Goal: Task Accomplishment & Management: Complete application form

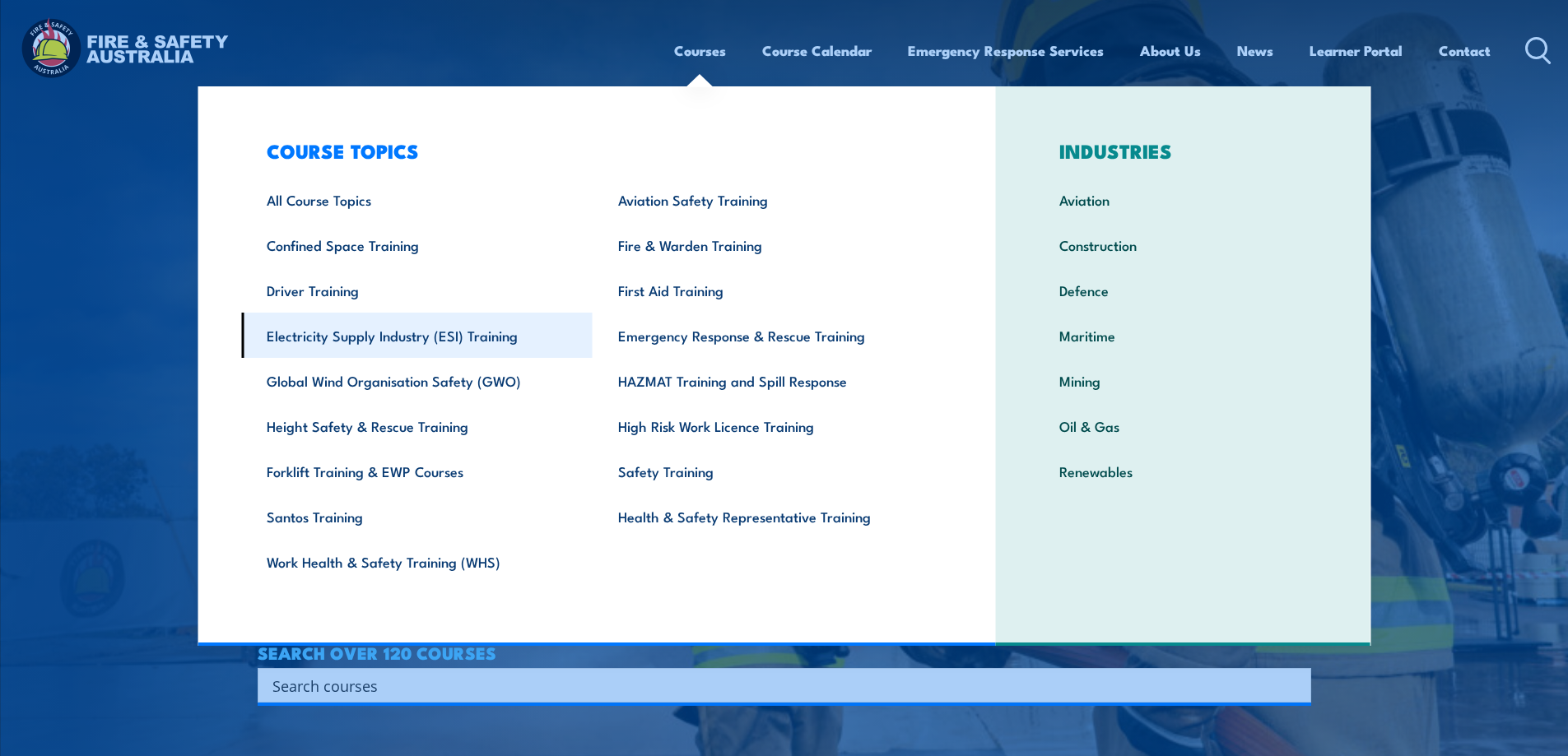
click at [340, 336] on link "Electricity Supply Industry (ESI) Training" at bounding box center [416, 335] width 351 height 46
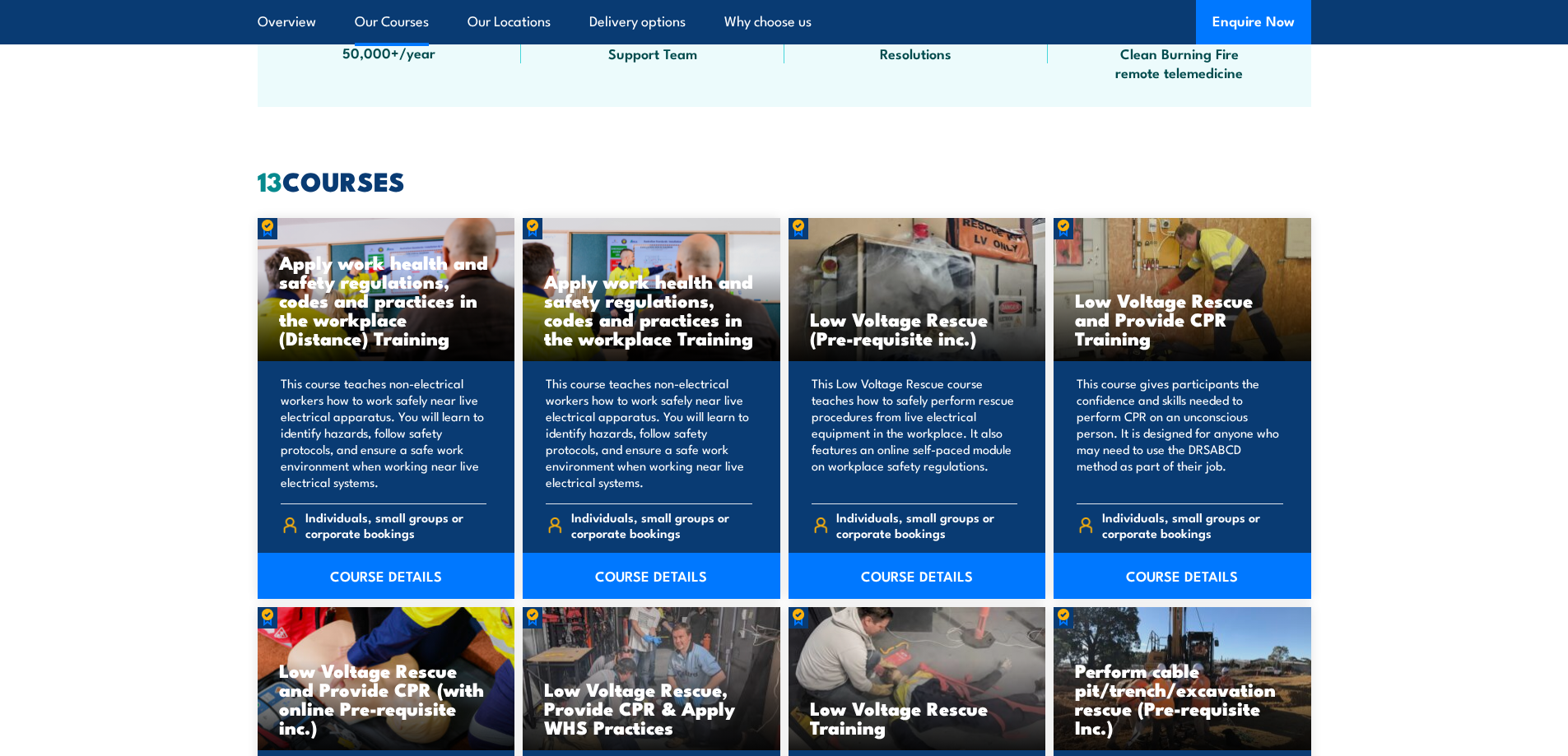
scroll to position [1235, 0]
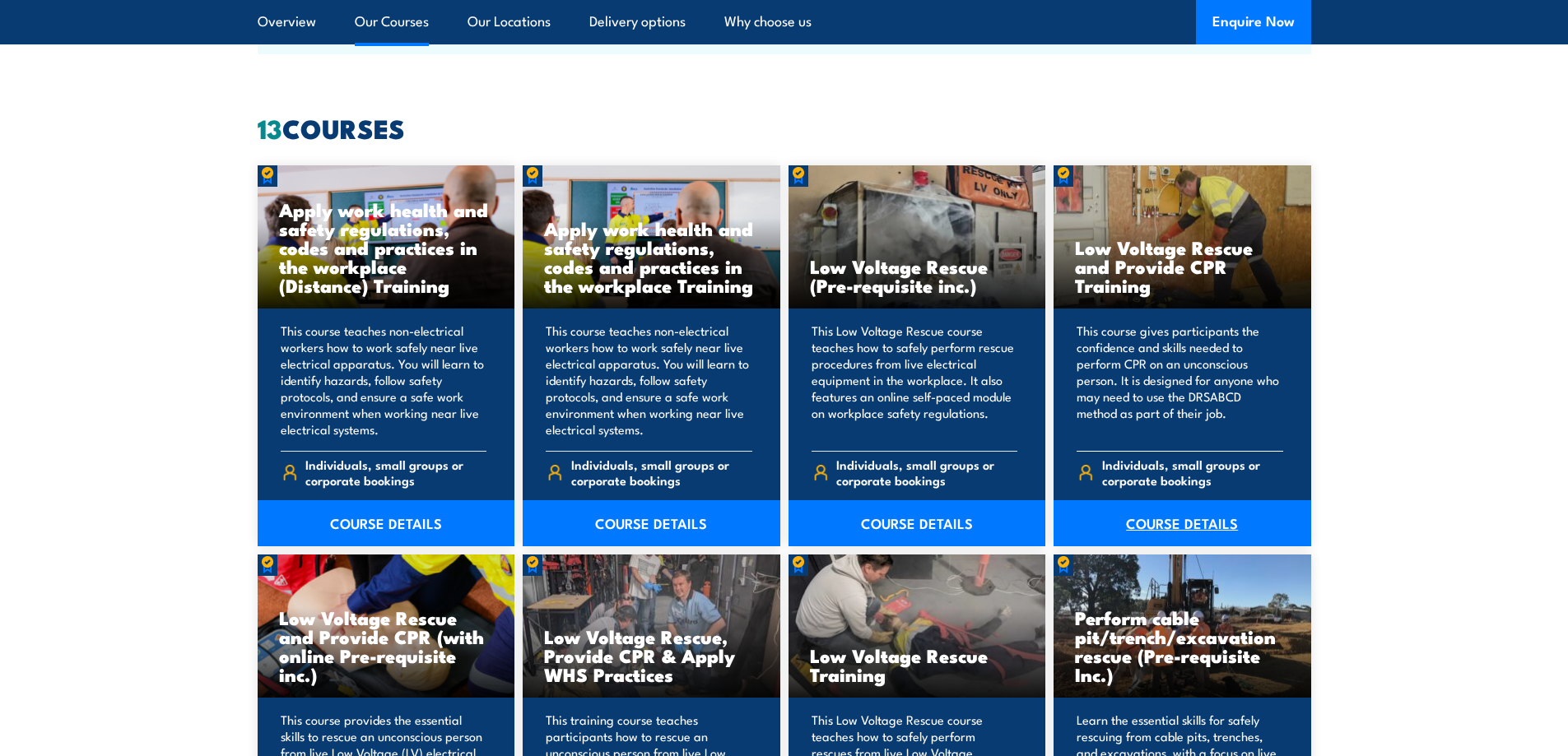
click at [1210, 527] on link "COURSE DETAILS" at bounding box center [1182, 524] width 258 height 46
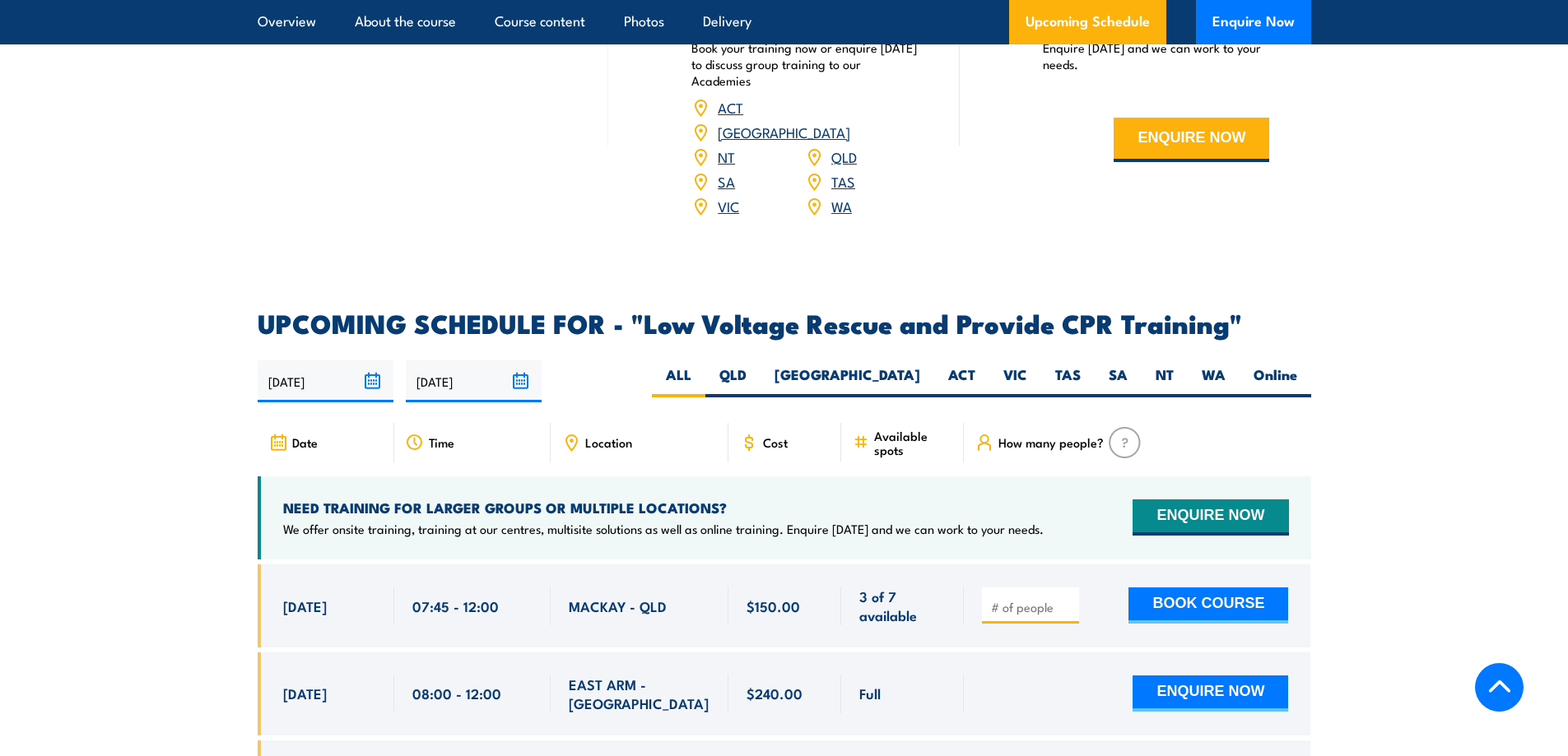
scroll to position [2577, 0]
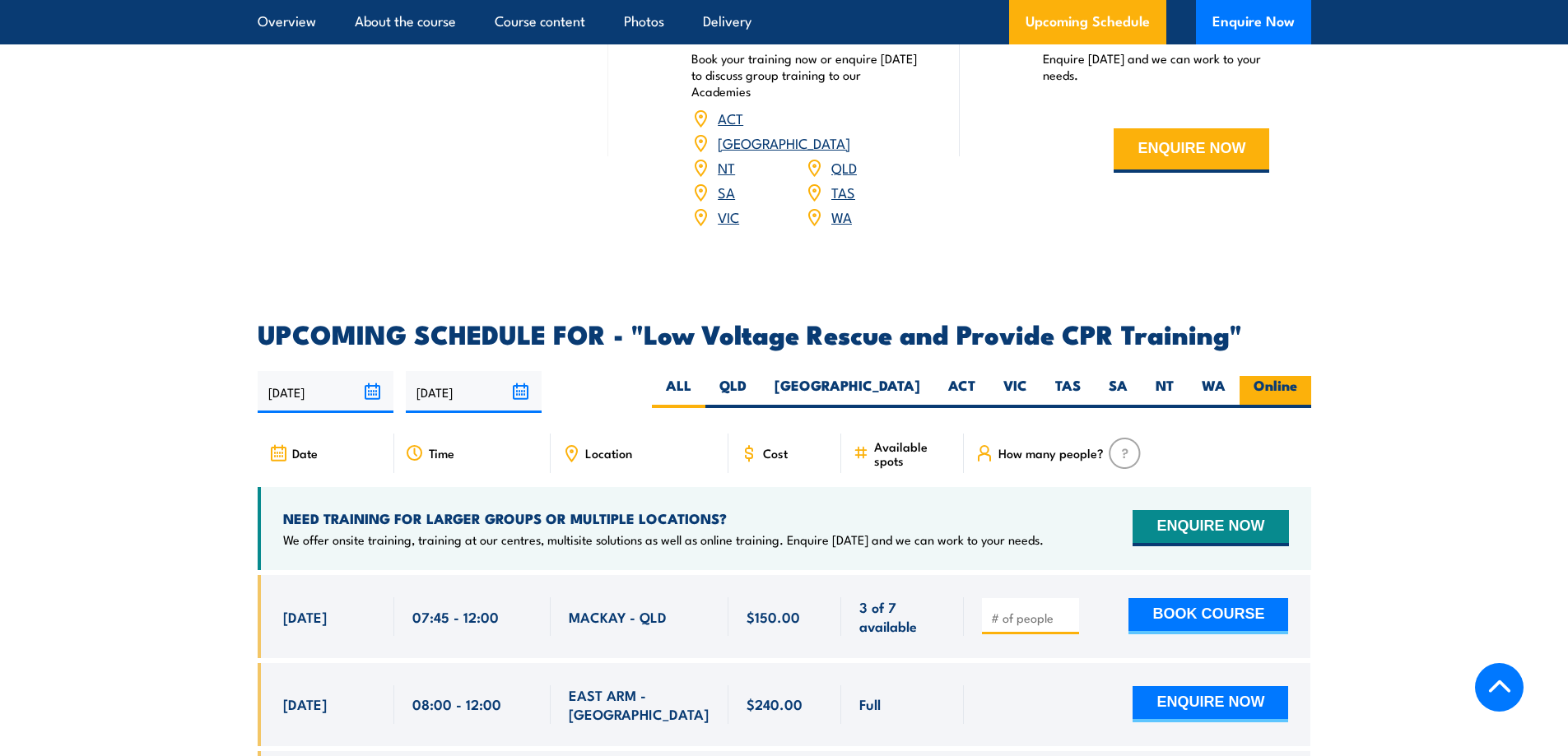
click at [1272, 376] on label "Online" at bounding box center [1275, 392] width 71 height 32
click at [1297, 376] on input "Online" at bounding box center [1301, 381] width 10 height 10
radio input "true"
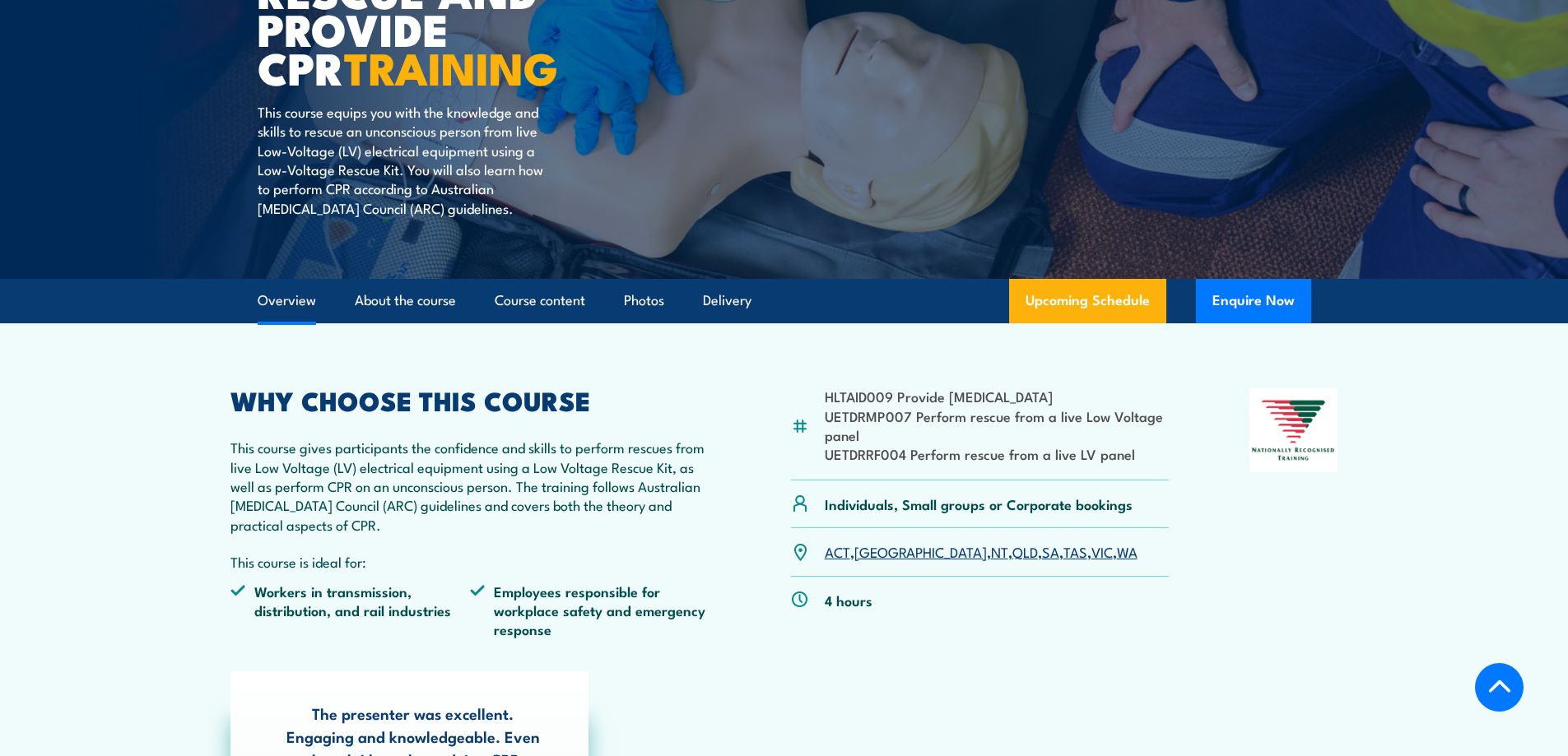
scroll to position [247, 0]
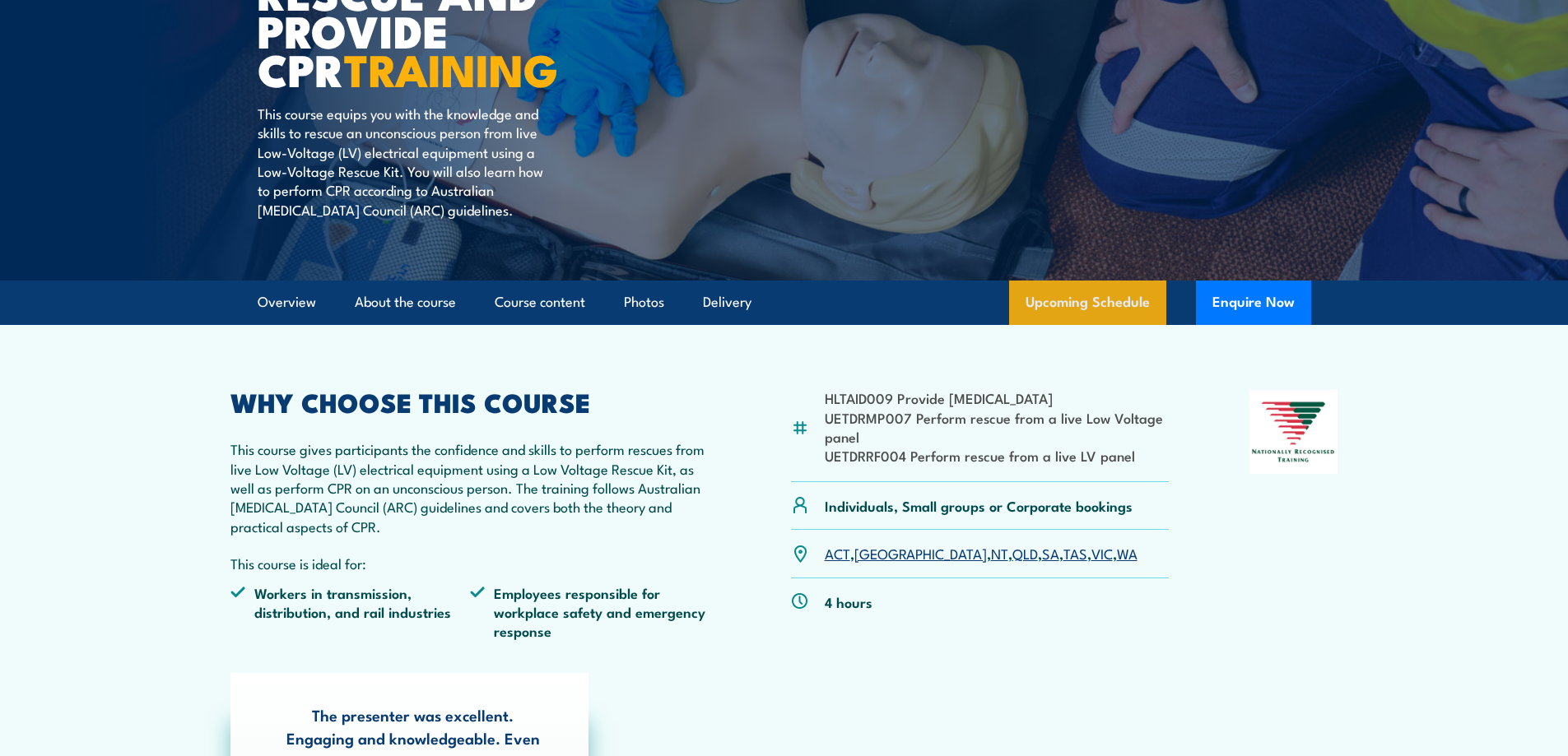
click at [1069, 296] on link "Upcoming Schedule" at bounding box center [1087, 303] width 157 height 45
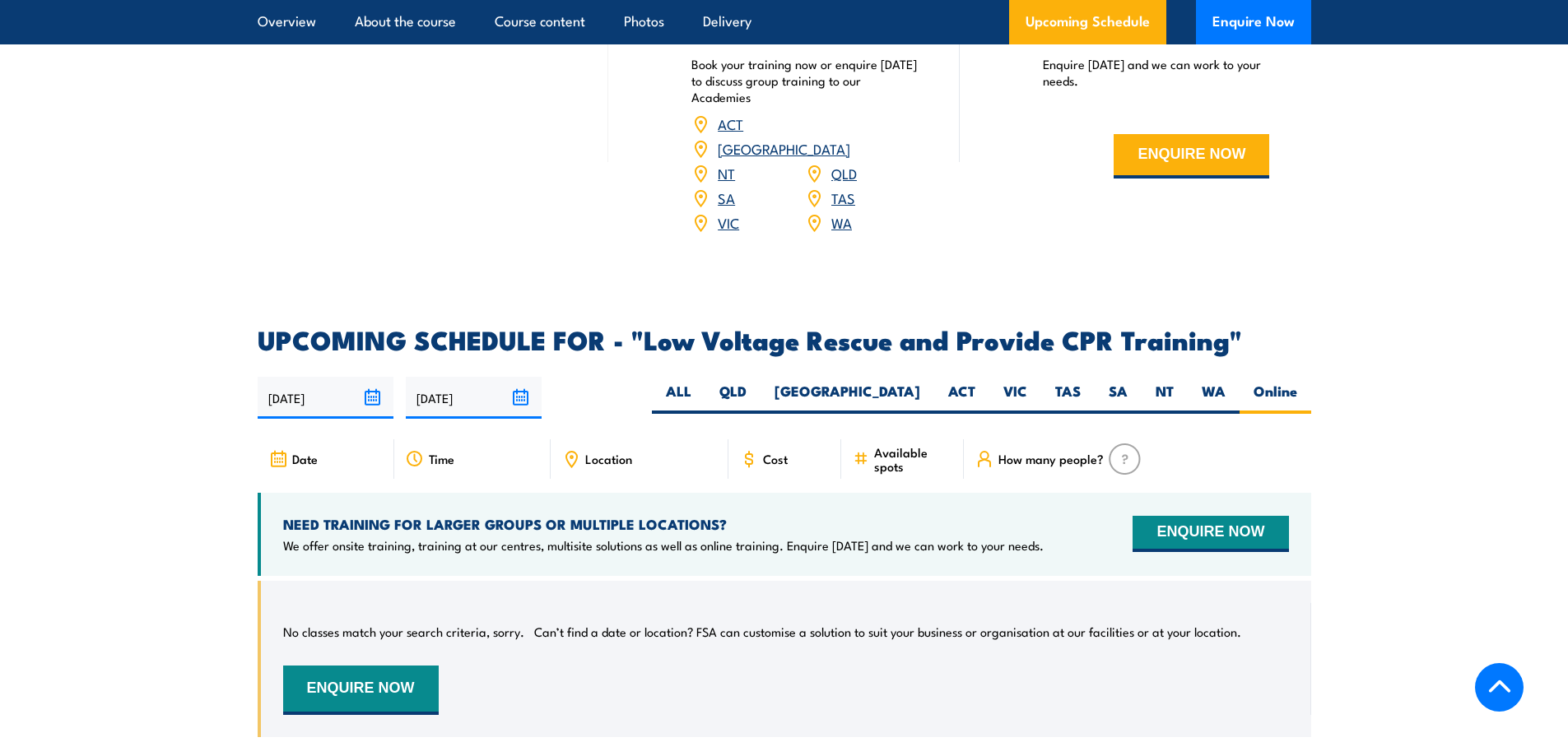
scroll to position [2523, 0]
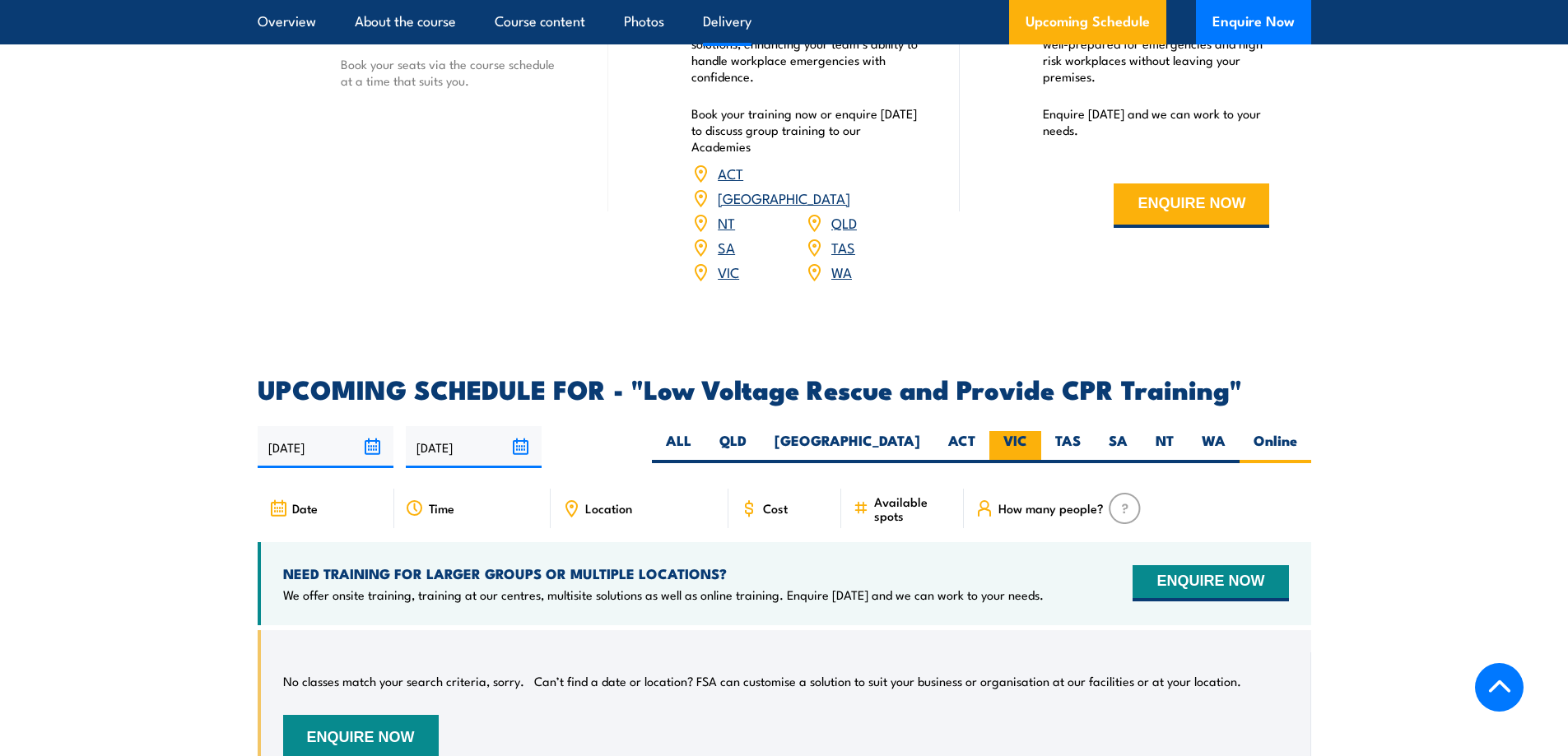
click at [1005, 431] on label "VIC" at bounding box center [1015, 448] width 51 height 32
click at [1027, 431] on input "VIC" at bounding box center [1032, 436] width 10 height 10
radio input "true"
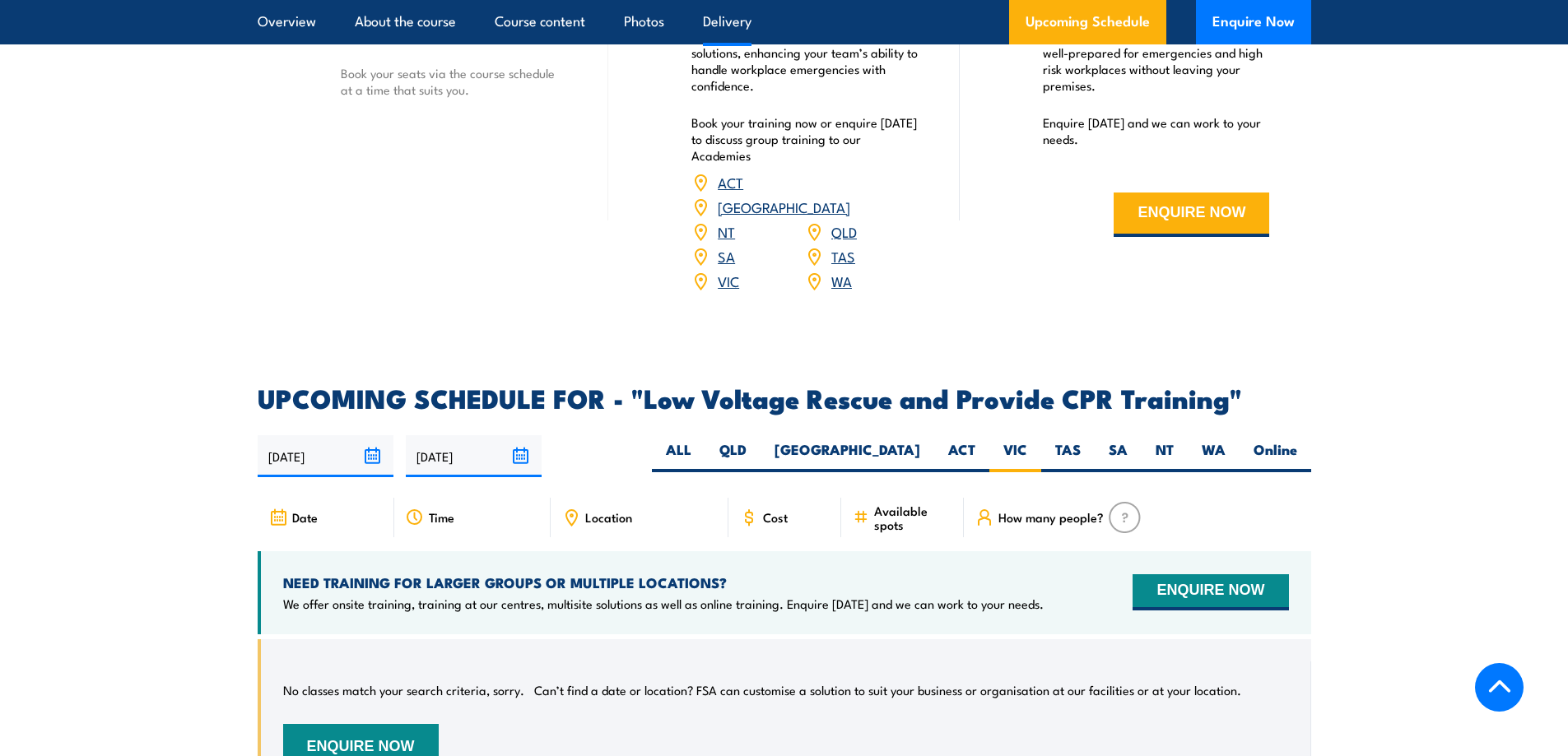
scroll to position [2523, 0]
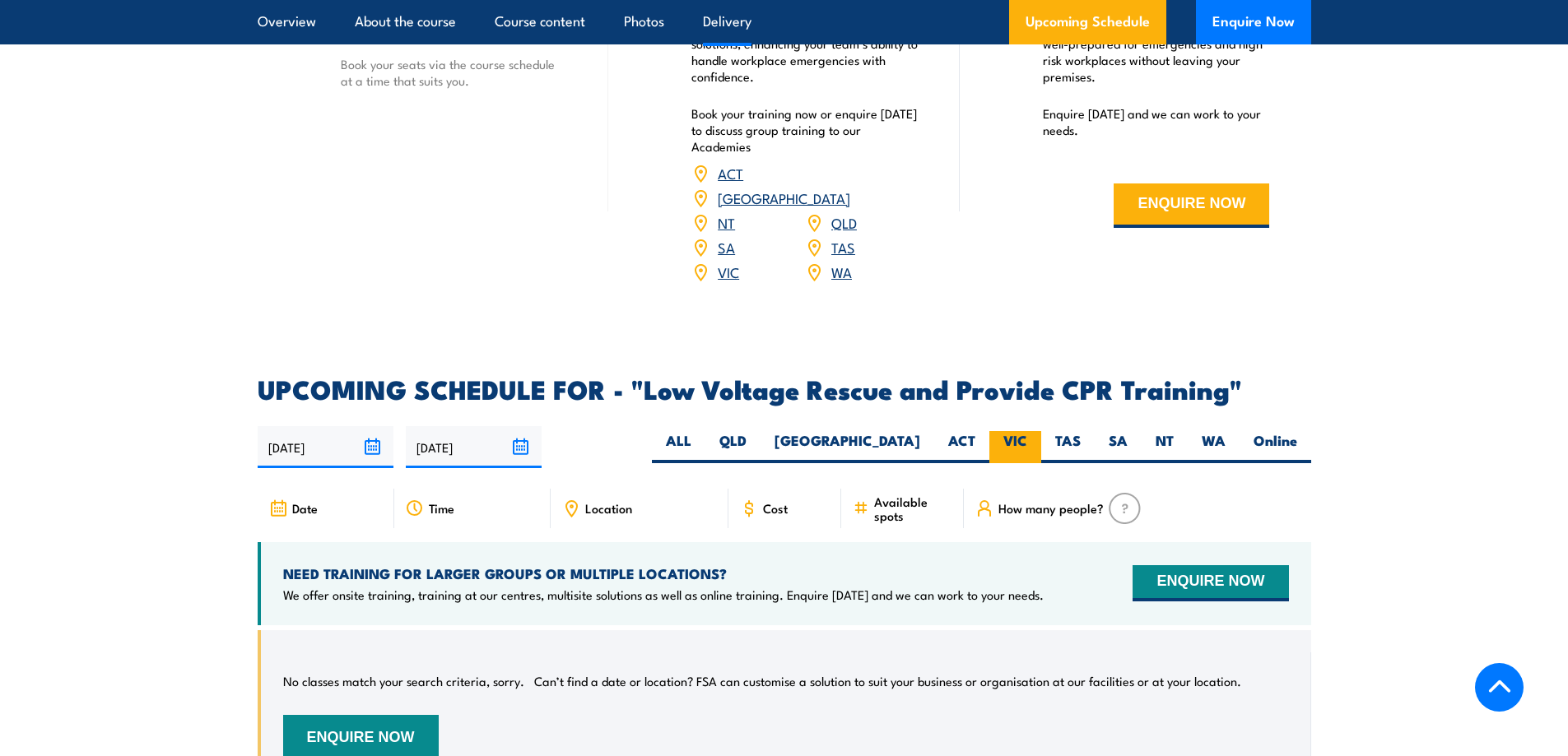
click at [1017, 431] on label "VIC" at bounding box center [1015, 448] width 51 height 32
click at [1027, 431] on input "VIC" at bounding box center [1032, 436] width 10 height 10
click at [1049, 501] on span "How many people?" at bounding box center [1051, 507] width 106 height 14
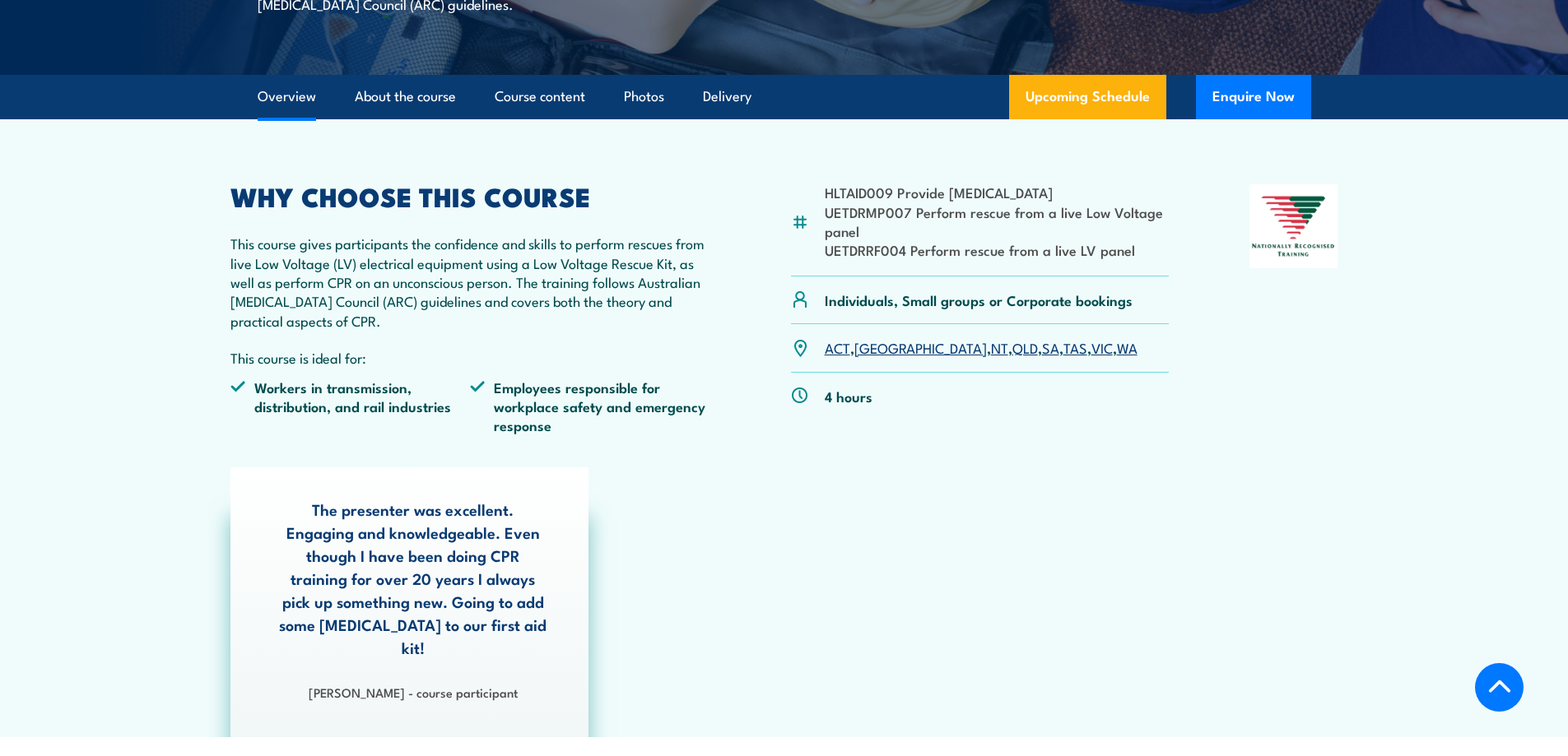
scroll to position [218, 0]
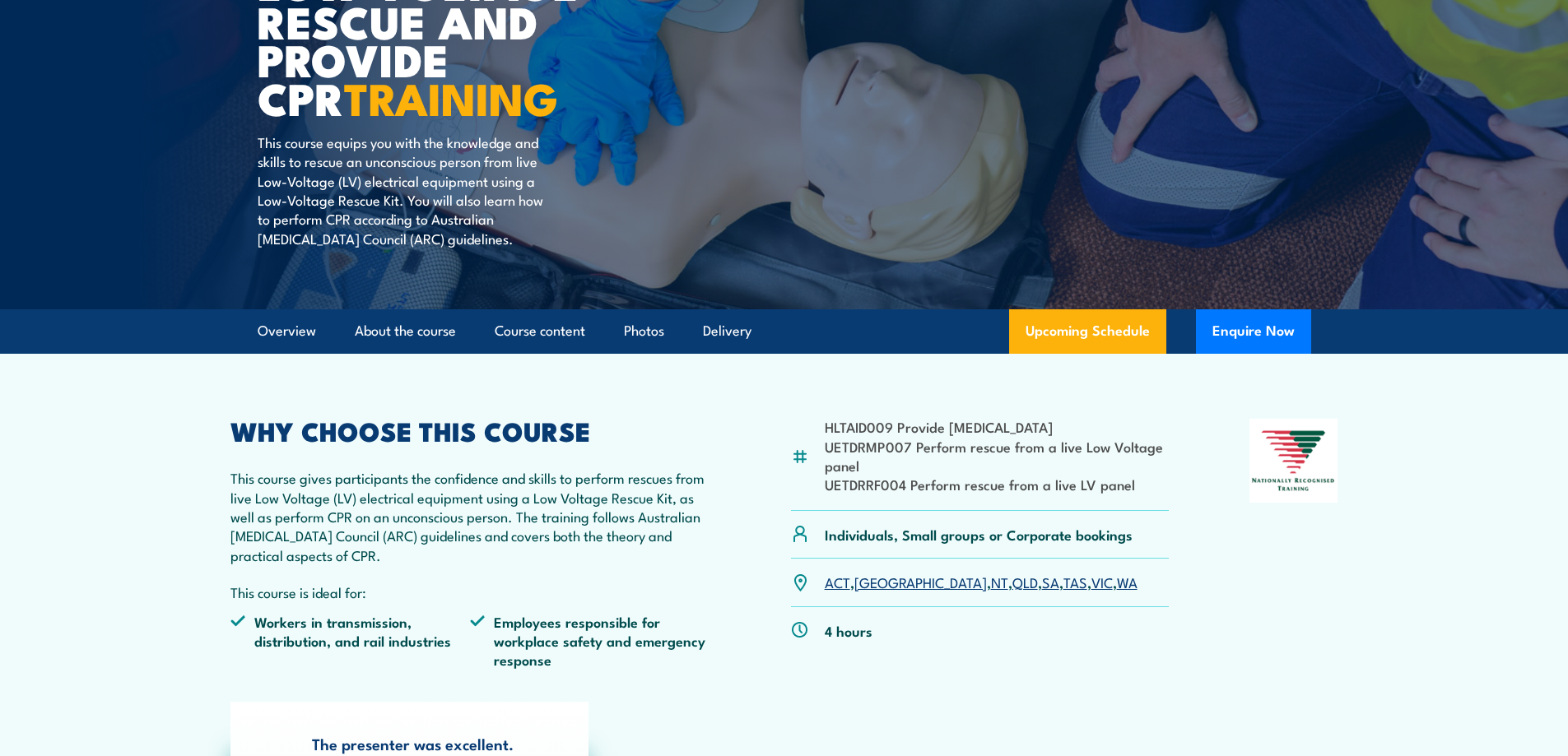
click at [1091, 581] on link "VIC" at bounding box center [1102, 582] width 21 height 20
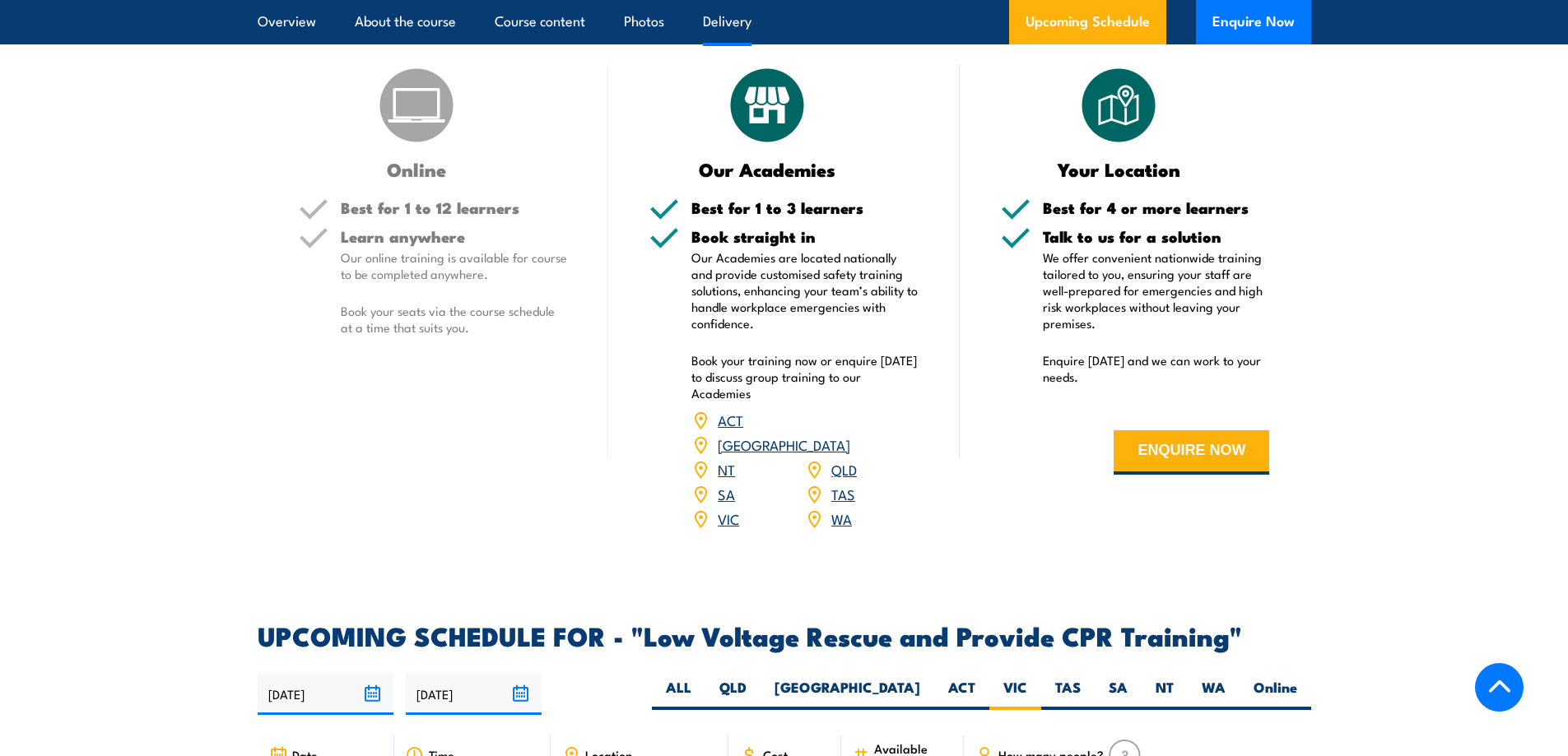
scroll to position [2770, 0]
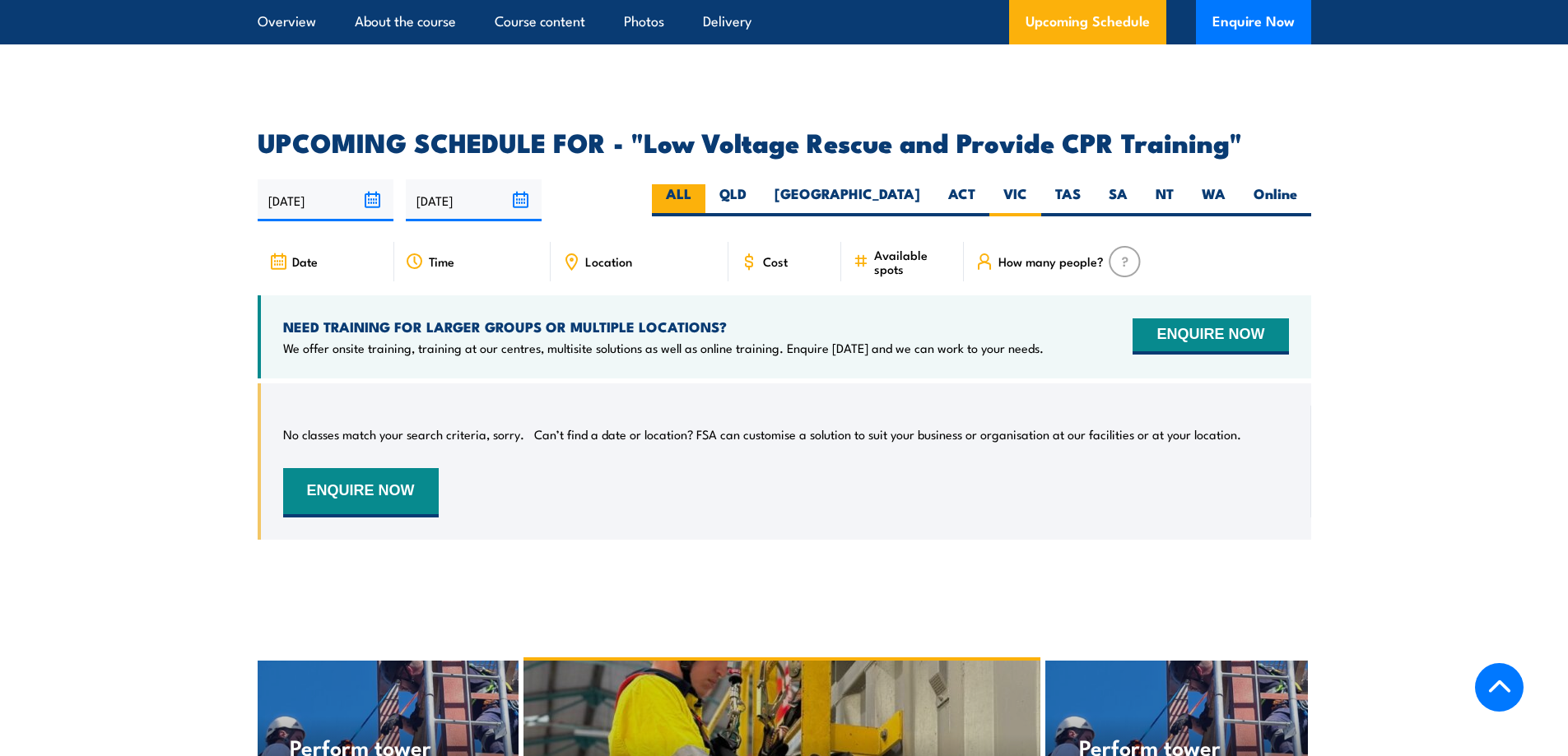
click at [705, 185] on label "ALL" at bounding box center [679, 201] width 53 height 32
click at [702, 185] on input "ALL" at bounding box center [696, 189] width 10 height 10
radio input "true"
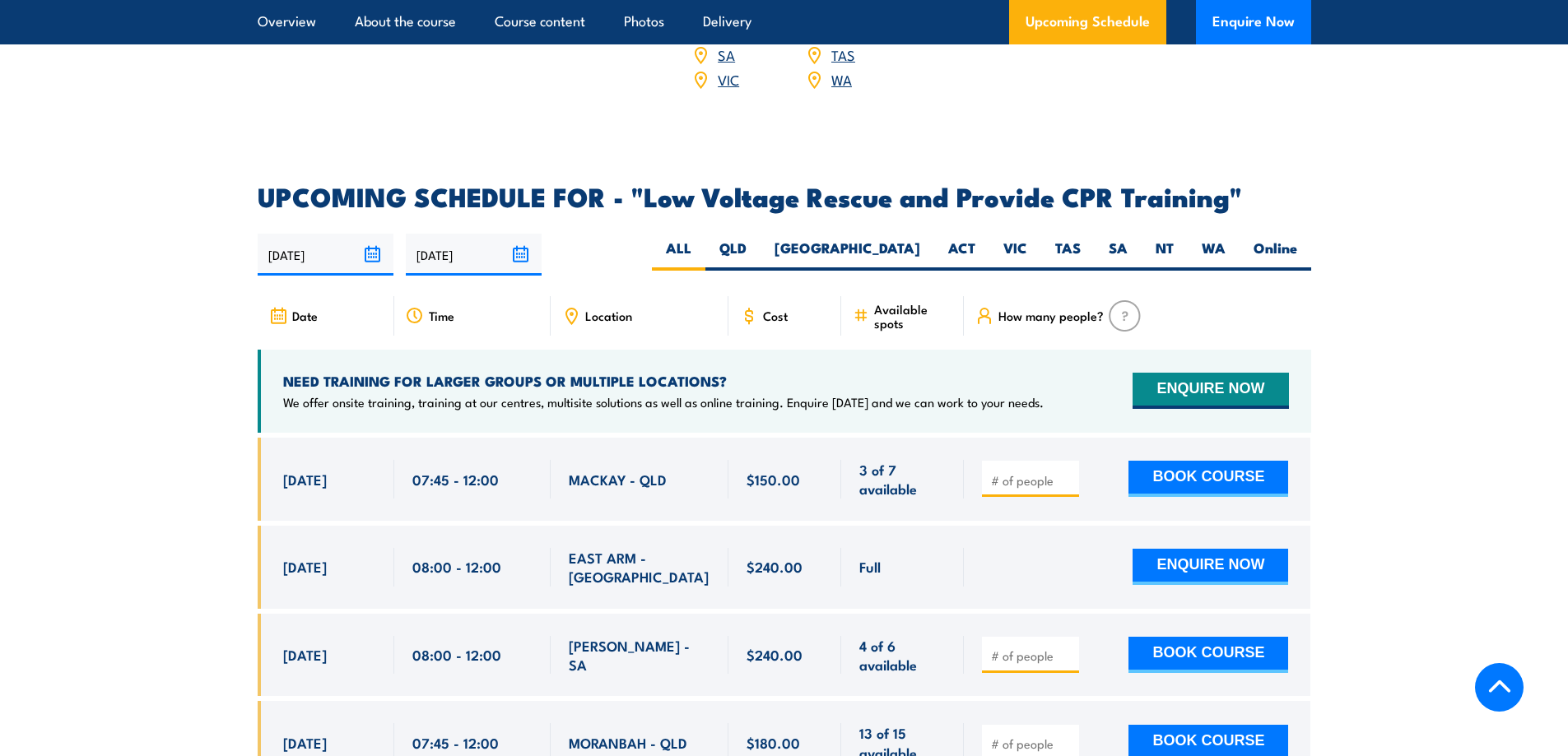
scroll to position [2605, 0]
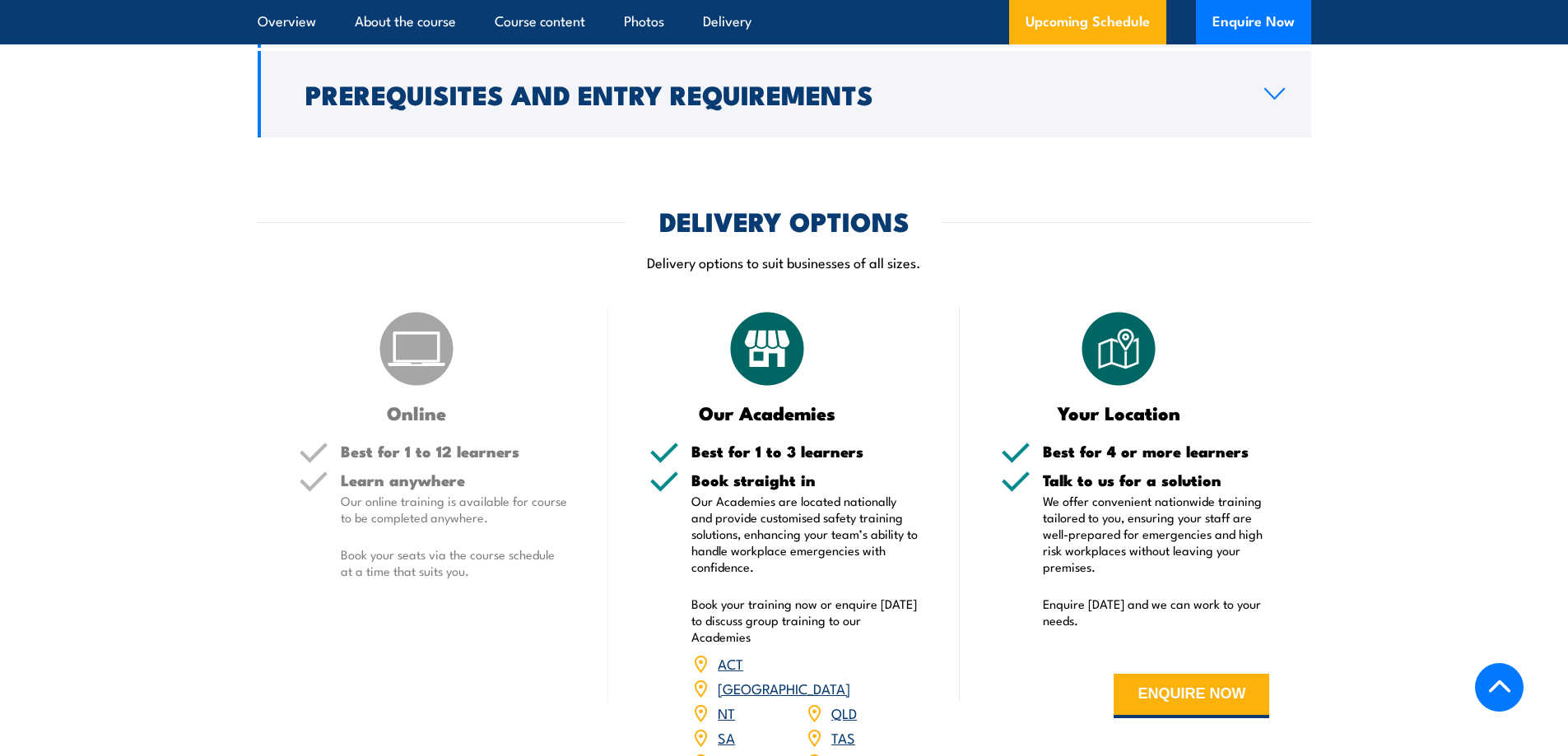
scroll to position [2194, 0]
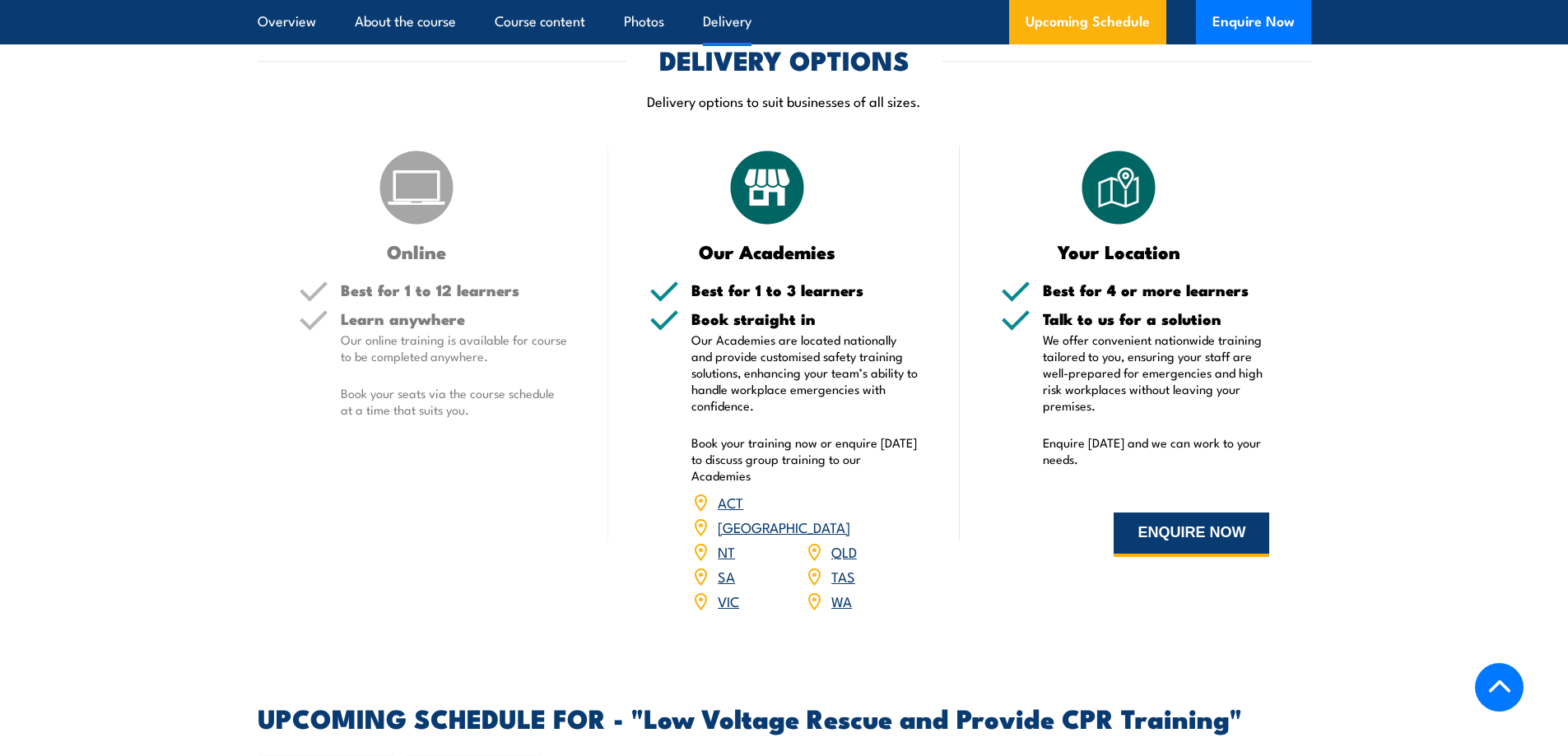
click at [1221, 527] on button "ENQUIRE NOW" at bounding box center [1191, 535] width 155 height 45
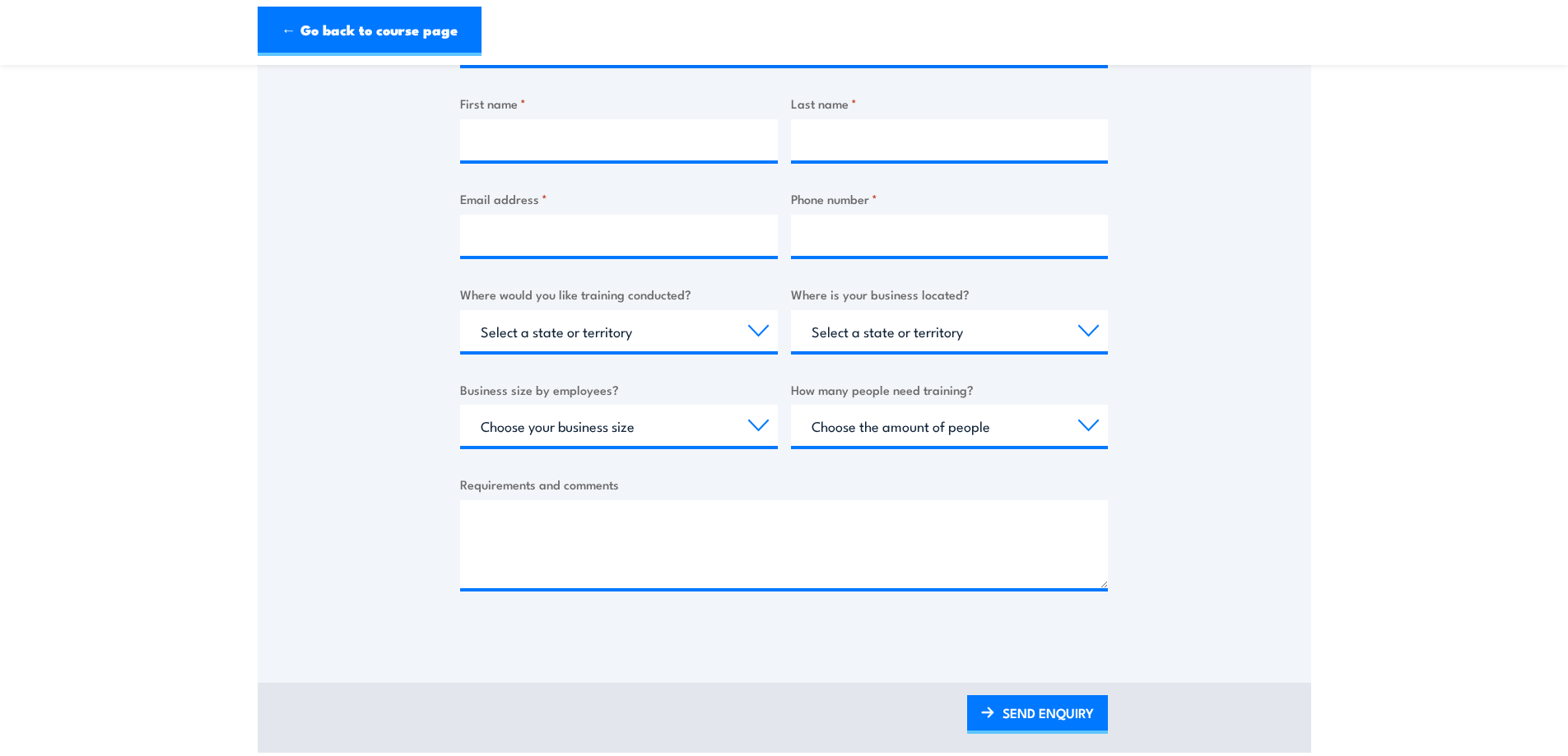
scroll to position [411, 0]
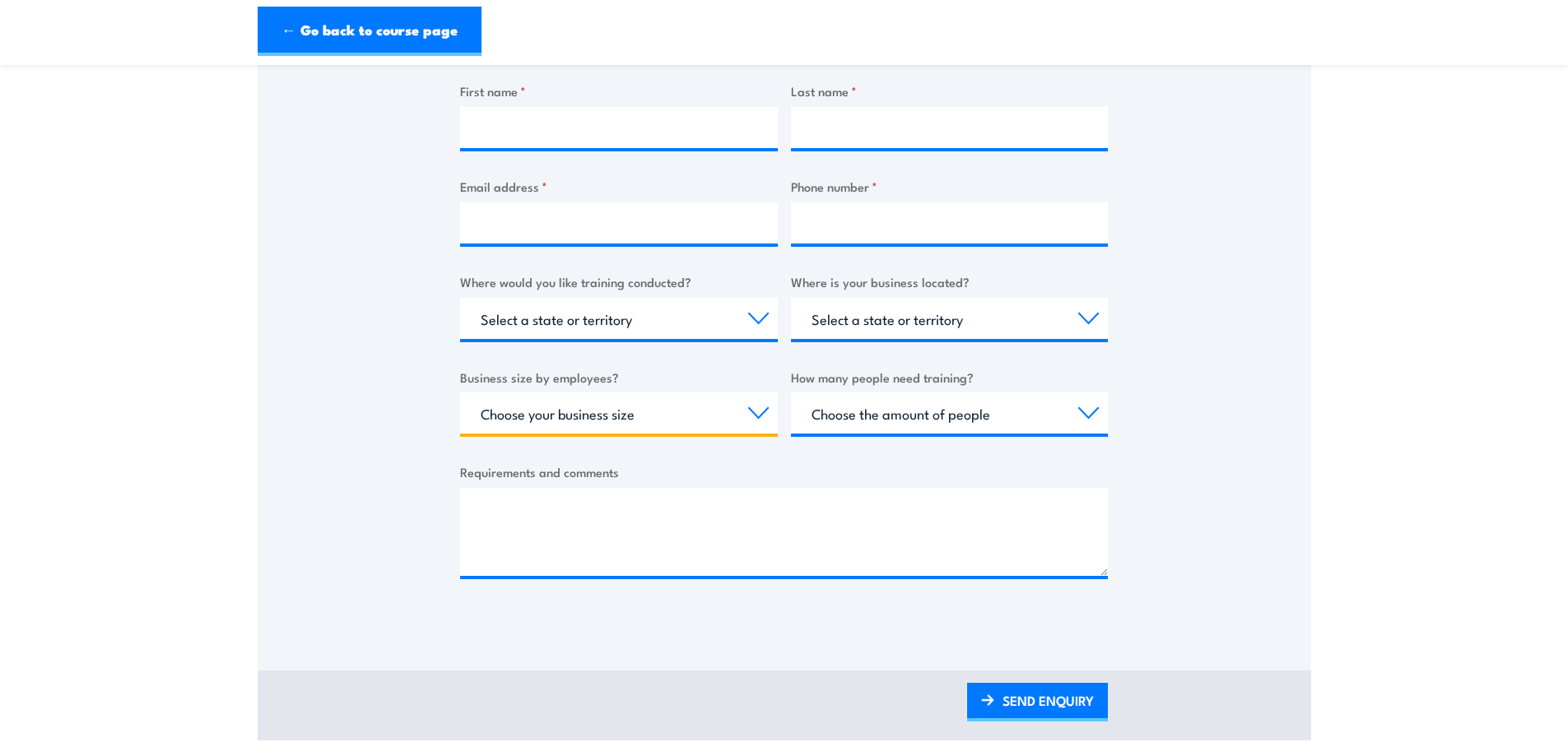
click at [751, 416] on select "Choose your business size 1 to 19 20 to 199 200+" at bounding box center [619, 412] width 318 height 41
click at [314, 378] on div "Thank you for your interest in this course. Speak to our sales team for tailore…" at bounding box center [784, 214] width 1054 height 823
click at [929, 417] on select "Choose the amount of people 1 to 4 5 to 19 20+" at bounding box center [950, 412] width 318 height 41
click at [222, 349] on section "Low Voltage Rescue and Provide CPR Training Thank you for your interest in this…" at bounding box center [784, 206] width 1568 height 1070
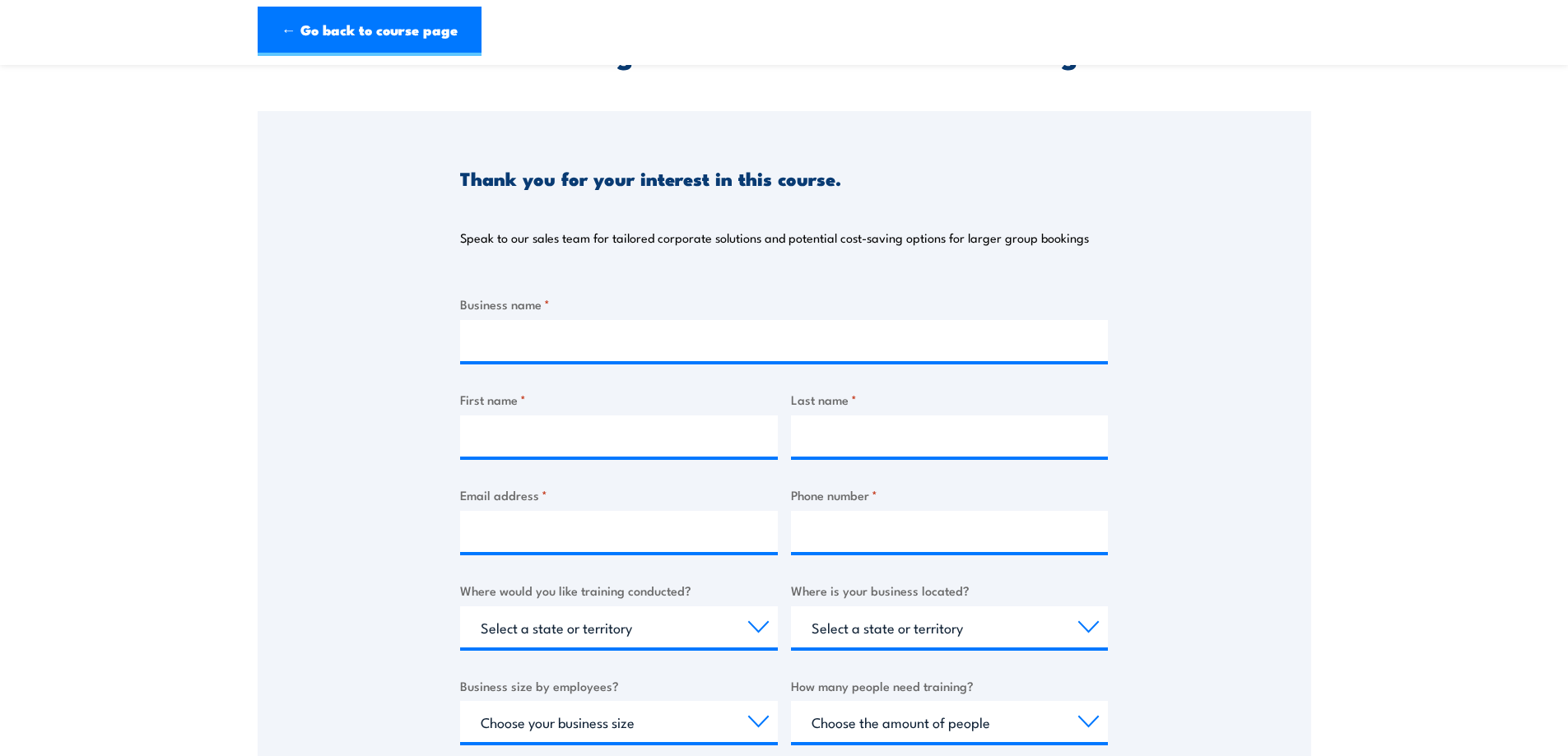
scroll to position [0, 0]
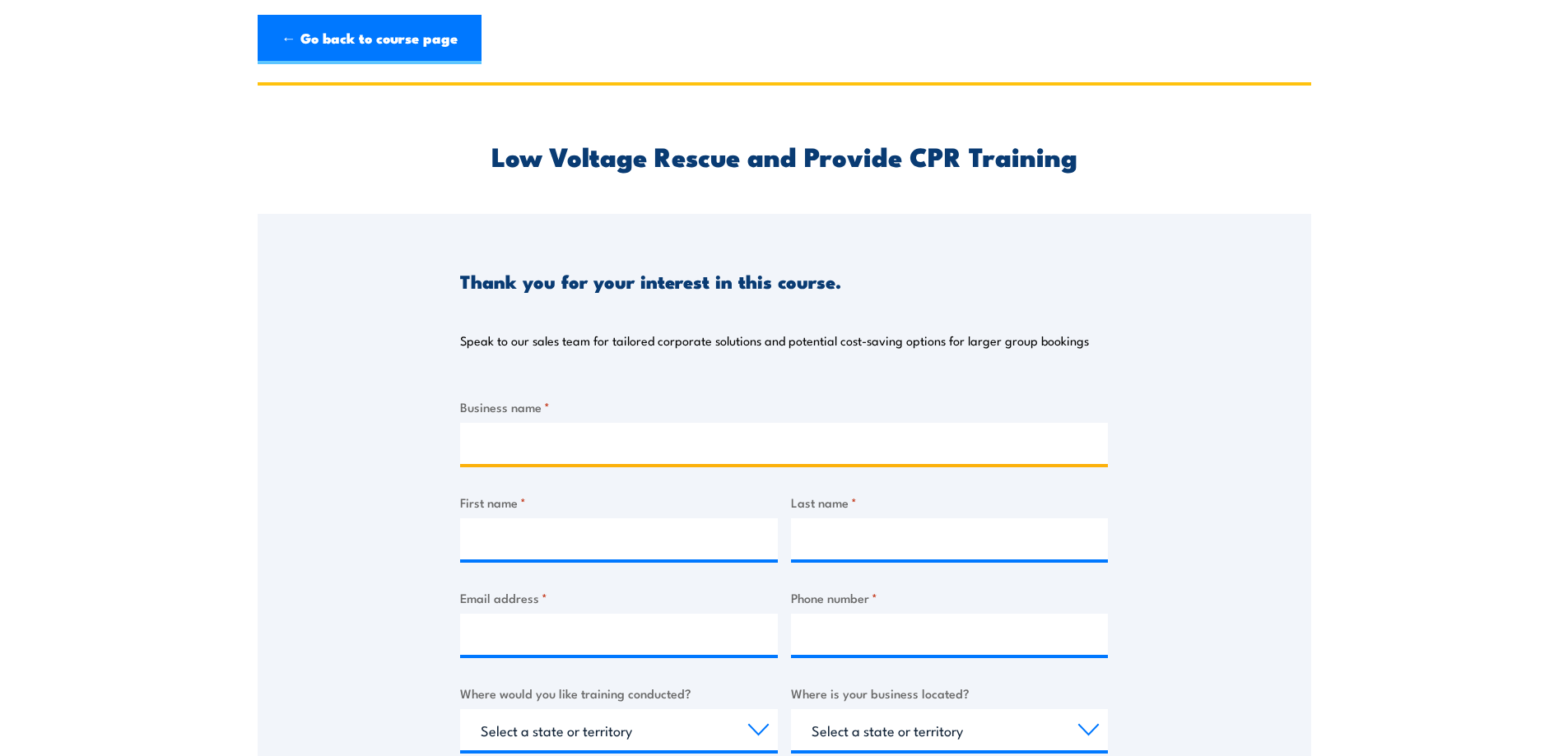
click at [606, 441] on input "Business name *" at bounding box center [784, 443] width 647 height 41
type input "BGIS"
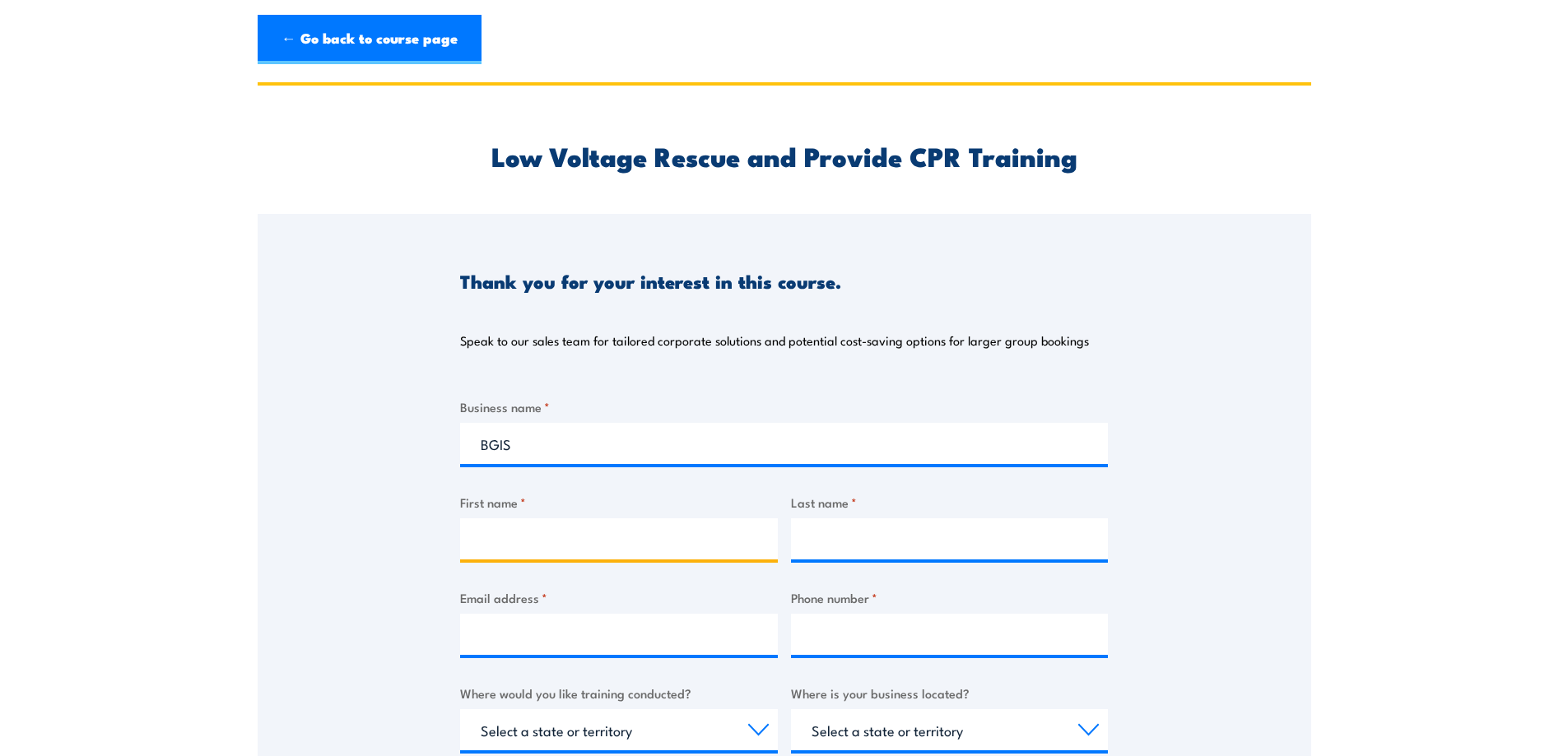
click at [548, 548] on input "First name *" at bounding box center [619, 539] width 318 height 41
type input "Ian"
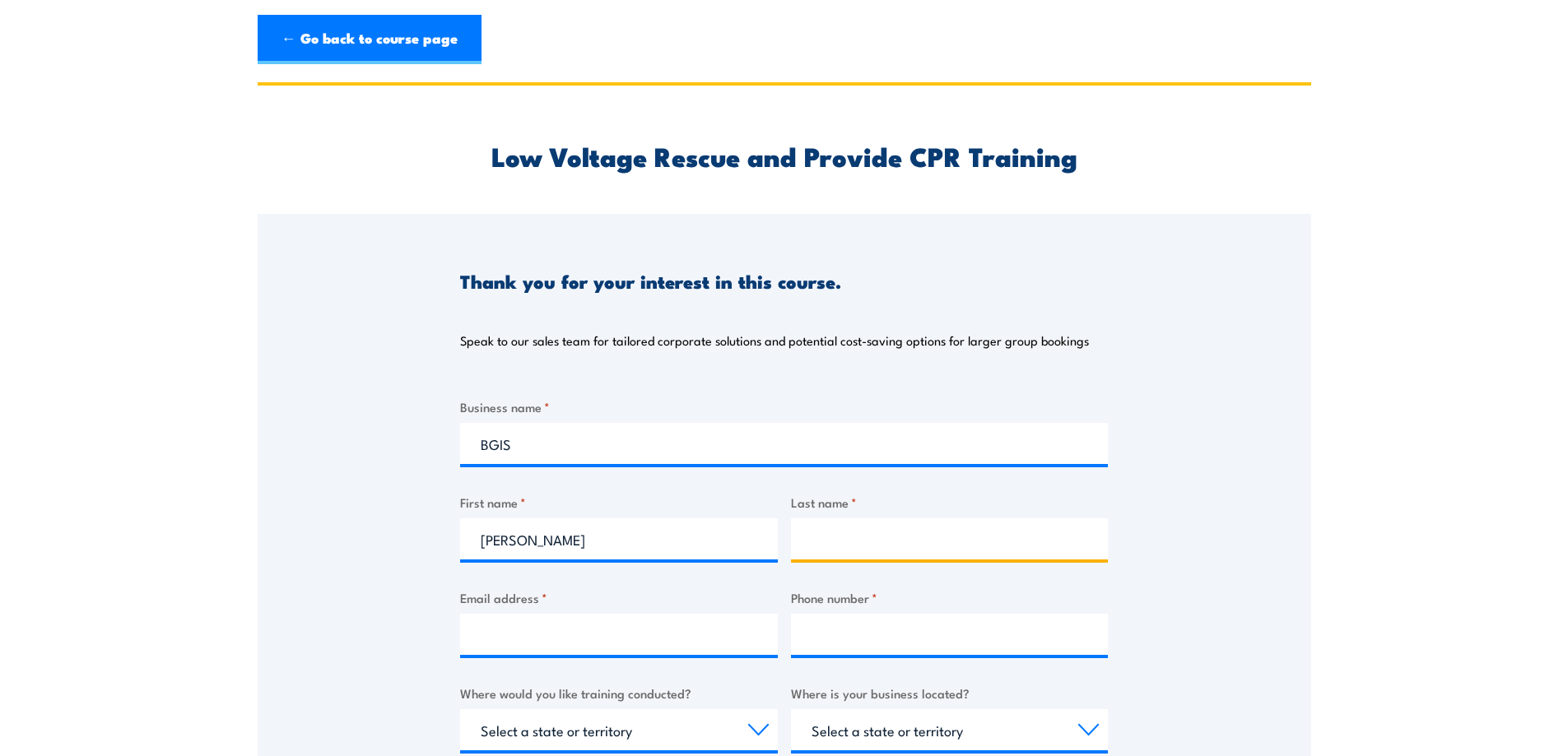
click at [945, 523] on input "Last name *" at bounding box center [950, 539] width 318 height 41
type input "Edwards"
click at [369, 488] on div "Thank you for your interest in this course. Speak to our sales team for tailore…" at bounding box center [784, 626] width 1054 height 823
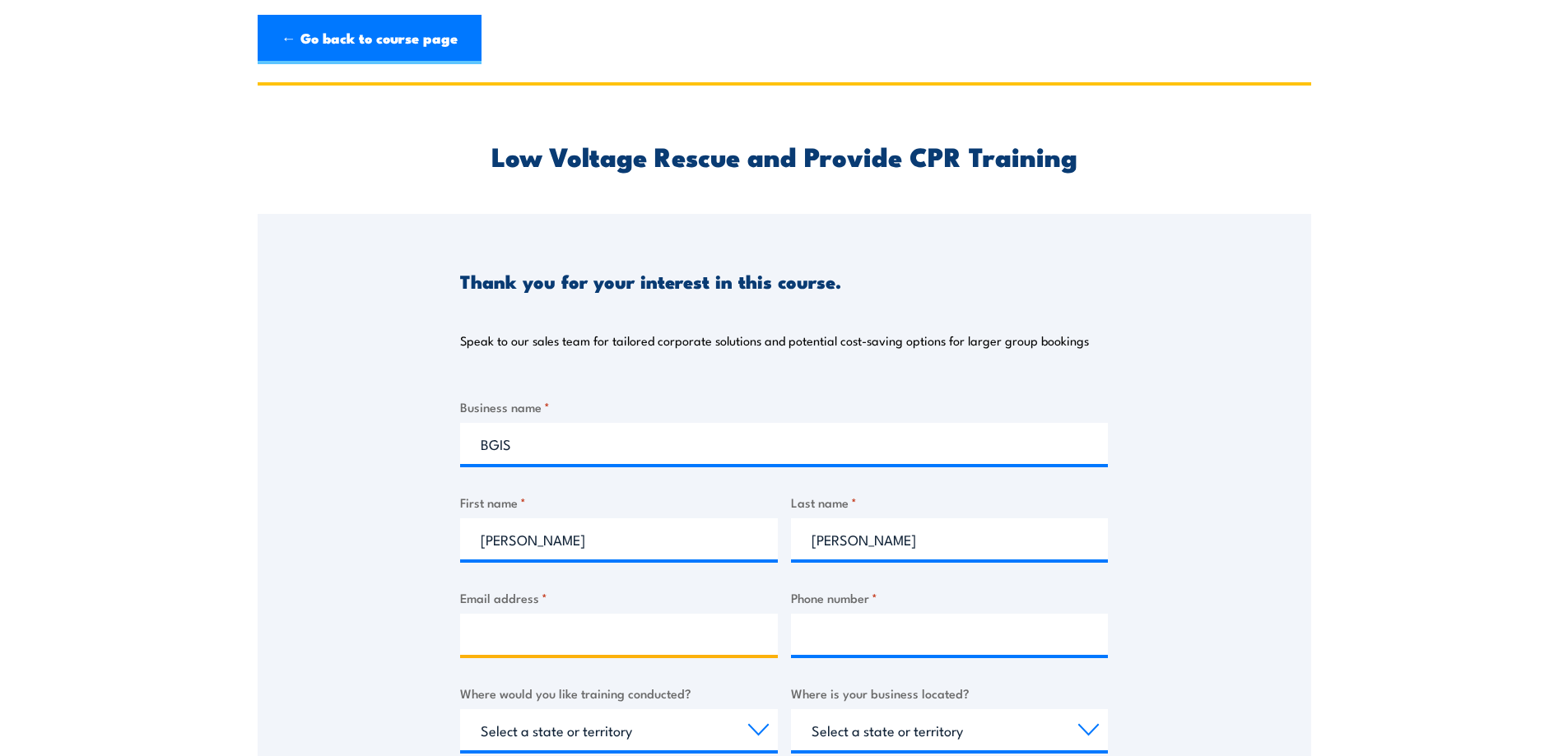
click at [478, 620] on input "Email address *" at bounding box center [619, 634] width 318 height 41
type input "ian.edwards@team.telstra.com"
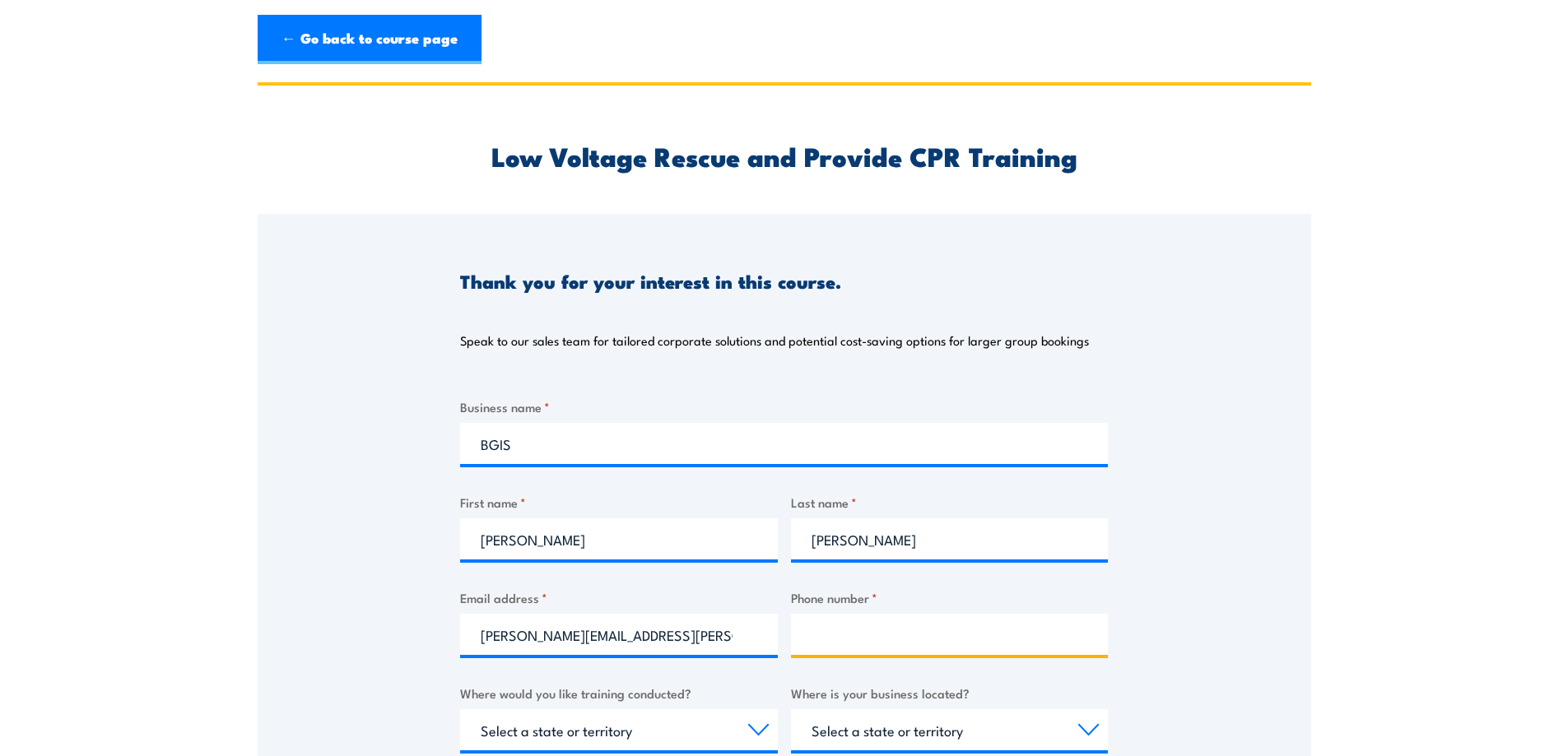
click at [870, 635] on input "Phone number *" at bounding box center [950, 634] width 318 height 41
type input "0409860613"
click at [318, 458] on div "Thank you for your interest in this course. Speak to our sales team for tailore…" at bounding box center [784, 626] width 1054 height 823
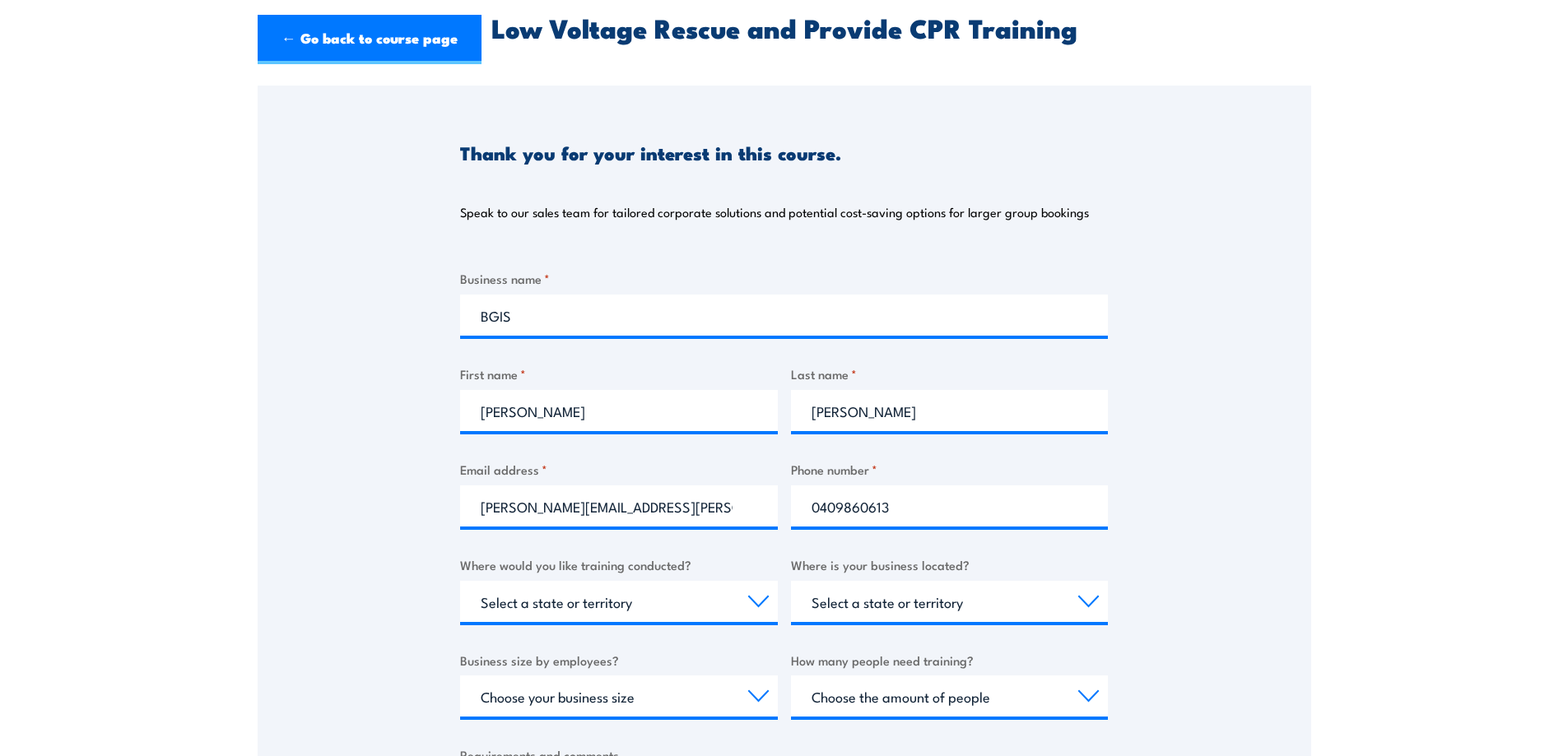
scroll to position [329, 0]
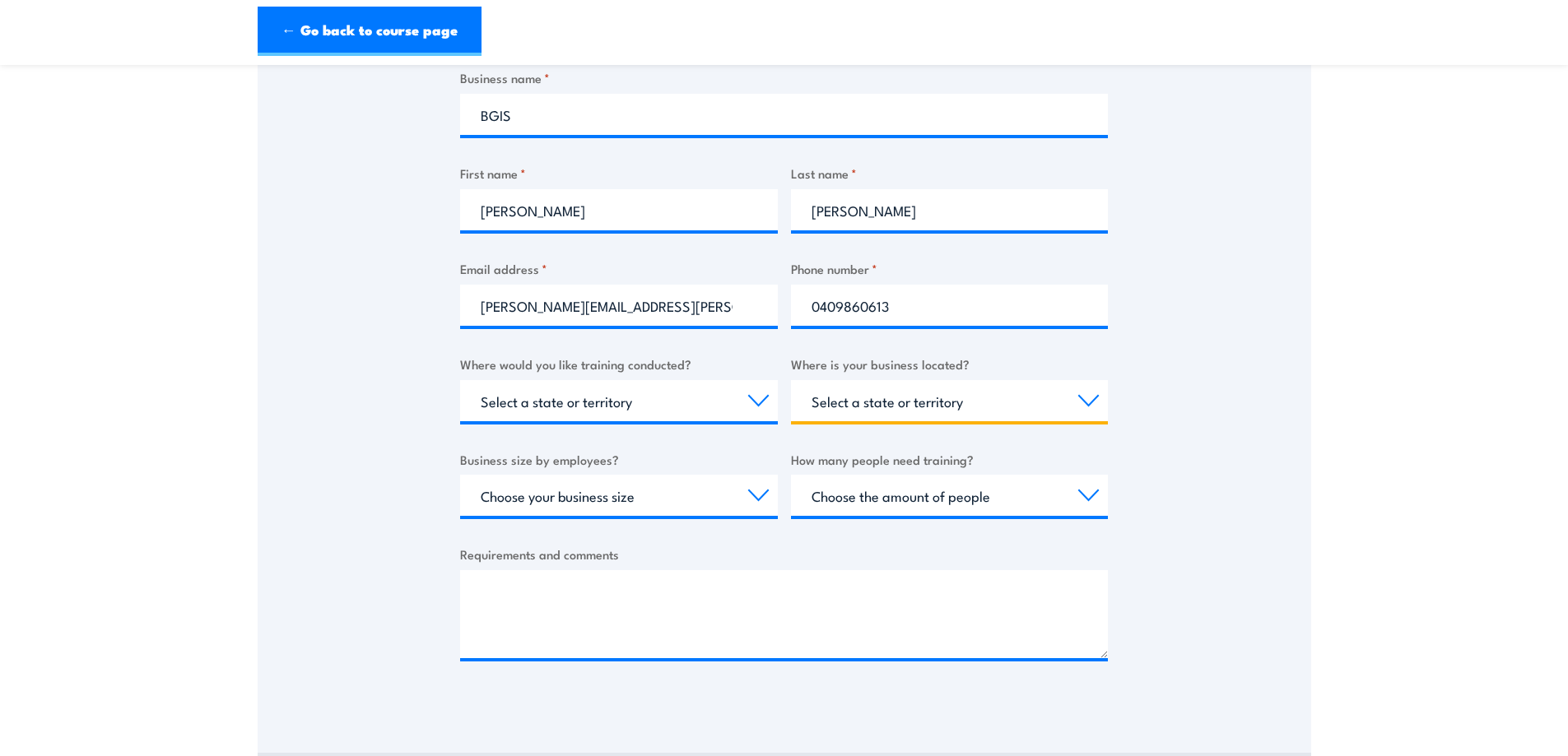
click at [994, 398] on select "Select a state or territory QLD NSW VIC SA ACT WA TAS NT" at bounding box center [950, 400] width 318 height 41
select select "VIC"
click at [791, 380] on select "Select a state or territory QLD NSW VIC SA ACT WA TAS NT" at bounding box center [950, 400] width 318 height 41
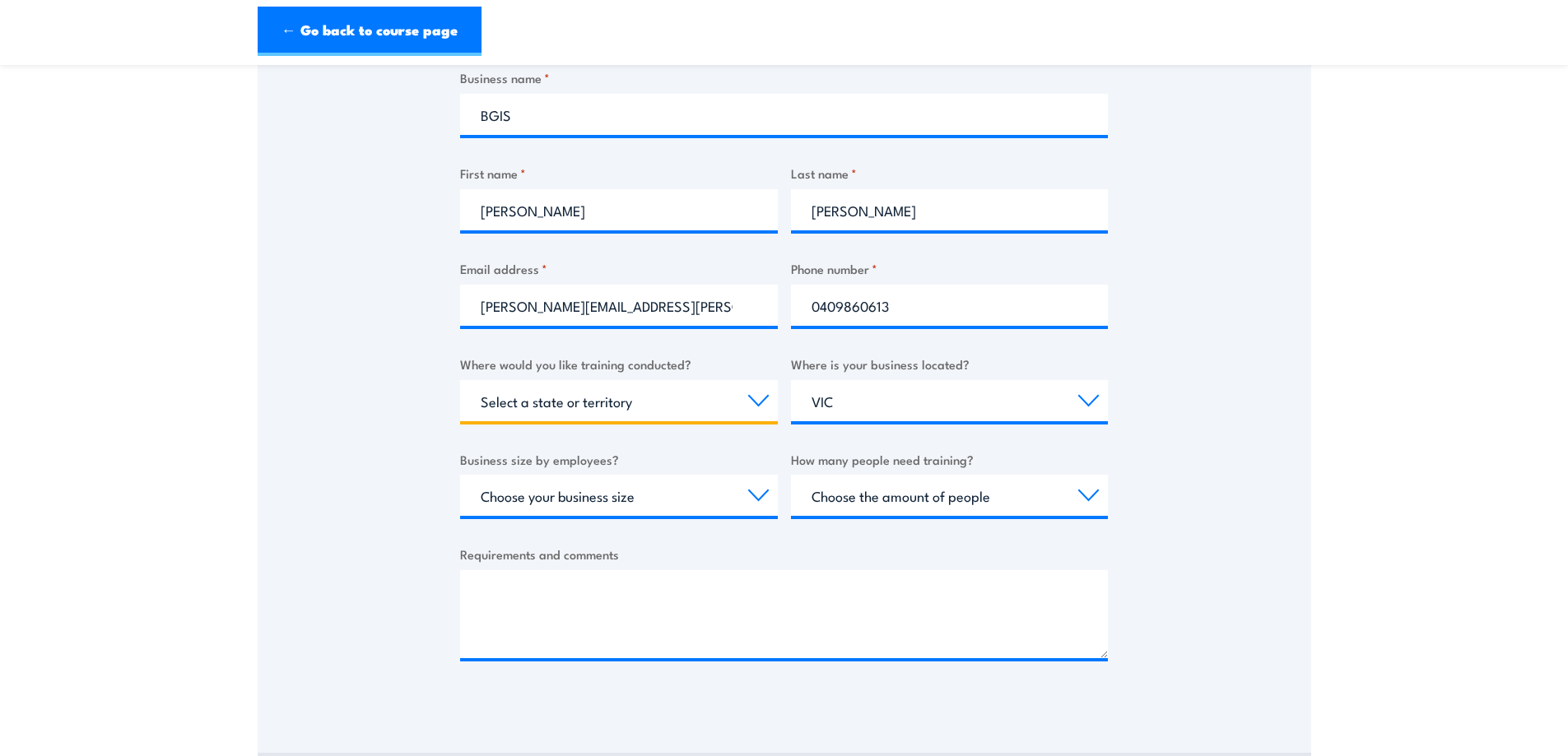
click at [602, 404] on select "Select a state or territory Nationally - multiple locations QLD NSW VIC SA ACT …" at bounding box center [619, 400] width 318 height 41
select select "VIC"
click at [460, 380] on select "Select a state or territory Nationally - multiple locations QLD NSW VIC SA ACT …" at bounding box center [619, 400] width 318 height 41
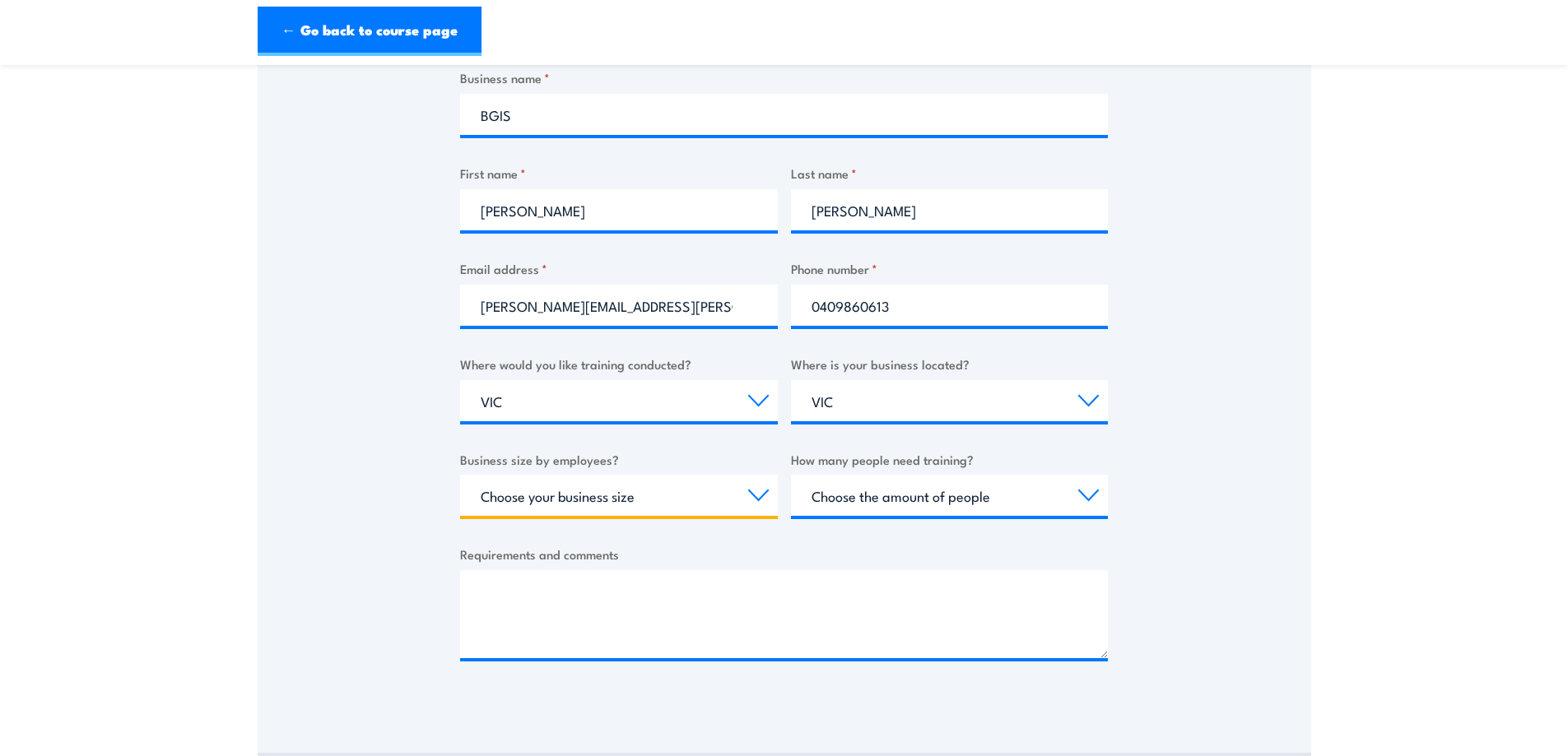
click at [501, 498] on select "Choose your business size 1 to 19 20 to 199 200+" at bounding box center [619, 495] width 318 height 41
select select "200+"
click at [460, 475] on select "Choose your business size 1 to 19 20 to 199 200+" at bounding box center [619, 495] width 318 height 41
click at [879, 489] on select "Choose the amount of people 1 to 4 5 to 19 20+" at bounding box center [950, 495] width 318 height 41
select select "1 to 4"
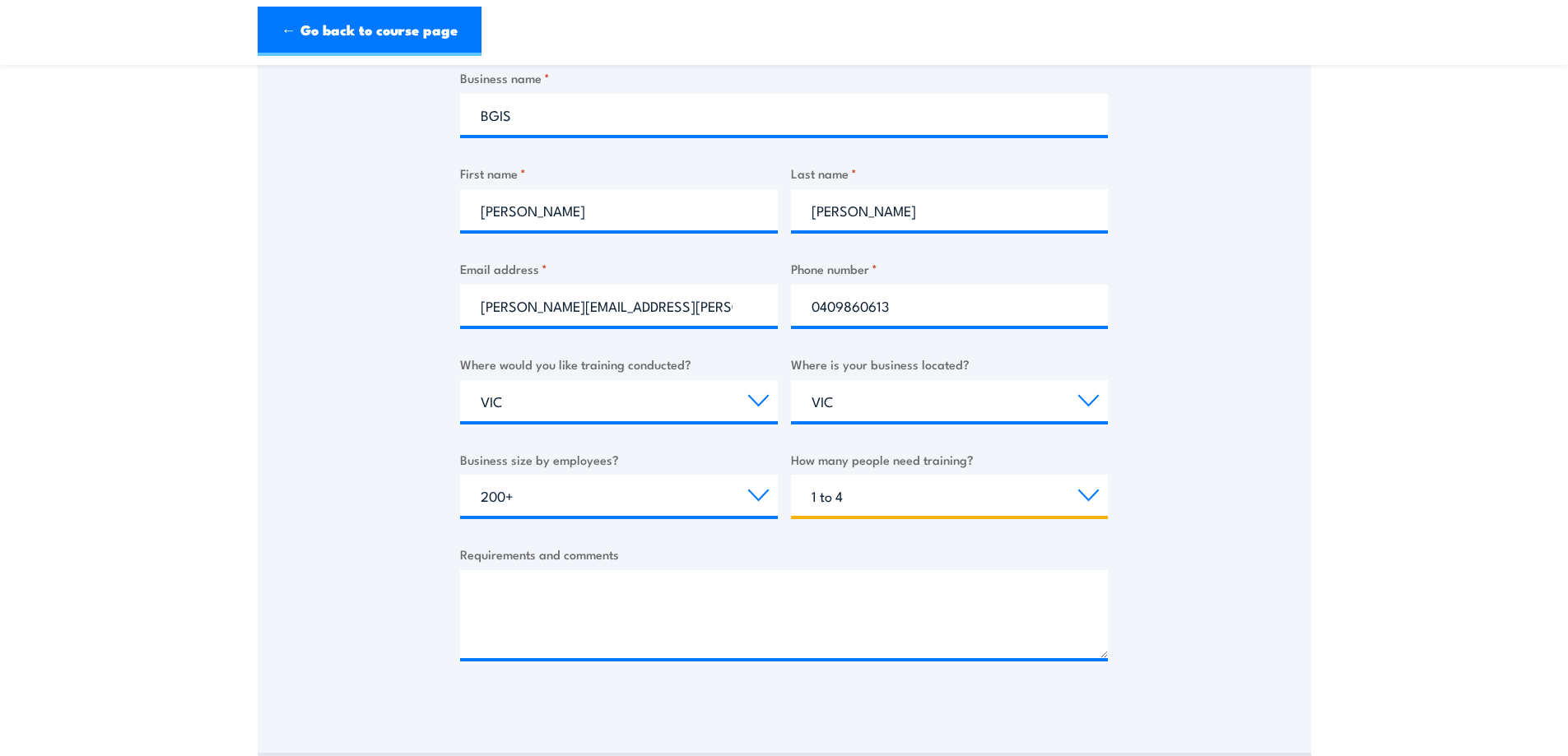
click at [791, 475] on select "Choose the amount of people 1 to 4 5 to 19 20+" at bounding box center [950, 495] width 318 height 41
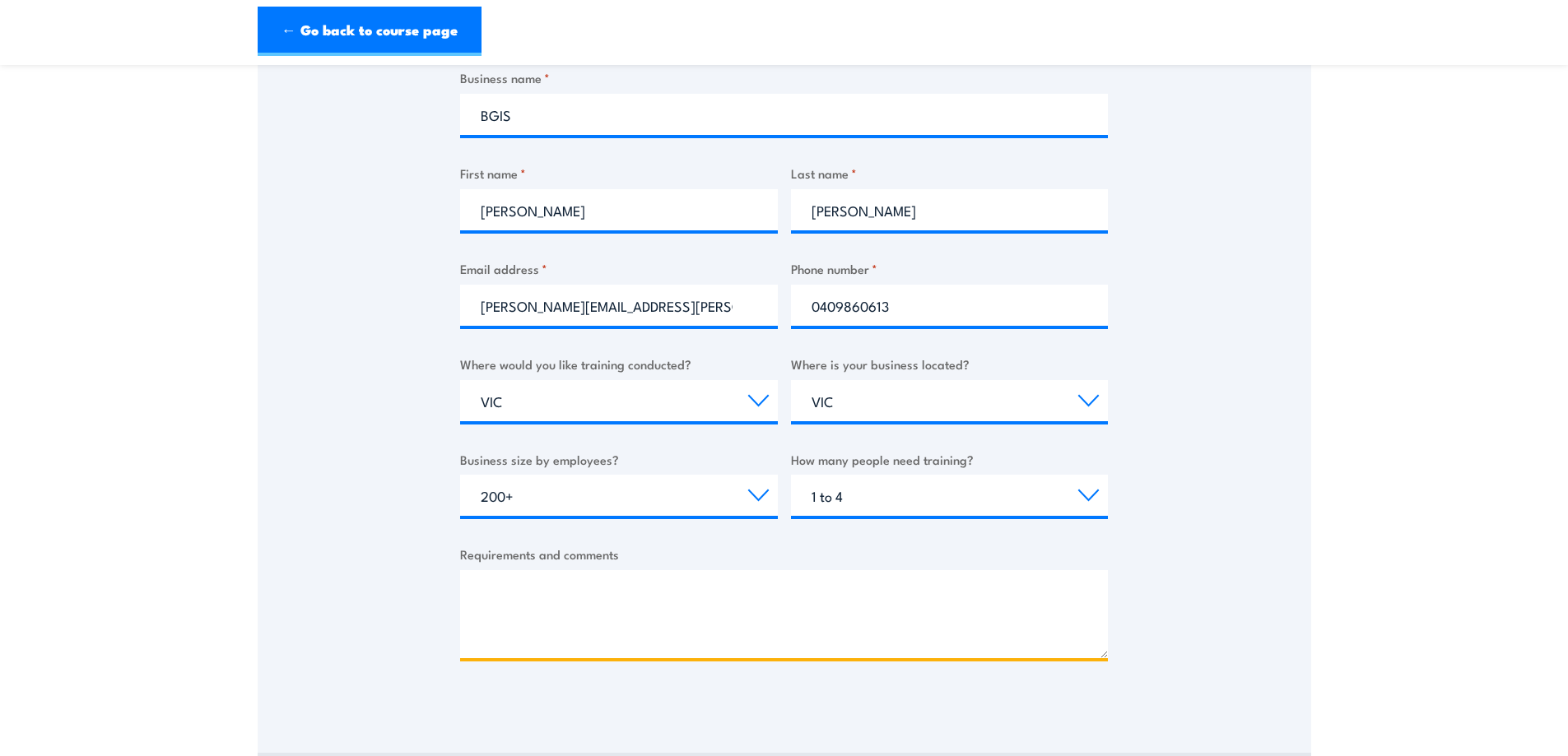
click at [679, 596] on textarea "Requirements and comments" at bounding box center [784, 614] width 647 height 88
click at [790, 592] on textarea "Please can you provide dates avaialble for the" at bounding box center [784, 614] width 647 height 88
paste textarea "Low Voltage Rescue and Provide CPR Training"
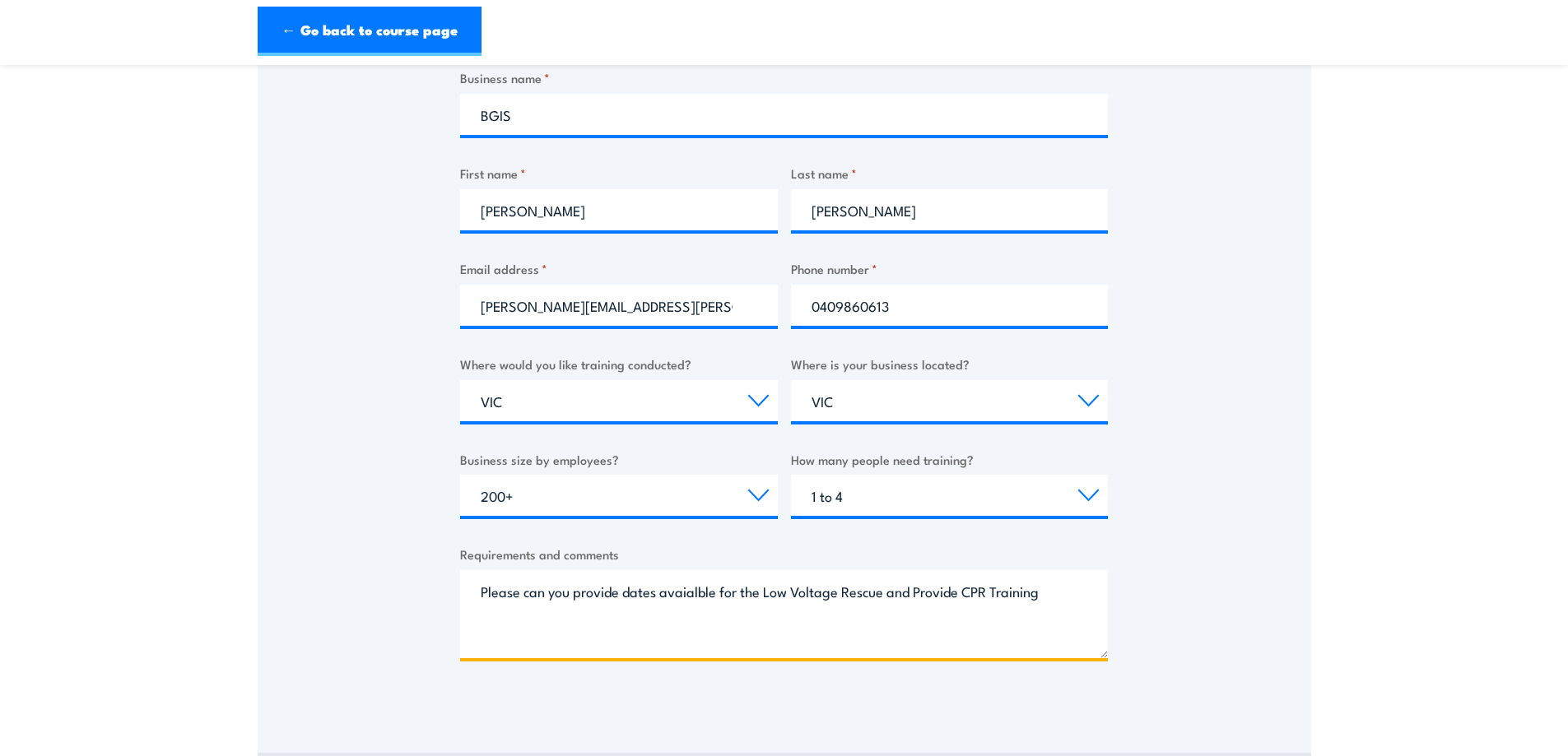
click at [689, 595] on textarea "Please can you provide dates avaialble for the Low Voltage Rescue and Provide C…" at bounding box center [784, 614] width 647 height 88
click at [1078, 587] on textarea "Please can you provide dates availble for the Low Voltage Rescue and Provide CP…" at bounding box center [784, 614] width 647 height 88
drag, startPoint x: 738, startPoint y: 596, endPoint x: 742, endPoint y: 631, distance: 35.2
click at [742, 631] on textarea "Please can you provide dates availble for the Low Voltage Rescue and Provide CP…" at bounding box center [784, 614] width 647 height 88
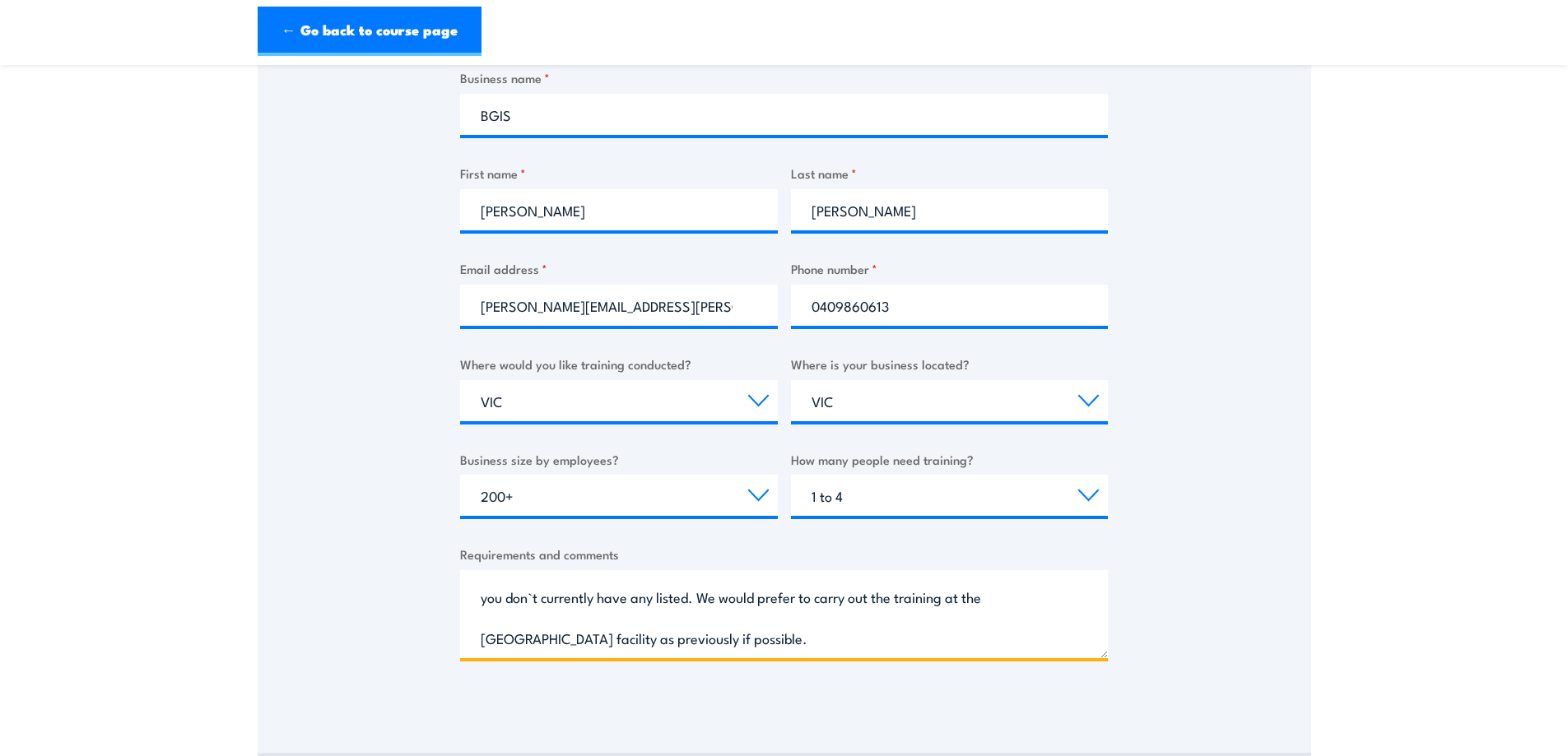
scroll to position [35, 0]
click at [744, 637] on textarea "Please can you provide dates availble for the Low Voltage Rescue and Provide CP…" at bounding box center [784, 614] width 647 height 88
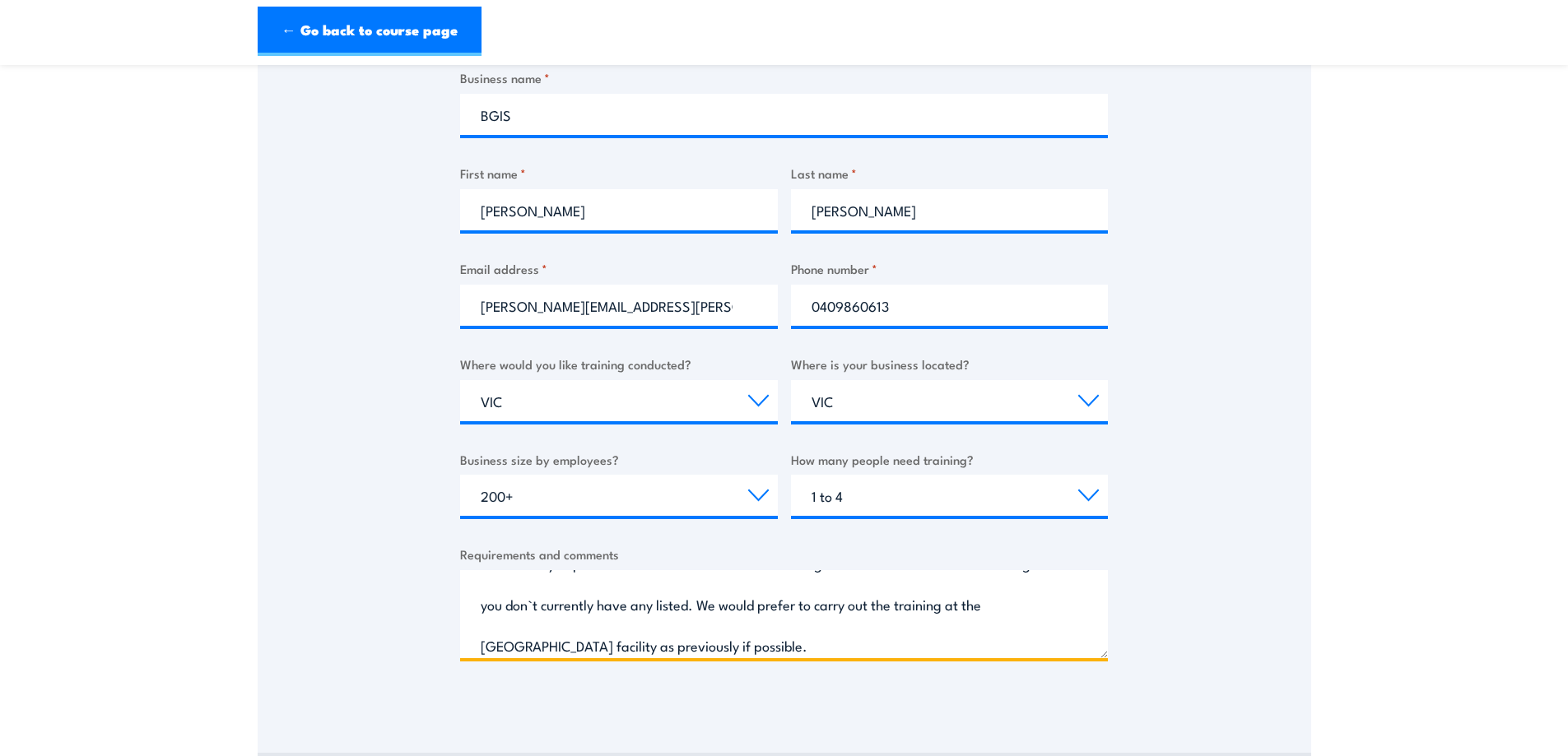
scroll to position [0, 0]
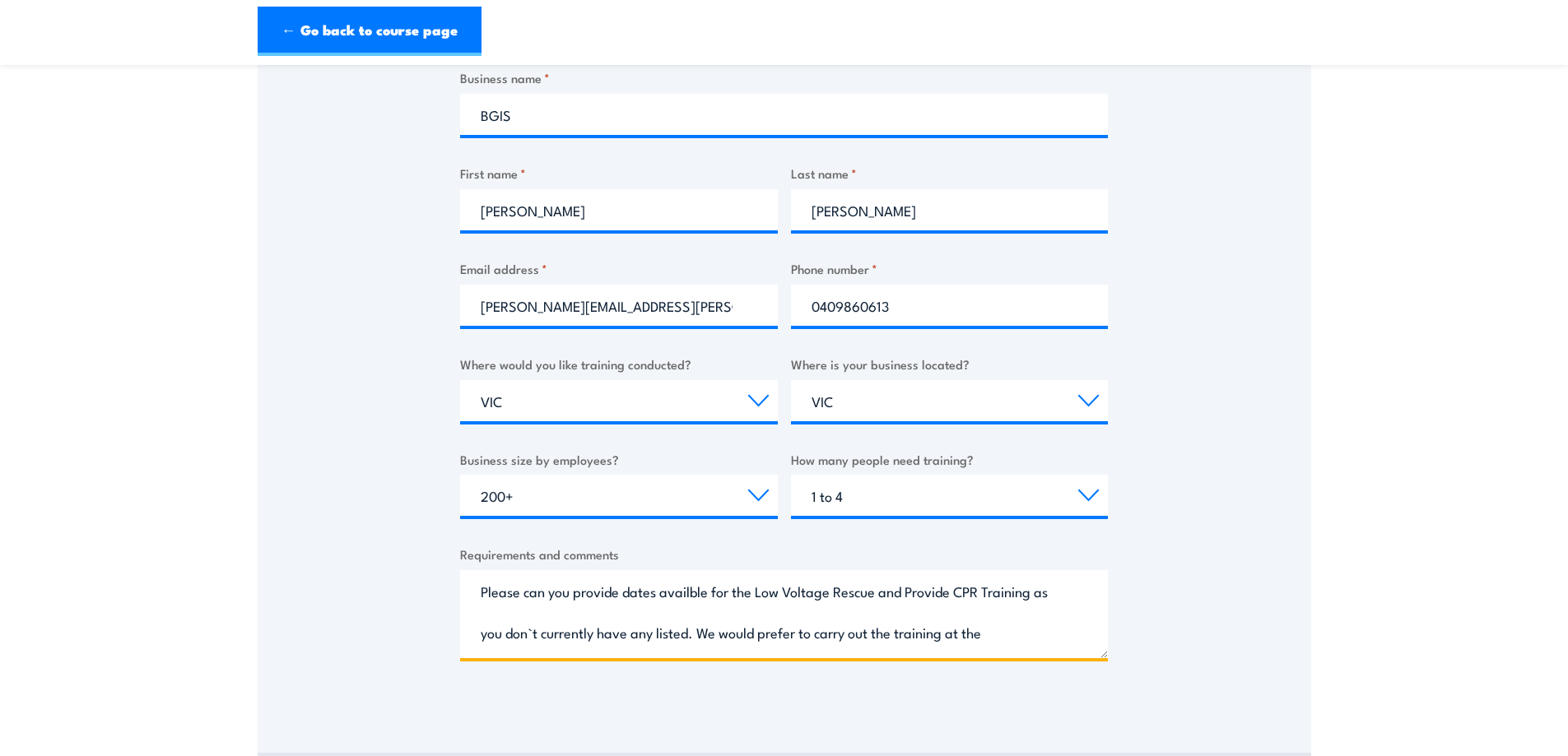
click at [710, 634] on textarea "Please can you provide dates availble for the Low Voltage Rescue and Provide CP…" at bounding box center [784, 614] width 647 height 88
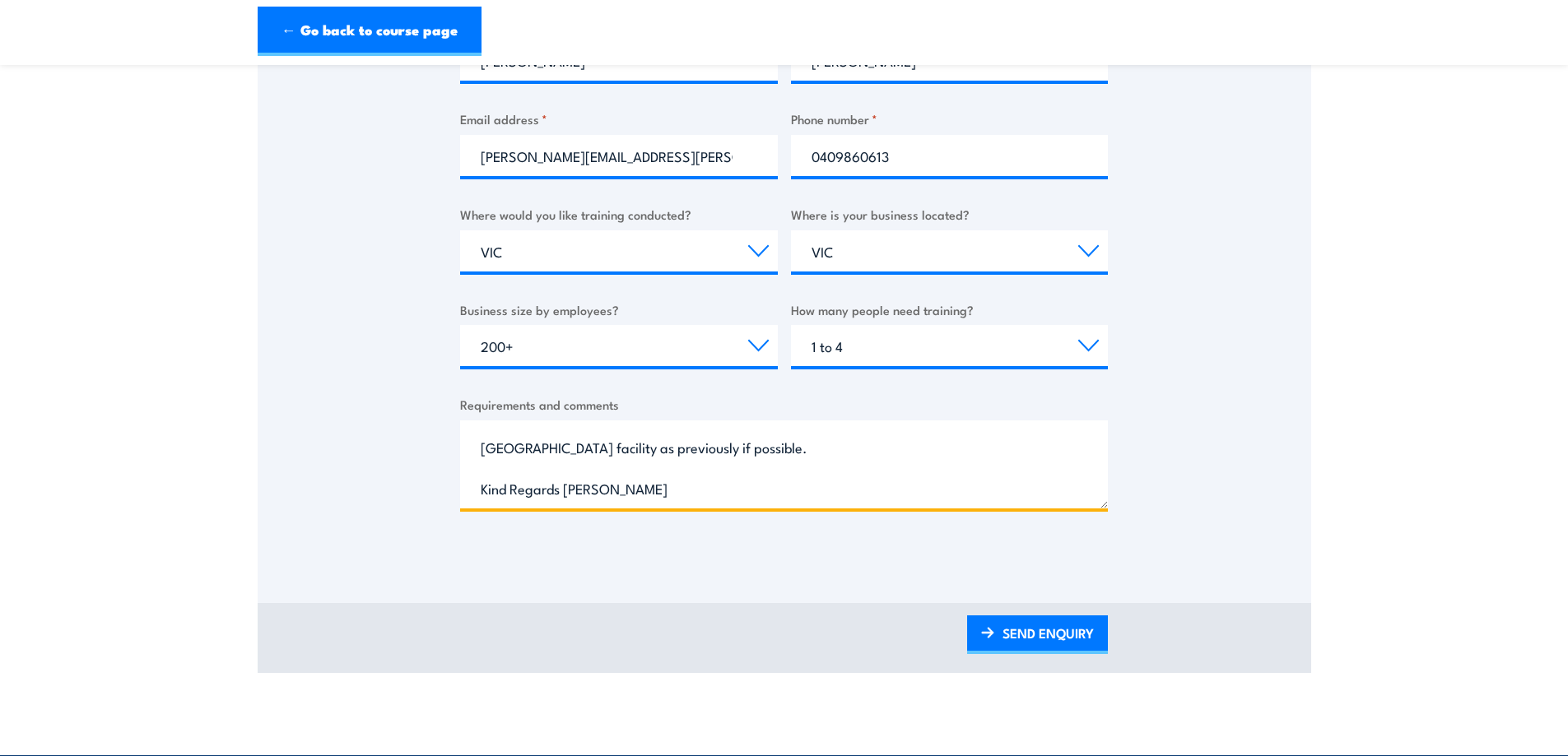
scroll to position [494, 0]
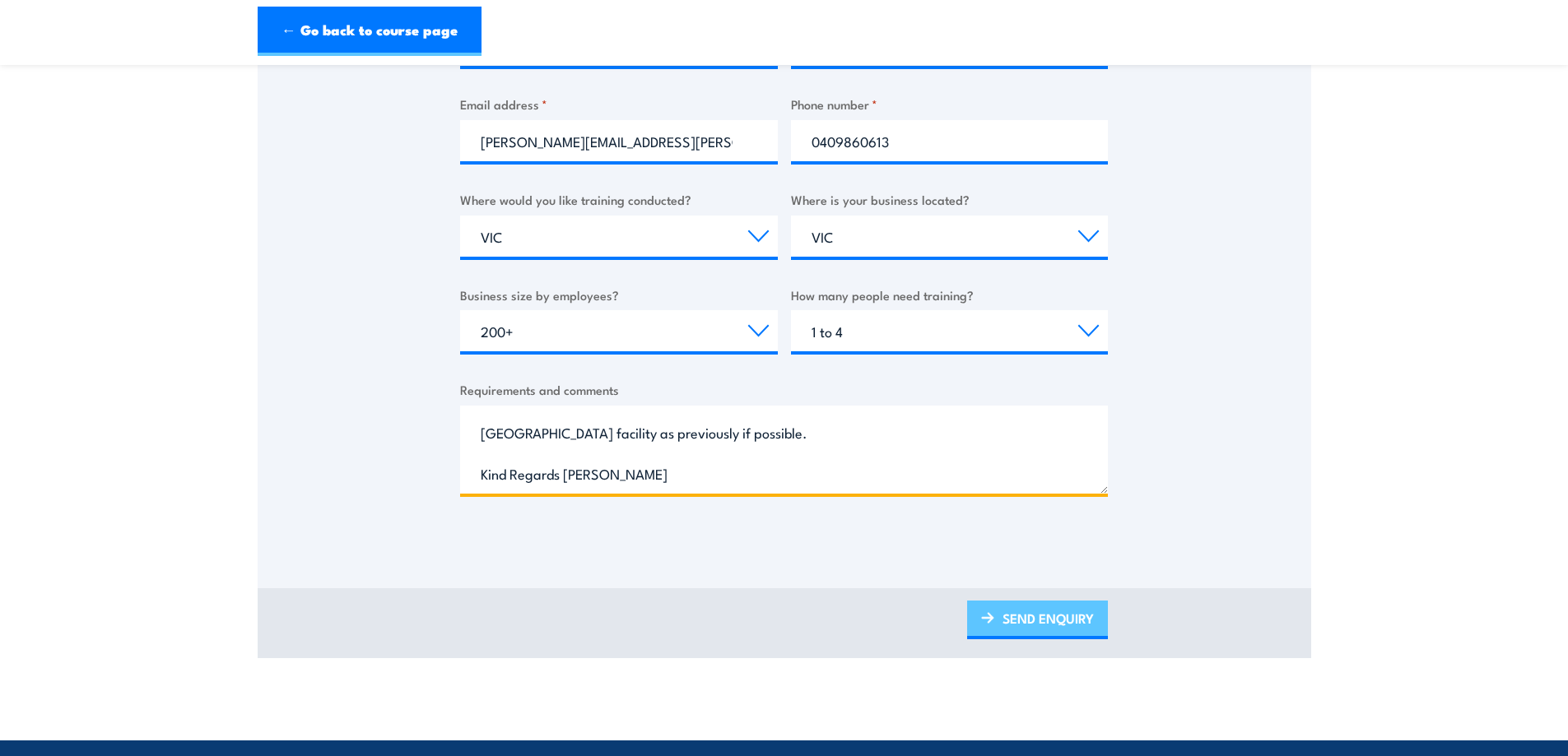
type textarea "Please can you provide dates availble for the Low Voltage Rescue and Provide CP…"
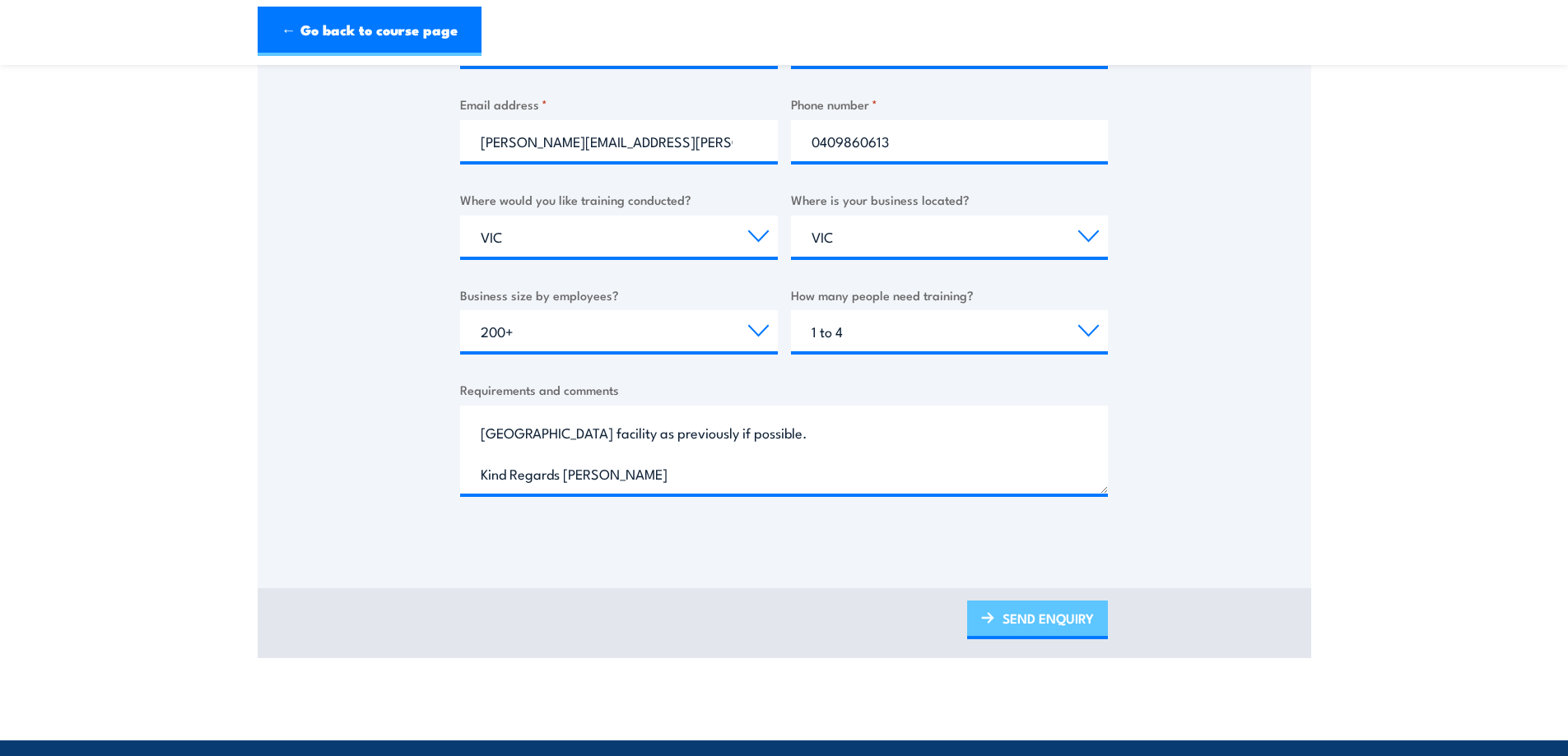
click at [1056, 627] on link "SEND ENQUIRY" at bounding box center [1038, 620] width 141 height 39
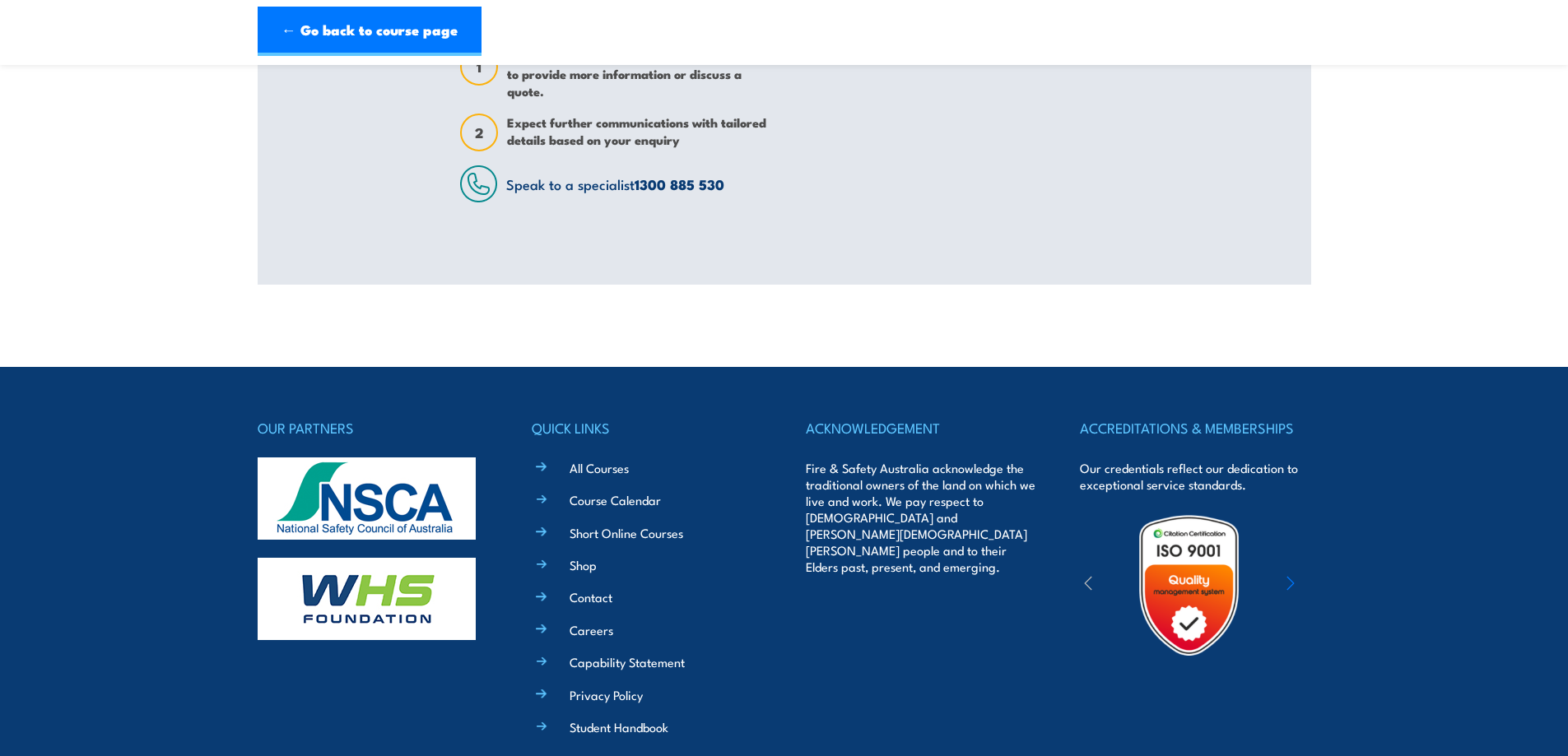
scroll to position [26, 0]
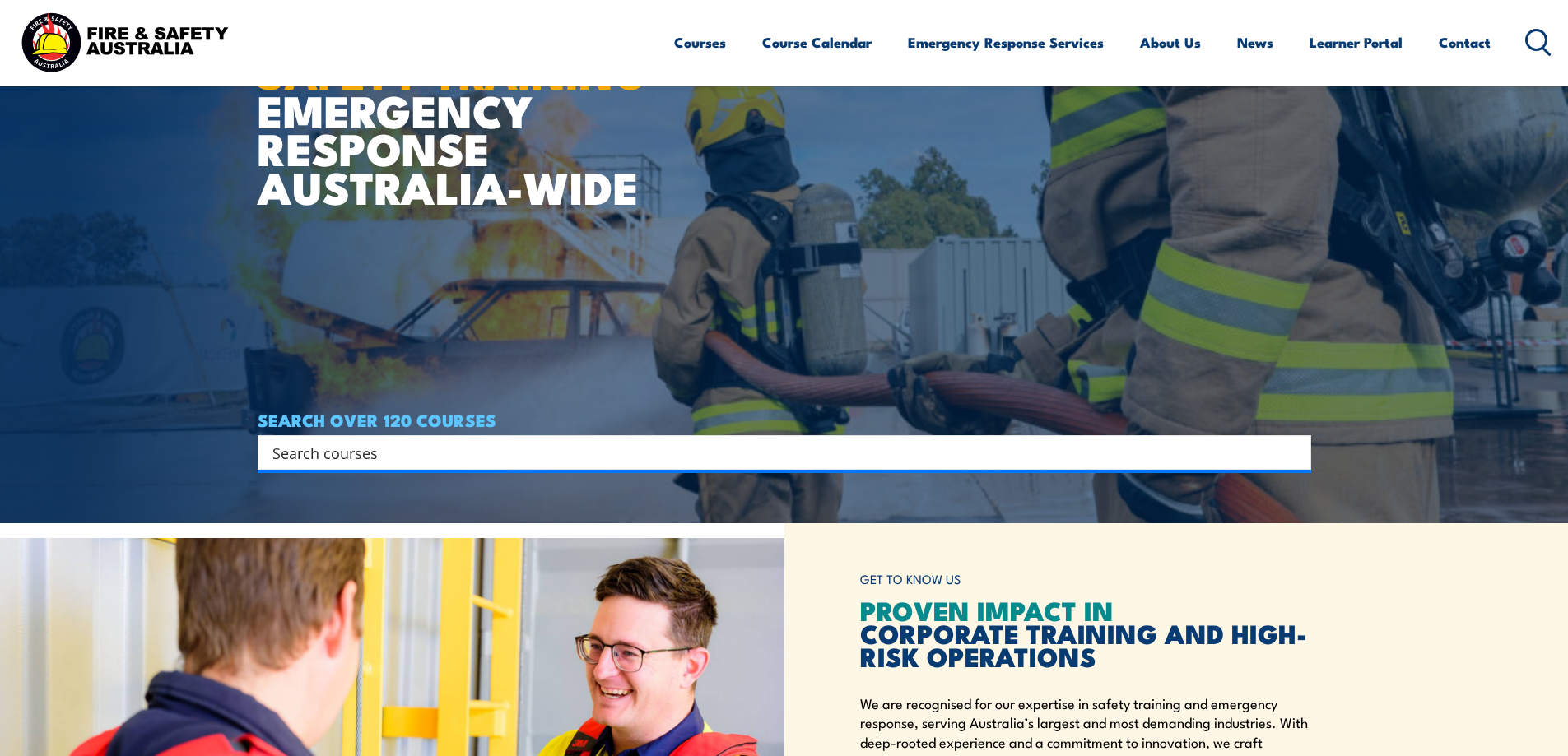
scroll to position [411, 0]
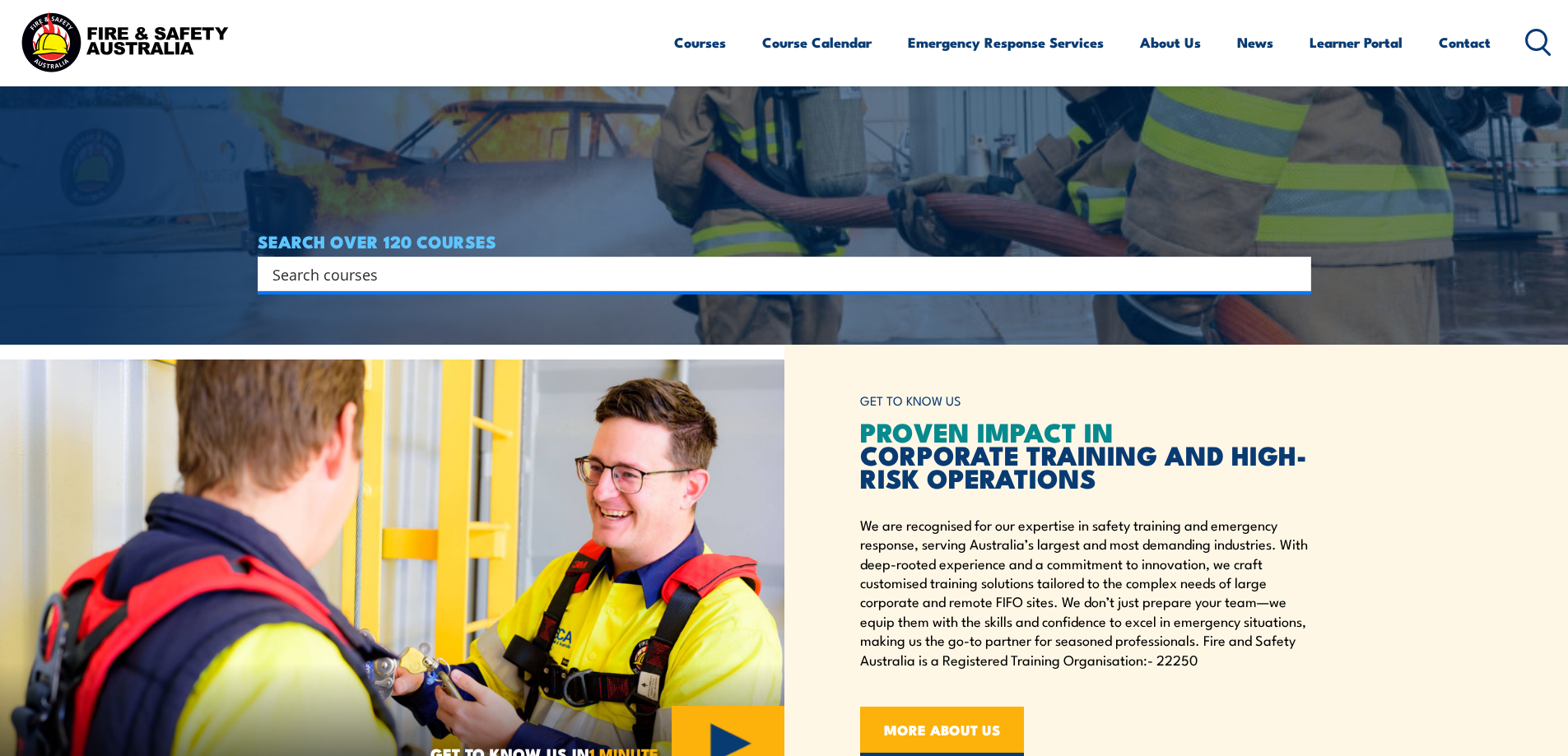
click at [423, 267] on input "Search input" at bounding box center [773, 274] width 1002 height 25
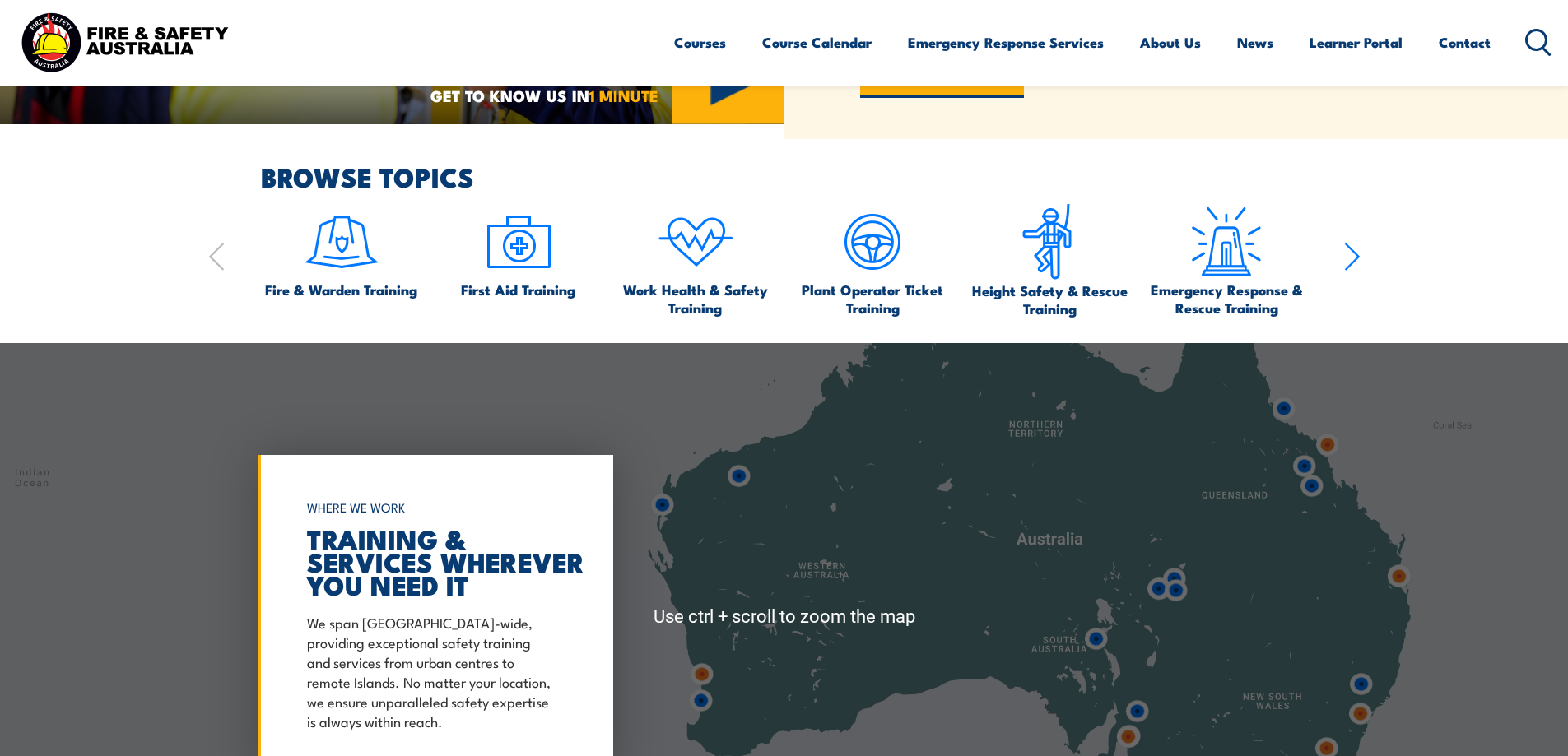
scroll to position [1152, 0]
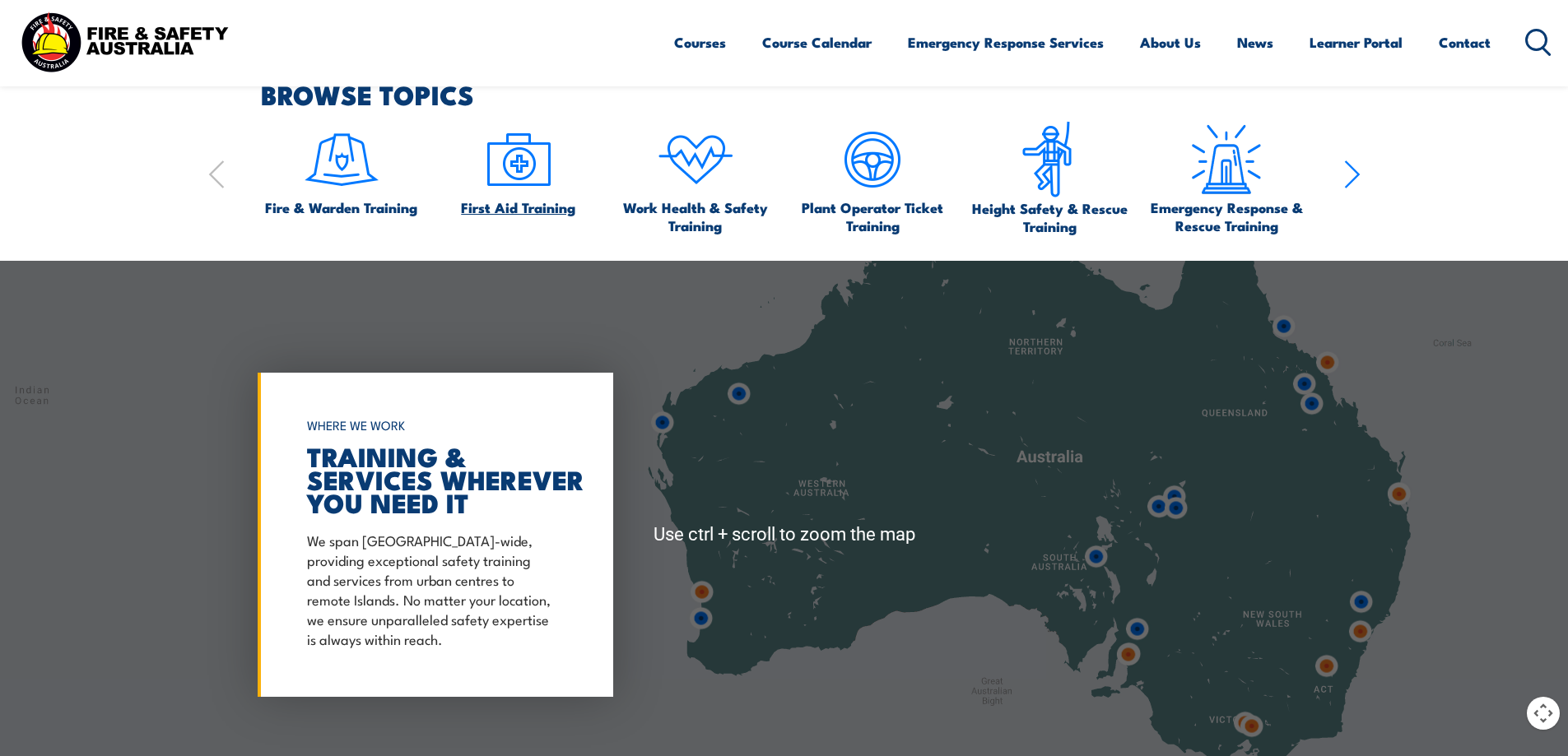
click at [480, 195] on img at bounding box center [518, 159] width 77 height 77
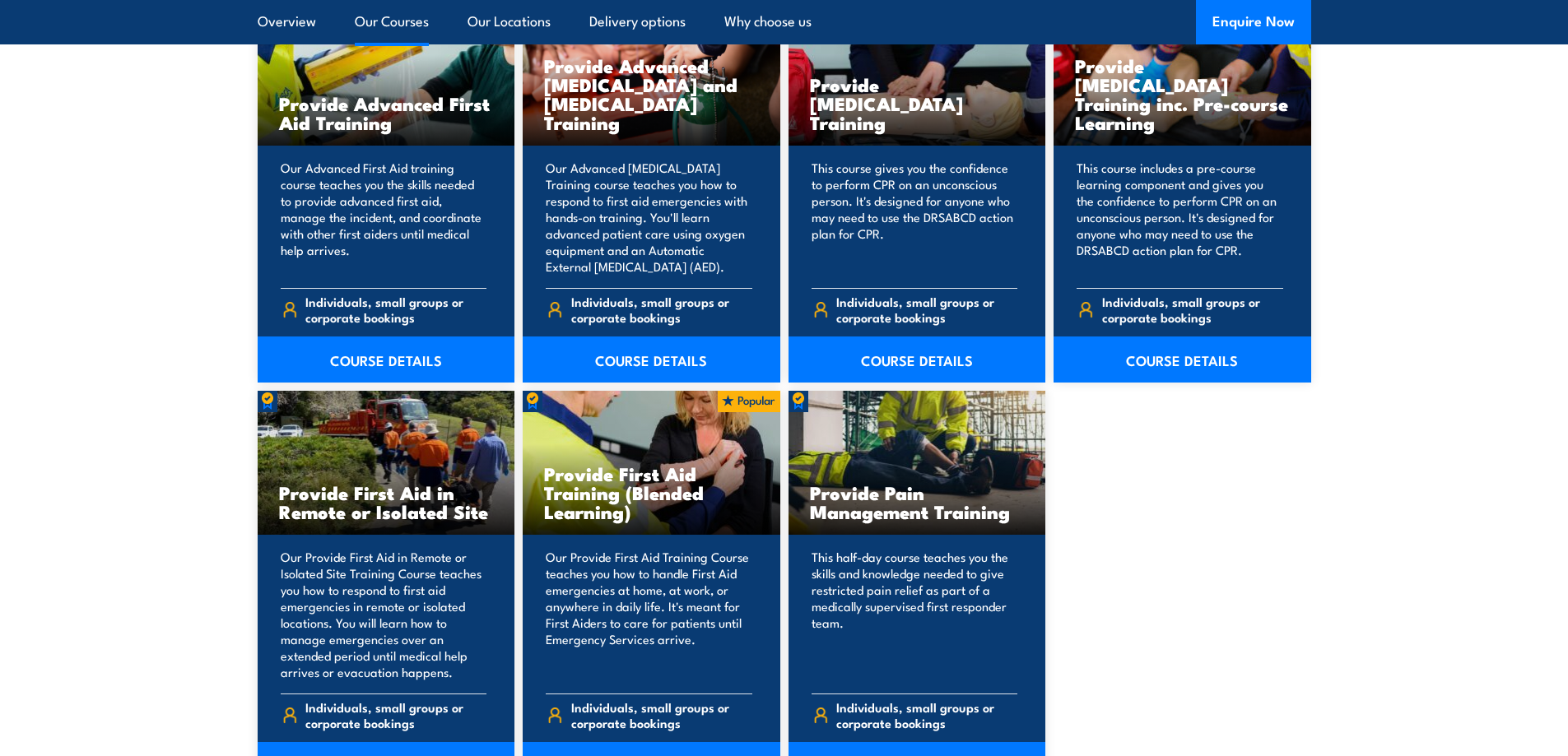
scroll to position [1893, 0]
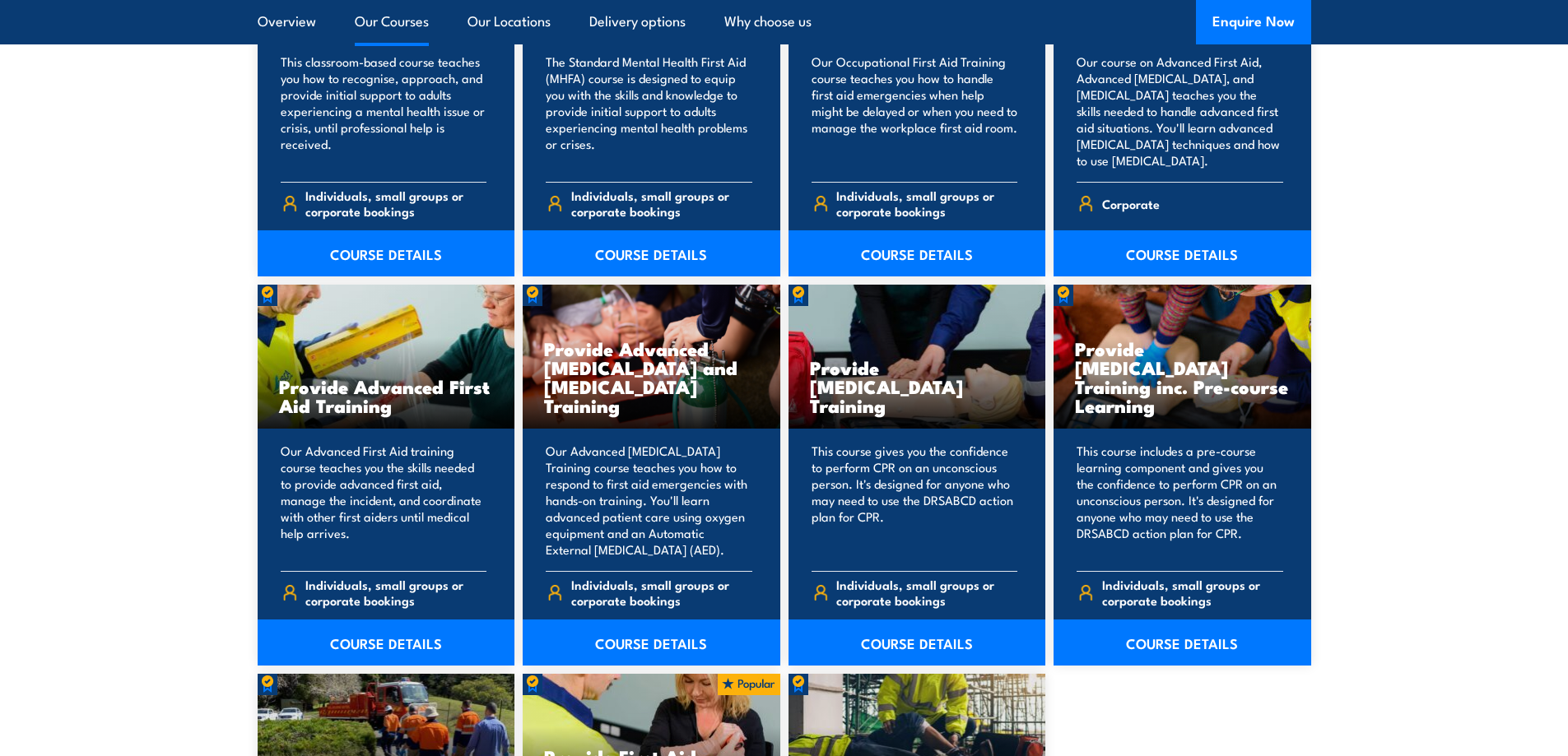
click at [386, 32] on link "Our Courses" at bounding box center [392, 22] width 74 height 44
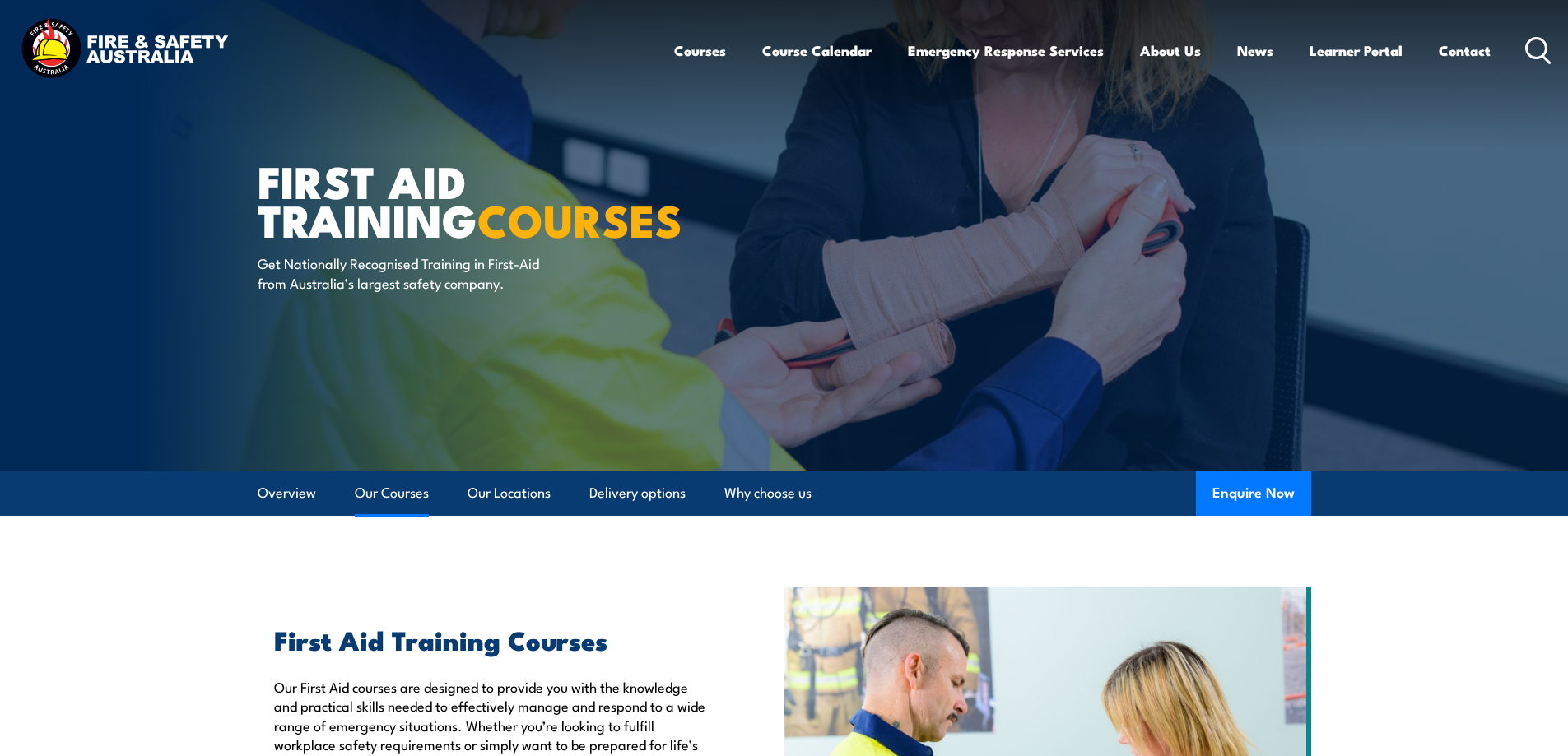
click at [393, 501] on link "Our Courses" at bounding box center [392, 493] width 74 height 44
click at [295, 483] on link "Overview" at bounding box center [287, 493] width 58 height 44
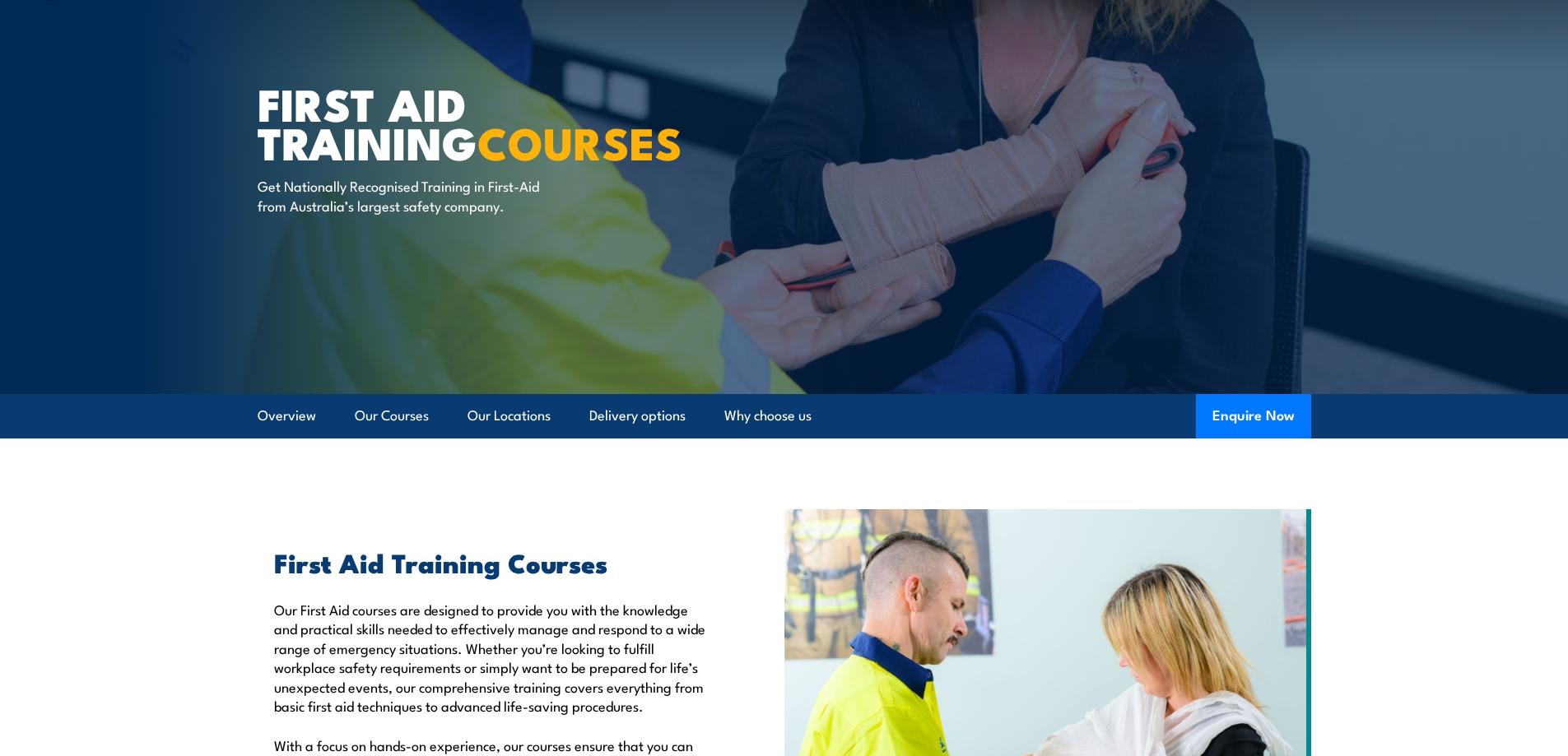
scroll to position [78, 0]
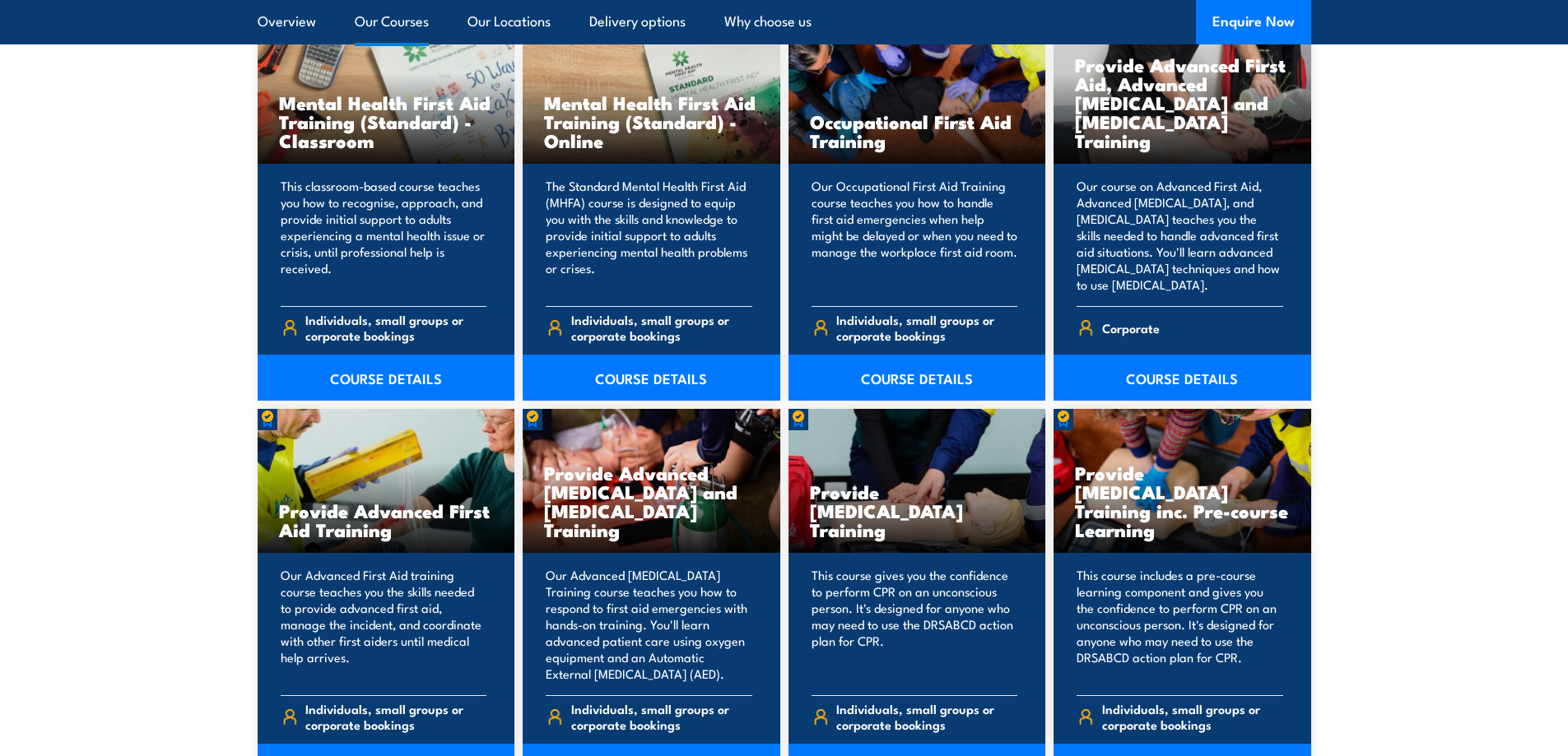
scroll to position [1817, 0]
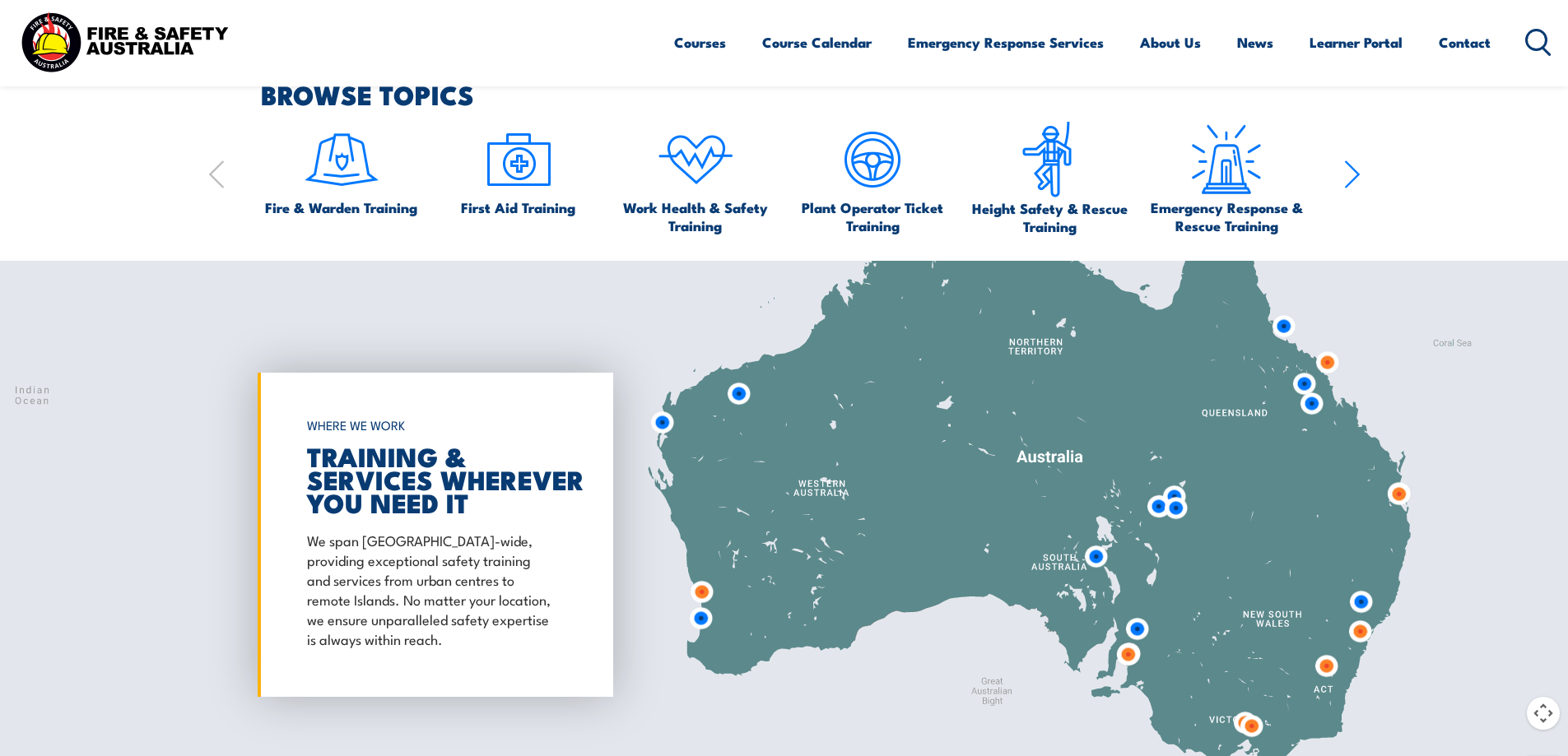
click at [1352, 171] on icon "button" at bounding box center [1352, 174] width 16 height 33
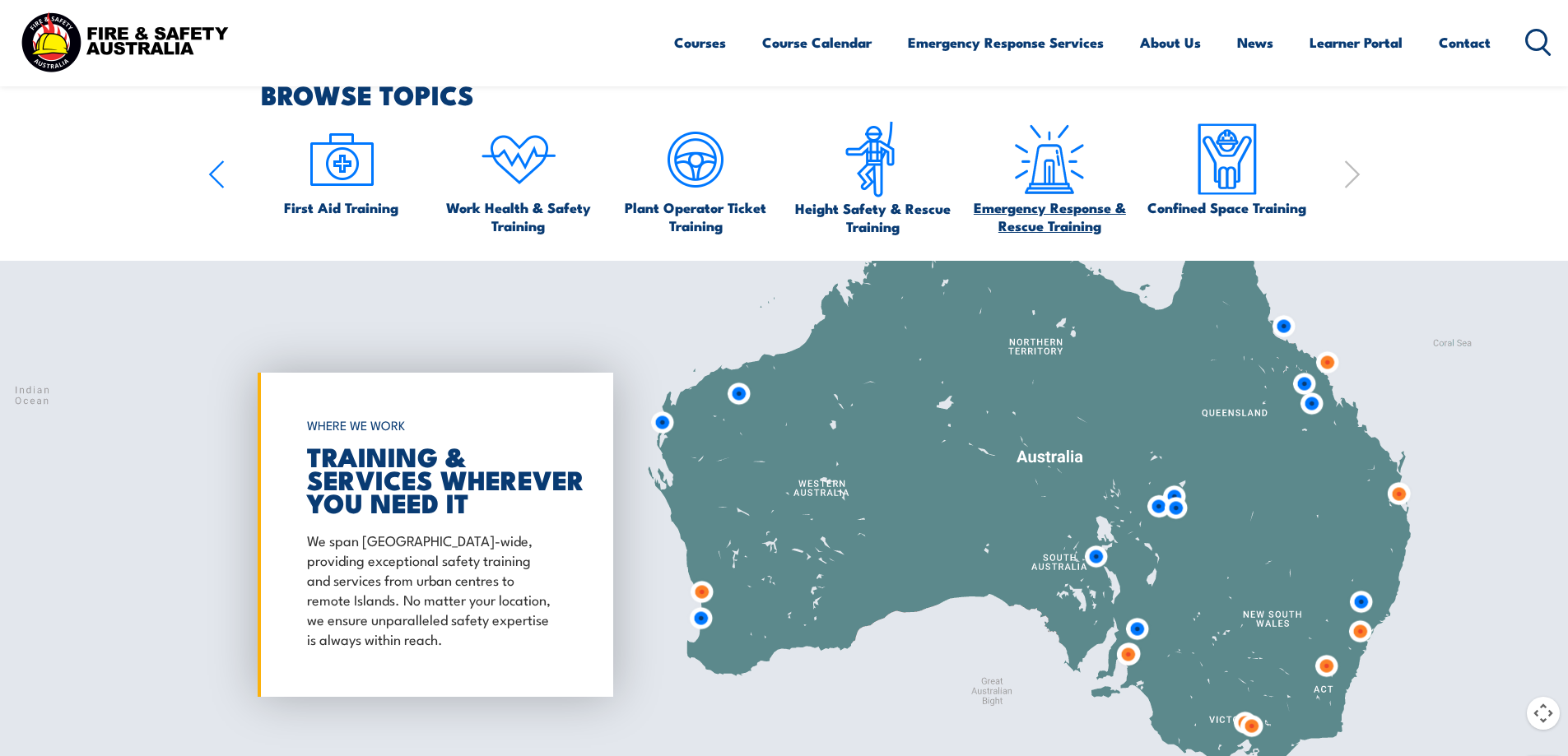
click at [1062, 198] on span "Emergency Response & Rescue Training" at bounding box center [1048, 216] width 161 height 36
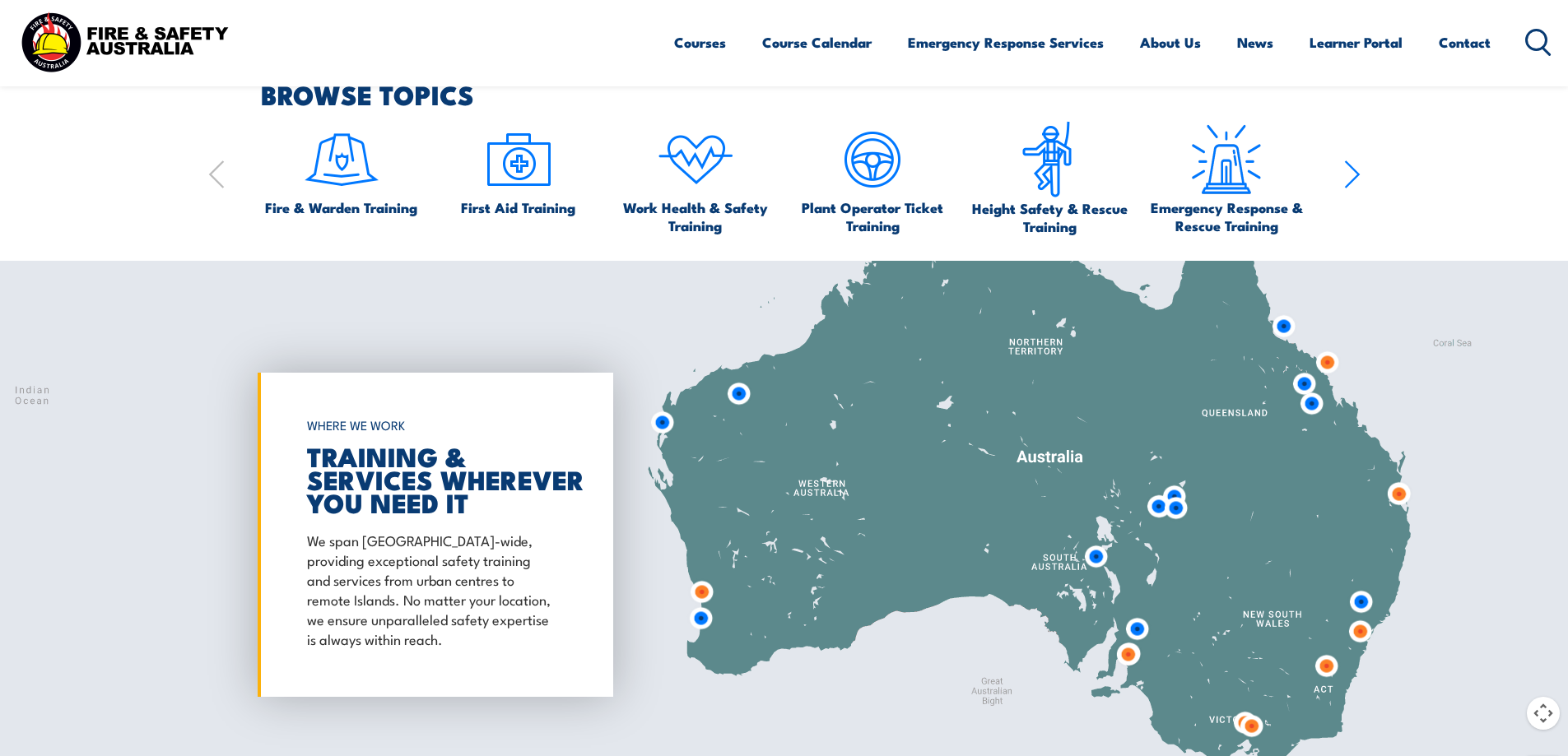
click at [1359, 169] on icon "button" at bounding box center [1352, 174] width 16 height 33
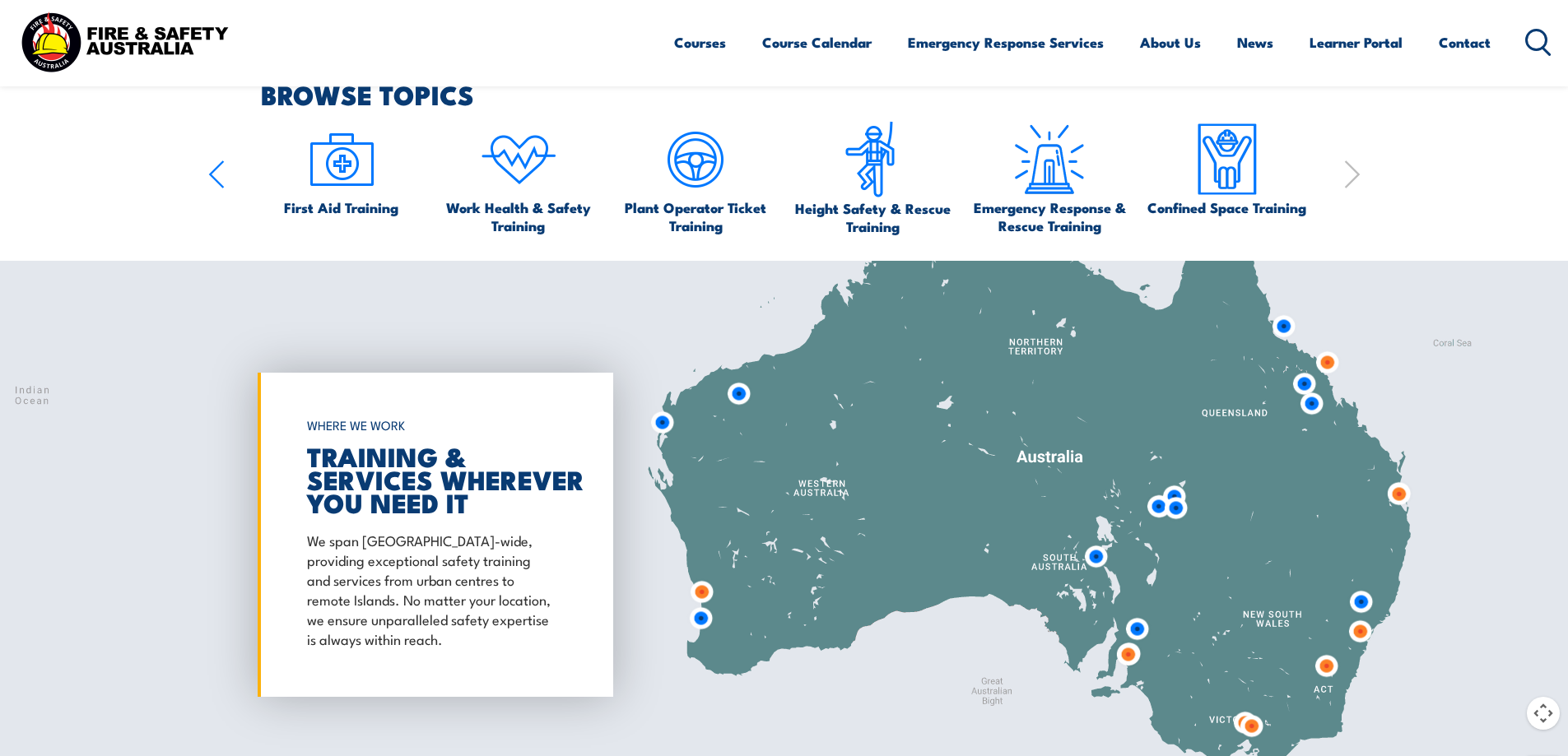
click at [218, 171] on icon "button" at bounding box center [216, 174] width 16 height 33
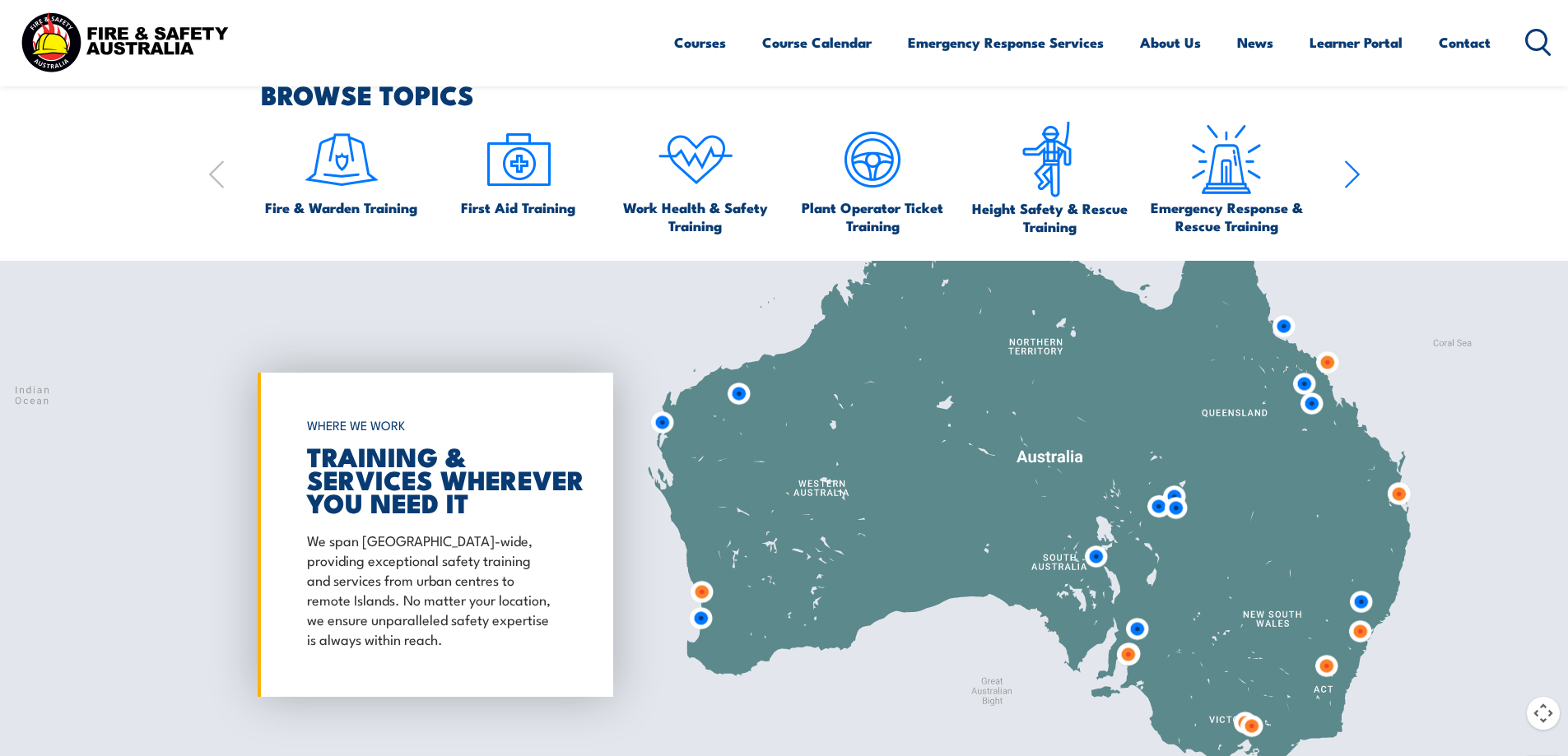
click at [218, 171] on icon "button" at bounding box center [216, 174] width 16 height 33
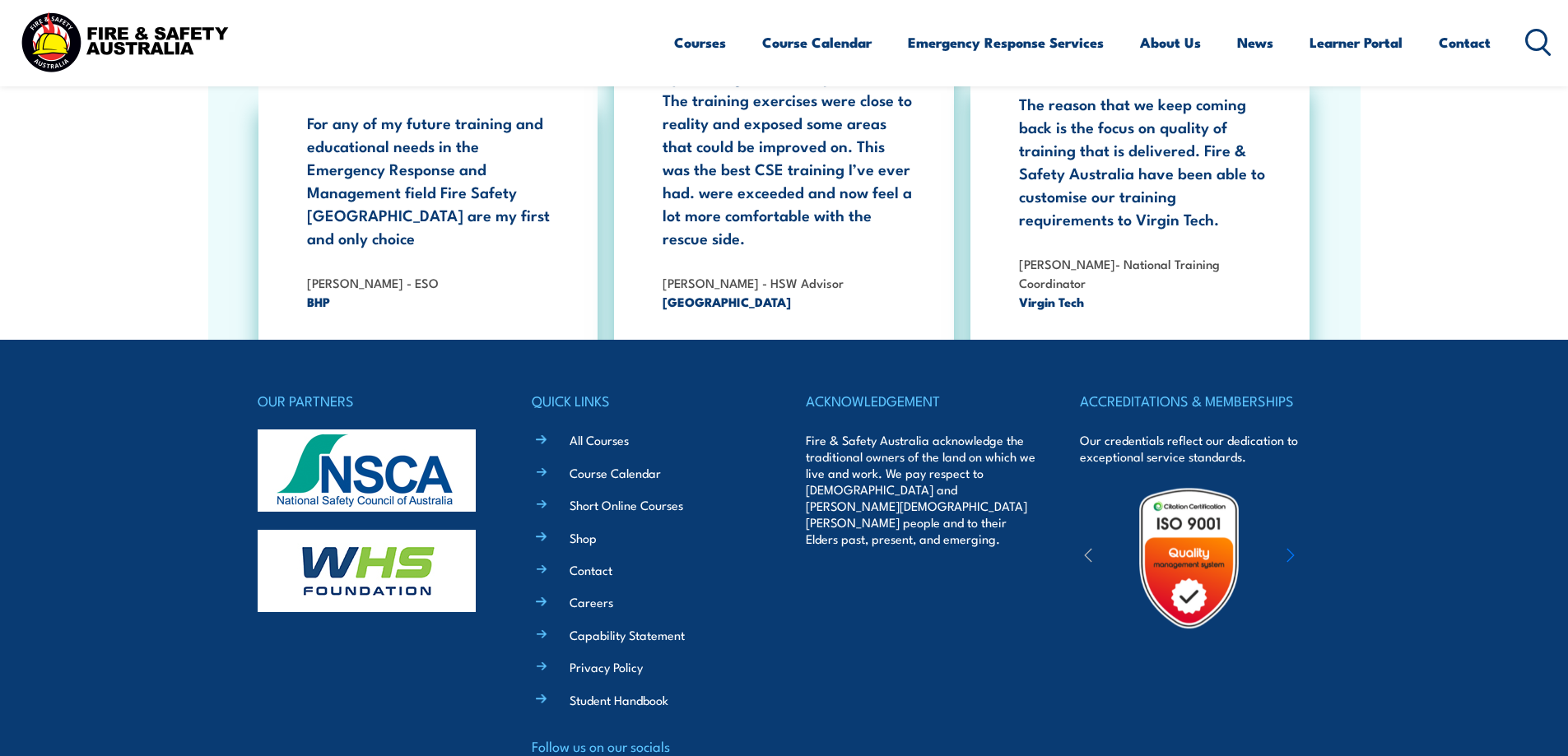
scroll to position [2963, 0]
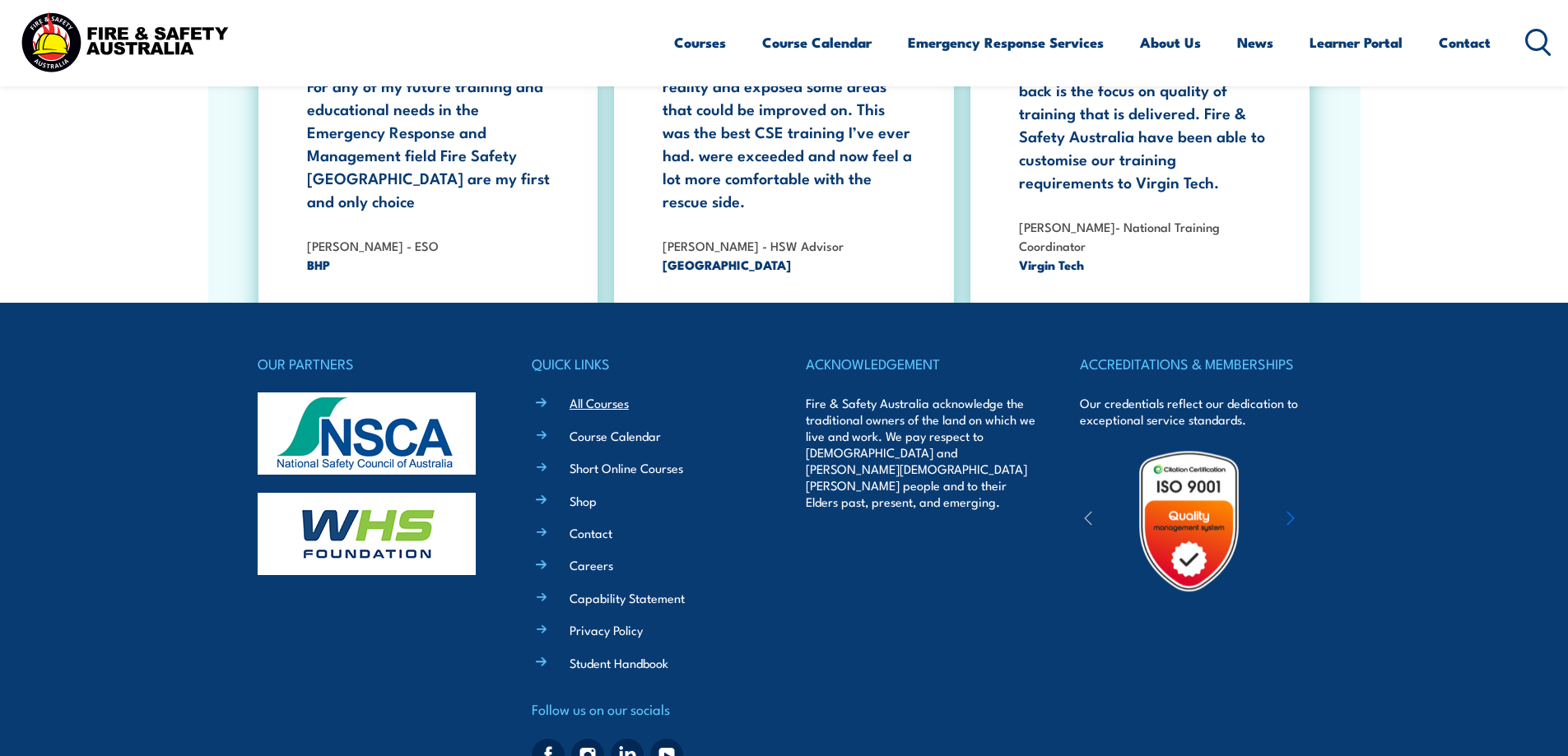
click at [609, 394] on link "All Courses" at bounding box center [599, 403] width 59 height 17
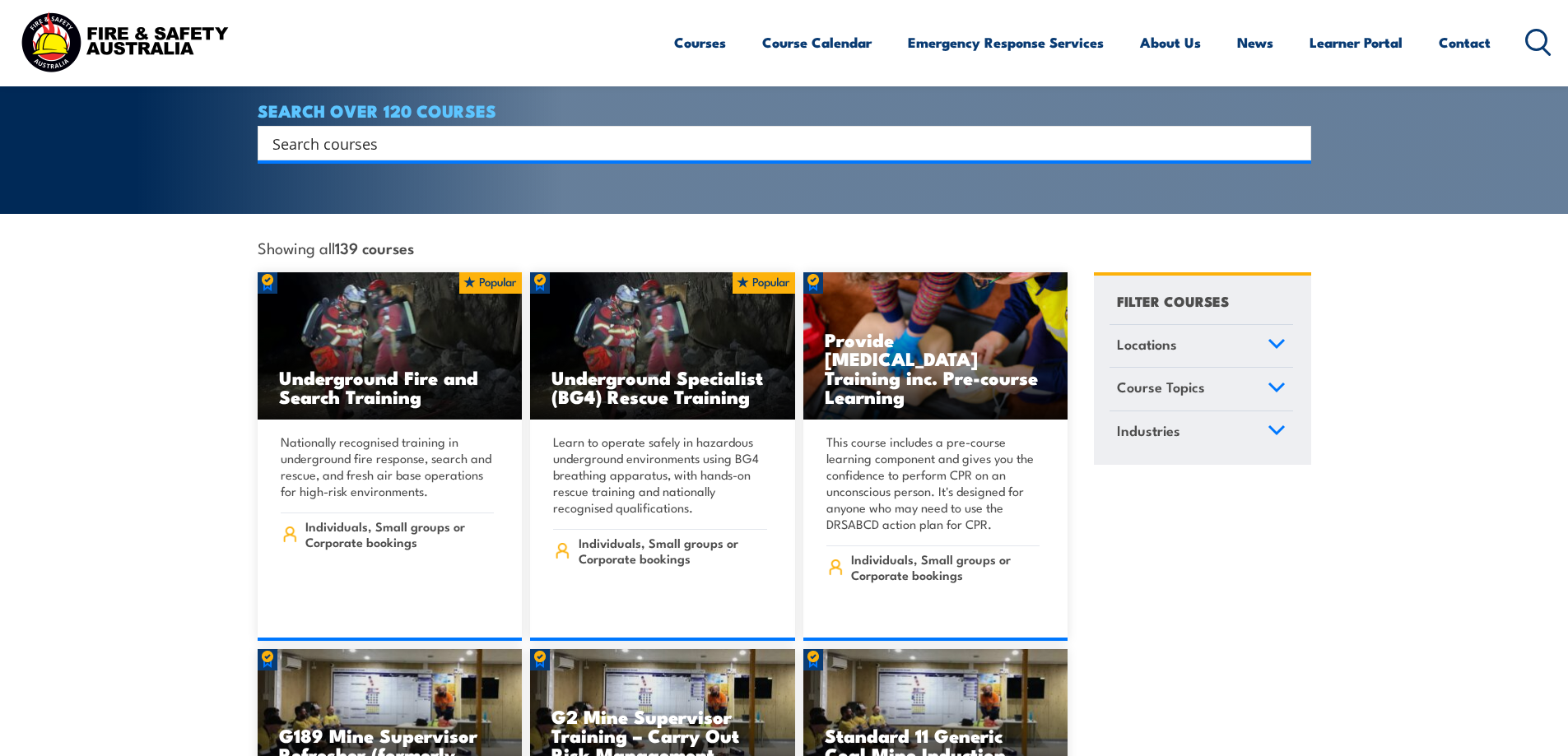
click at [1193, 415] on link "Industries" at bounding box center [1201, 432] width 184 height 43
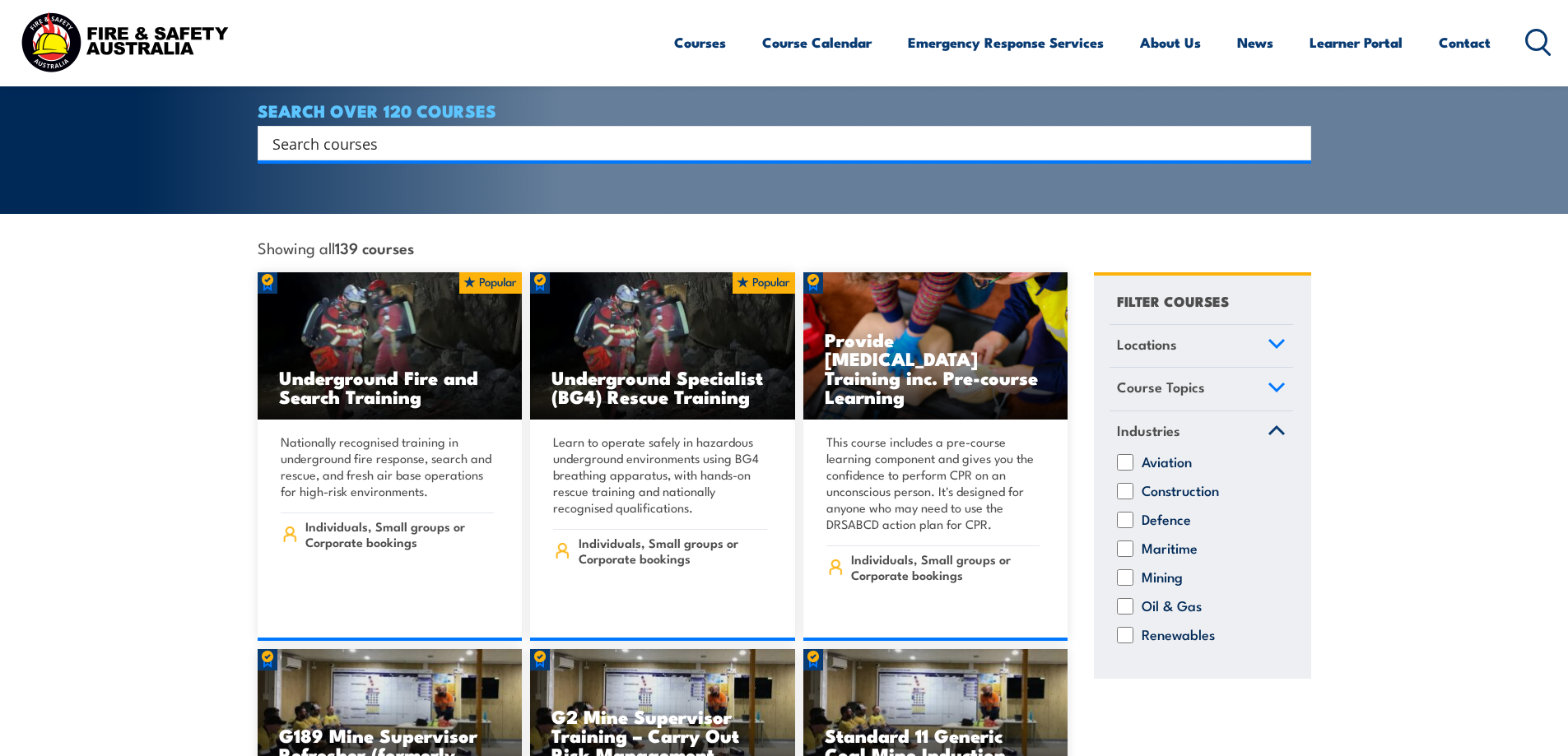
click at [1166, 376] on span "Course Topics" at bounding box center [1161, 387] width 88 height 22
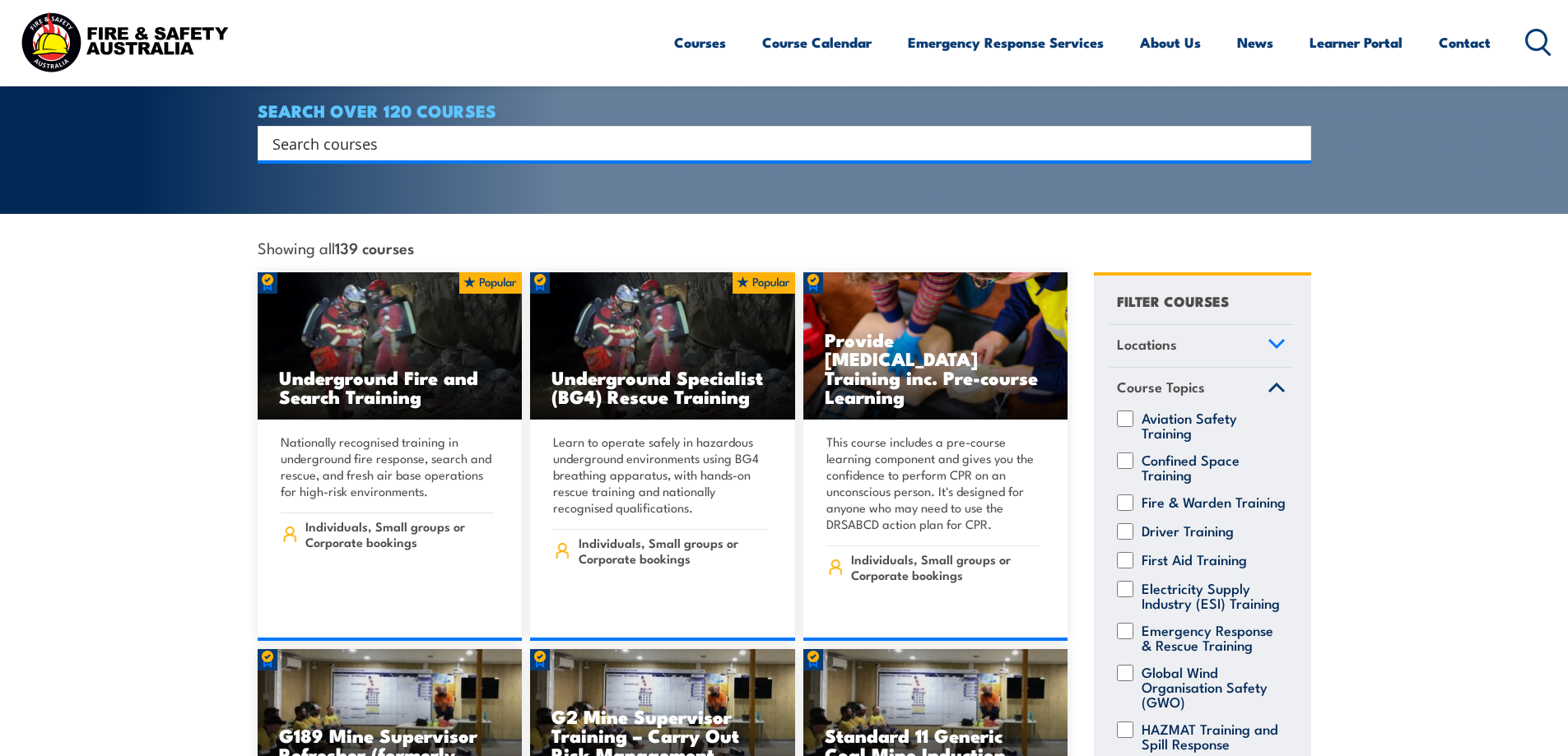
click at [1206, 328] on link "Locations" at bounding box center [1201, 346] width 184 height 43
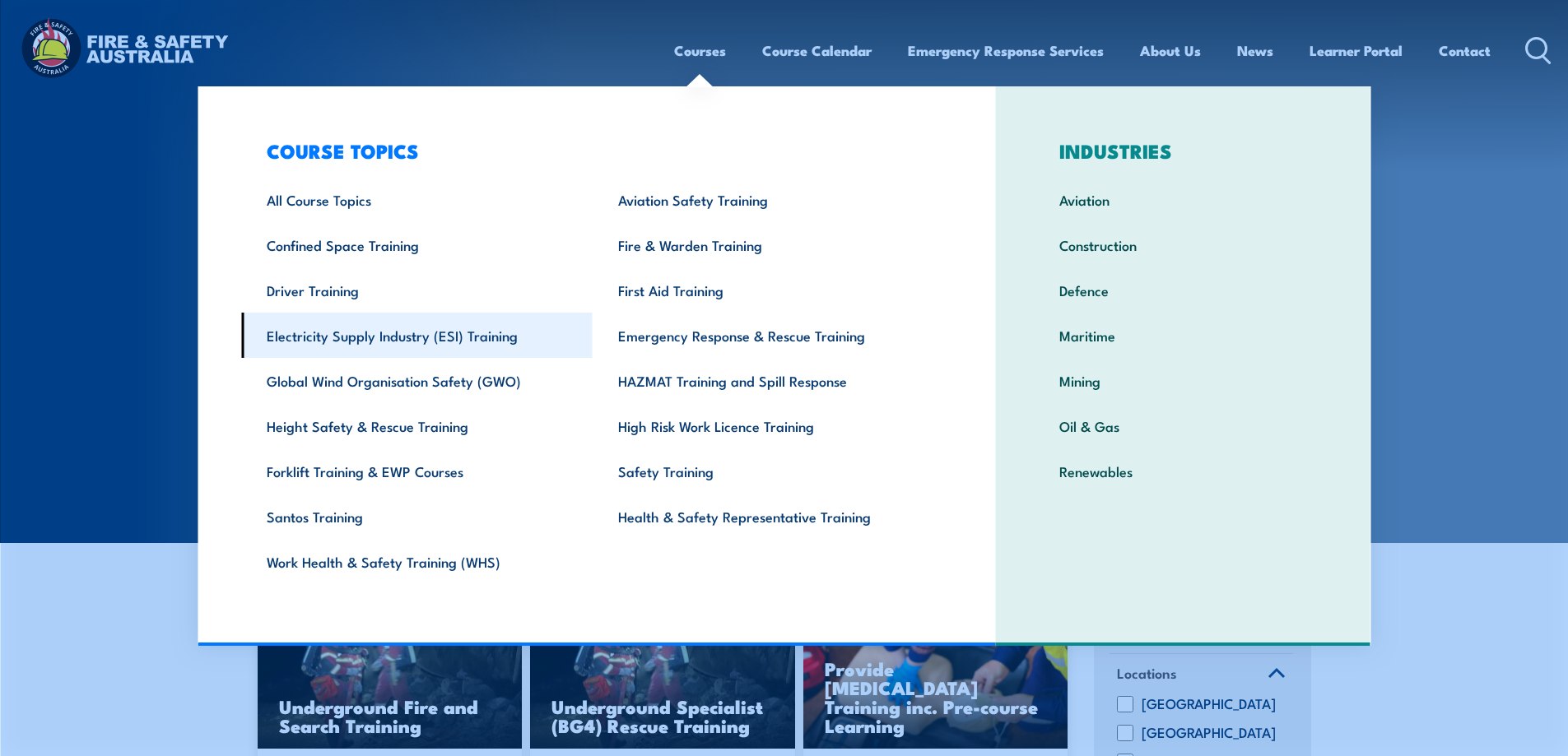
click at [390, 334] on link "Electricity Supply Industry (ESI) Training" at bounding box center [416, 335] width 351 height 46
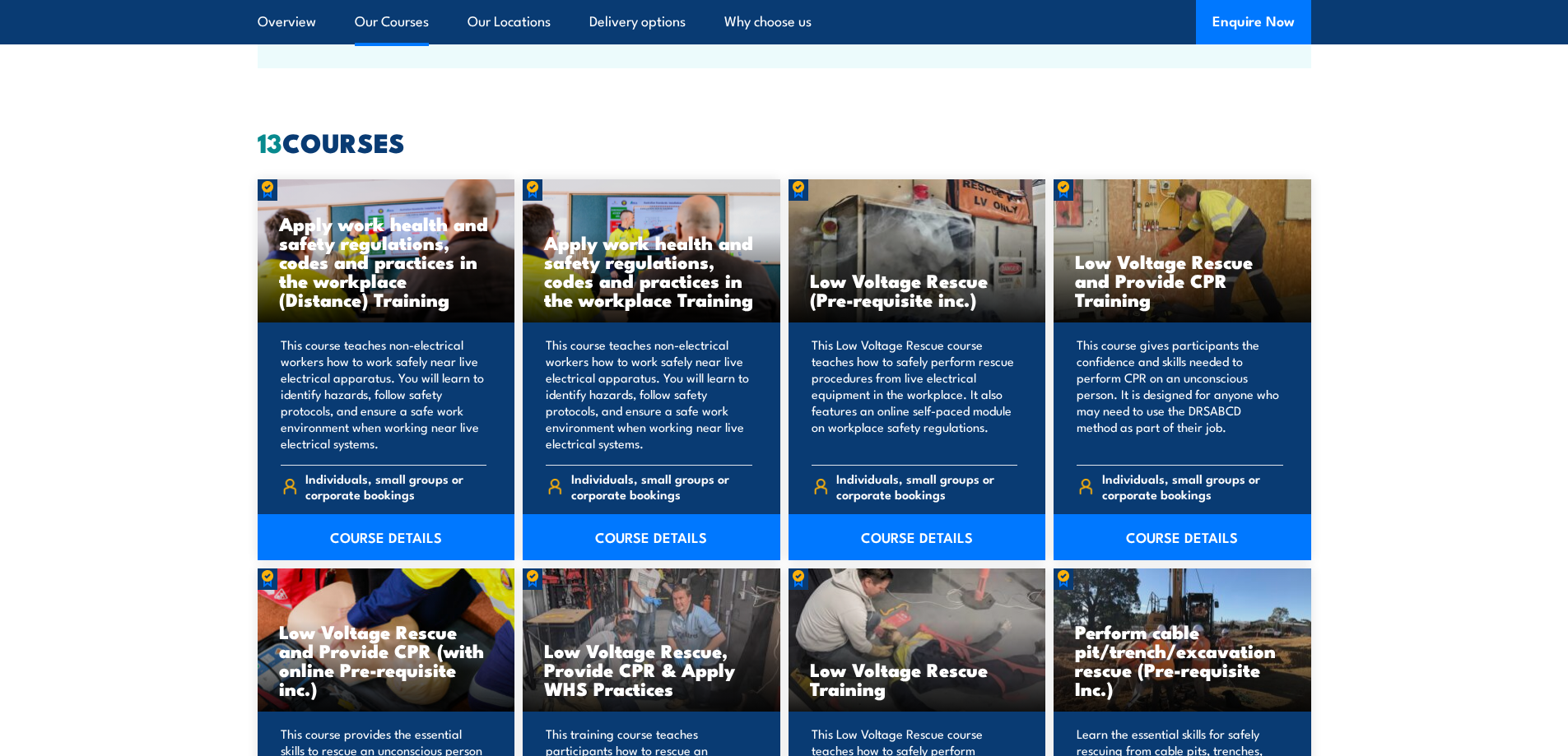
scroll to position [1235, 0]
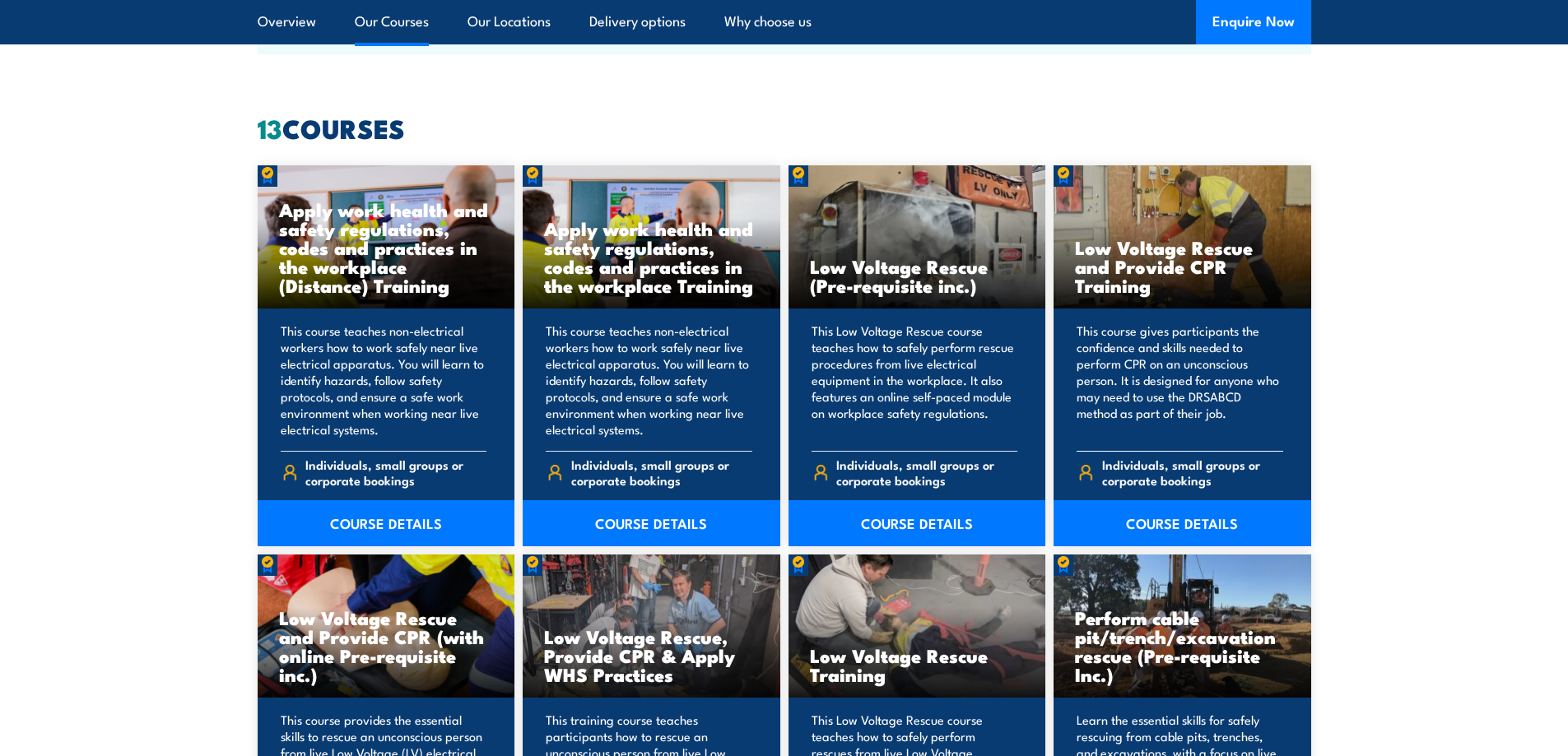
drag, startPoint x: 1078, startPoint y: 250, endPoint x: 1147, endPoint y: 289, distance: 79.3
click at [1147, 289] on h3 "Low Voltage Rescue and Provide CPR Training" at bounding box center [1182, 267] width 215 height 57
copy h3 "Low Voltage Rescue and Provide CPR Training"
